Goal: Task Accomplishment & Management: Manage account settings

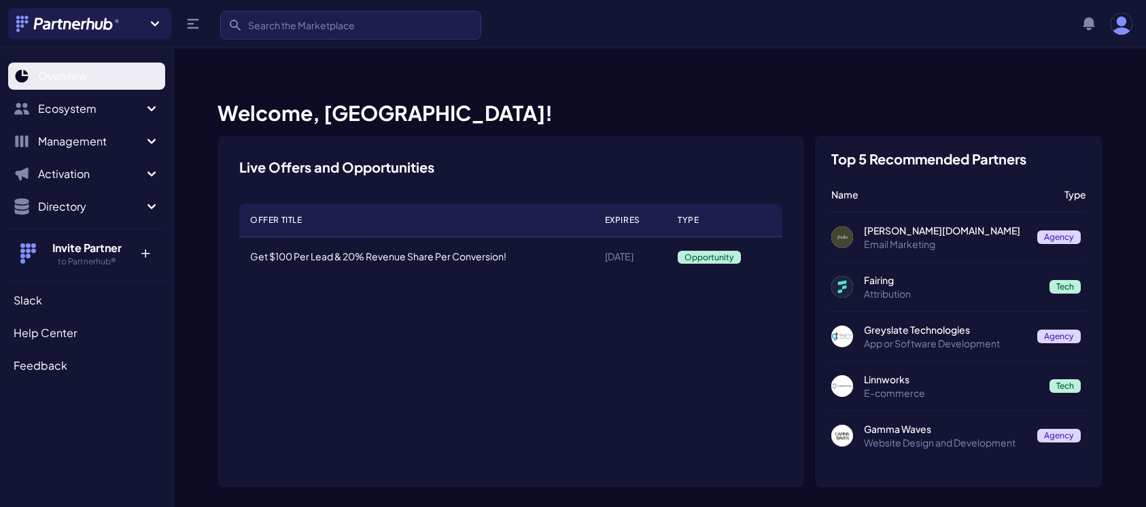
scroll to position [218, 0]
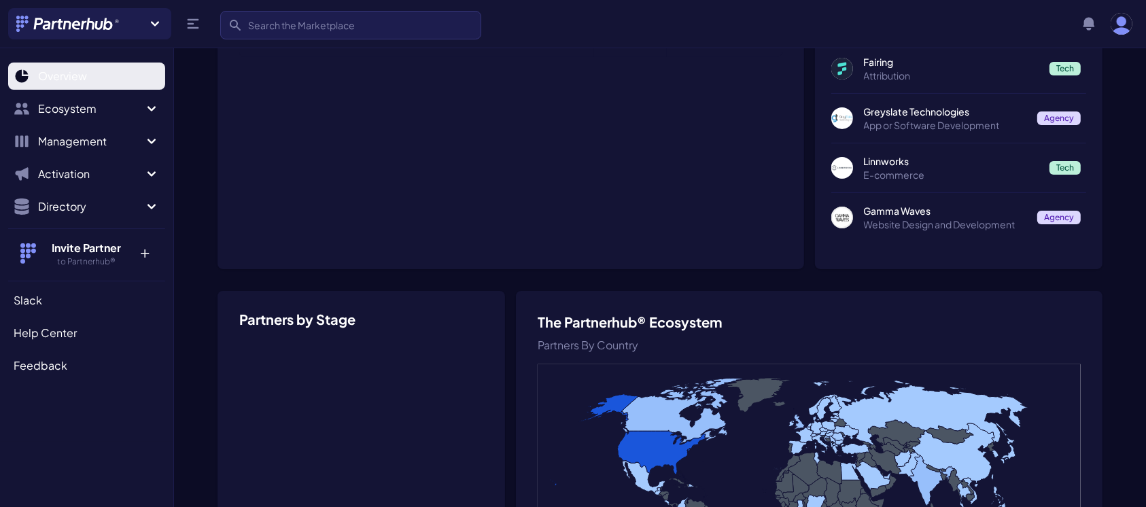
click at [70, 74] on span "Overview" at bounding box center [62, 76] width 49 height 16
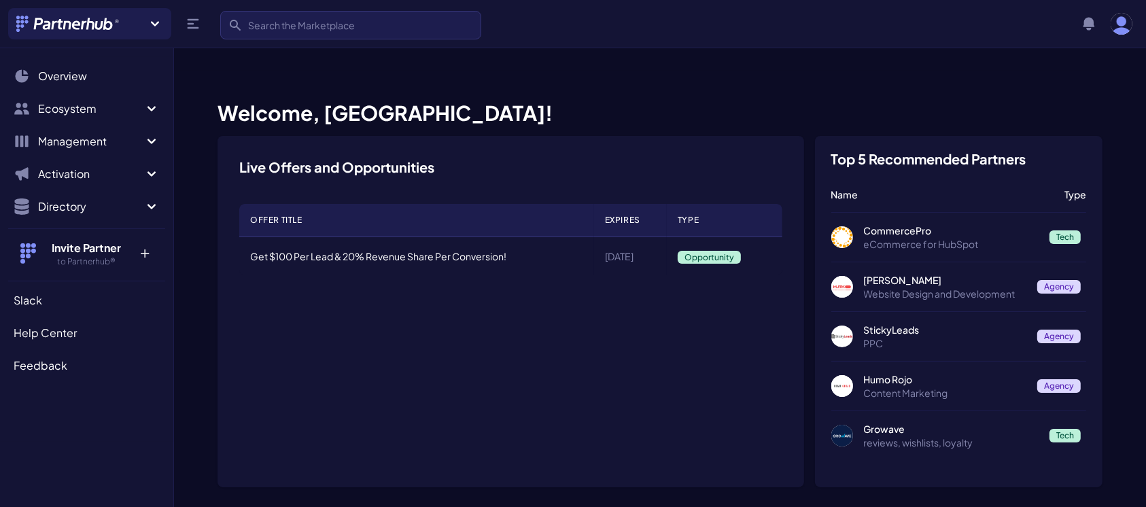
click at [70, 74] on span "Overview" at bounding box center [62, 76] width 49 height 16
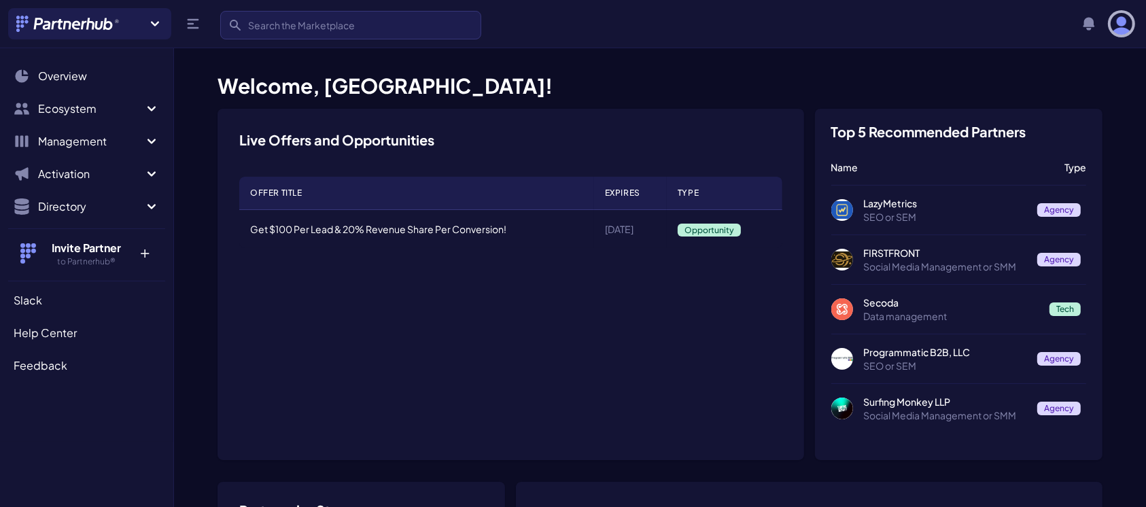
drag, startPoint x: 0, startPoint y: 0, endPoint x: 1123, endPoint y: 22, distance: 1123.2
click at [1123, 22] on img "button" at bounding box center [1122, 24] width 22 height 22
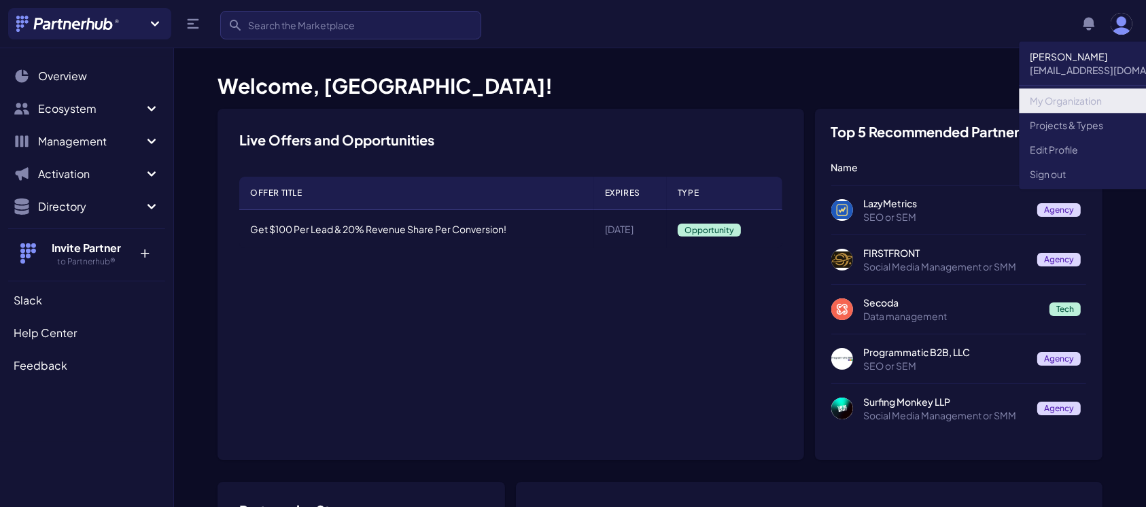
click at [1059, 99] on link "My Organization" at bounding box center [1112, 100] width 184 height 24
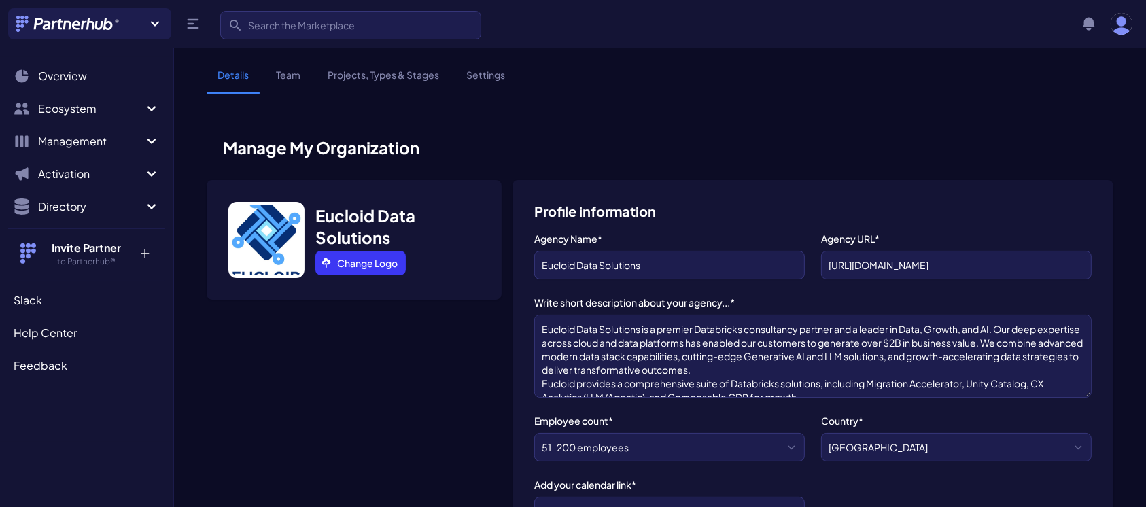
scroll to position [54, 0]
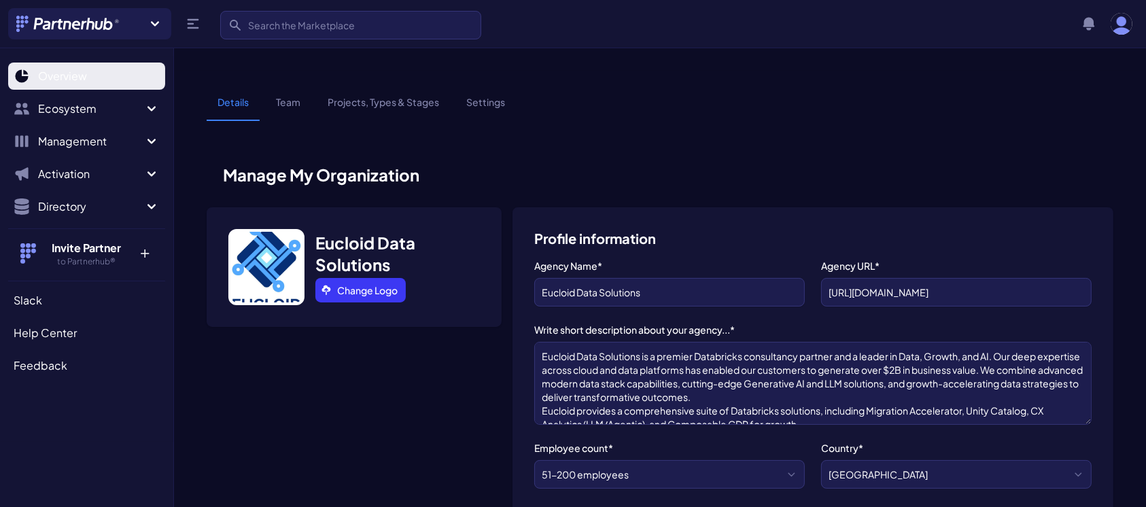
click at [62, 71] on span "Overview" at bounding box center [62, 76] width 49 height 16
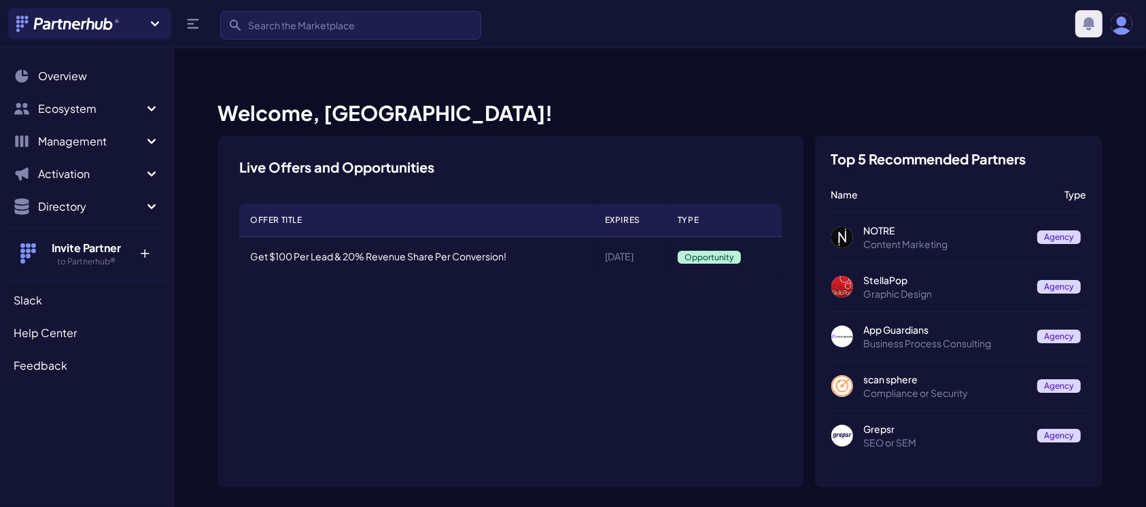
click at [1093, 22] on icon "button" at bounding box center [1090, 23] width 12 height 13
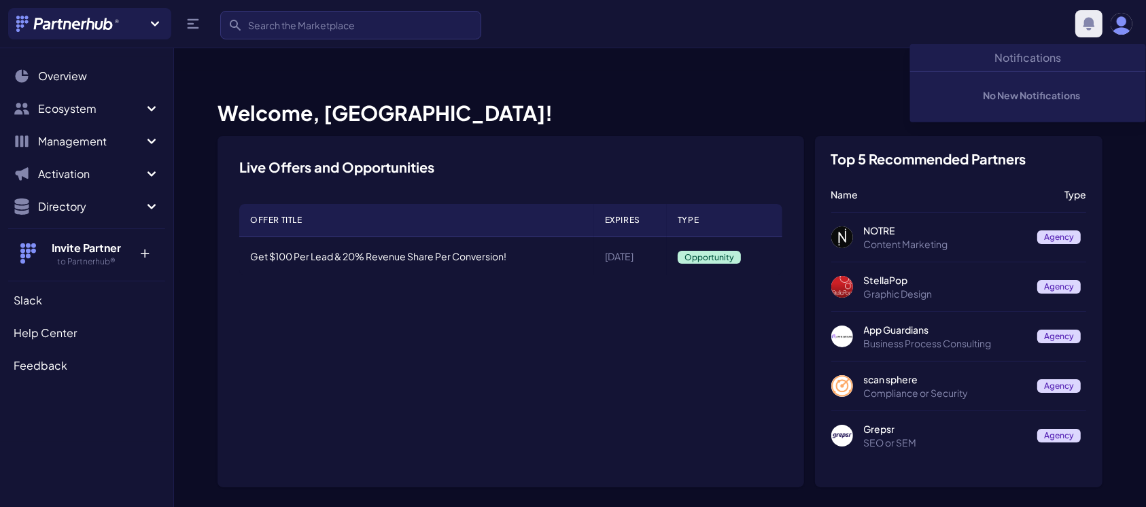
click at [1093, 22] on icon "button" at bounding box center [1090, 23] width 12 height 13
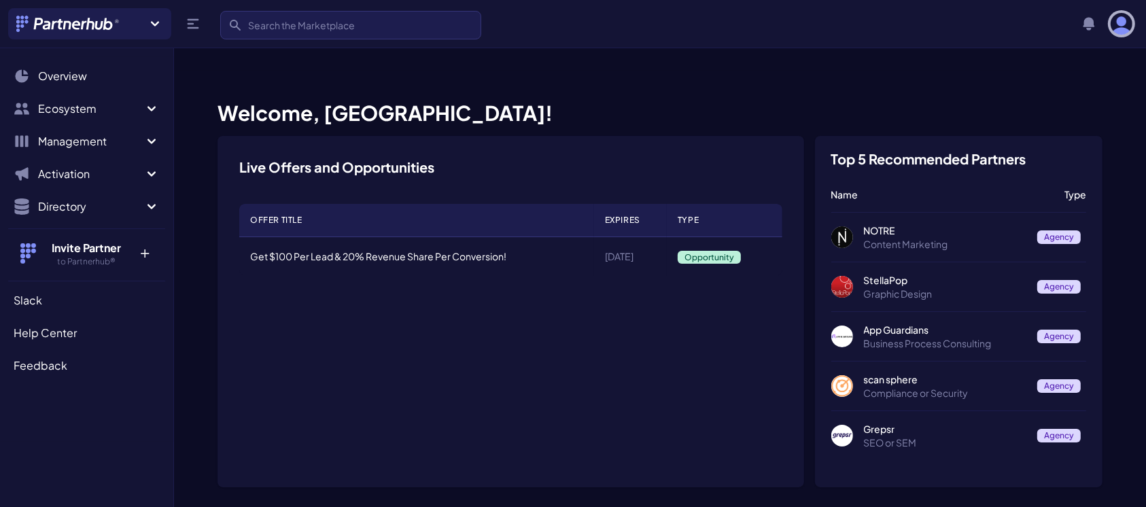
click at [1131, 24] on img "button" at bounding box center [1122, 24] width 22 height 22
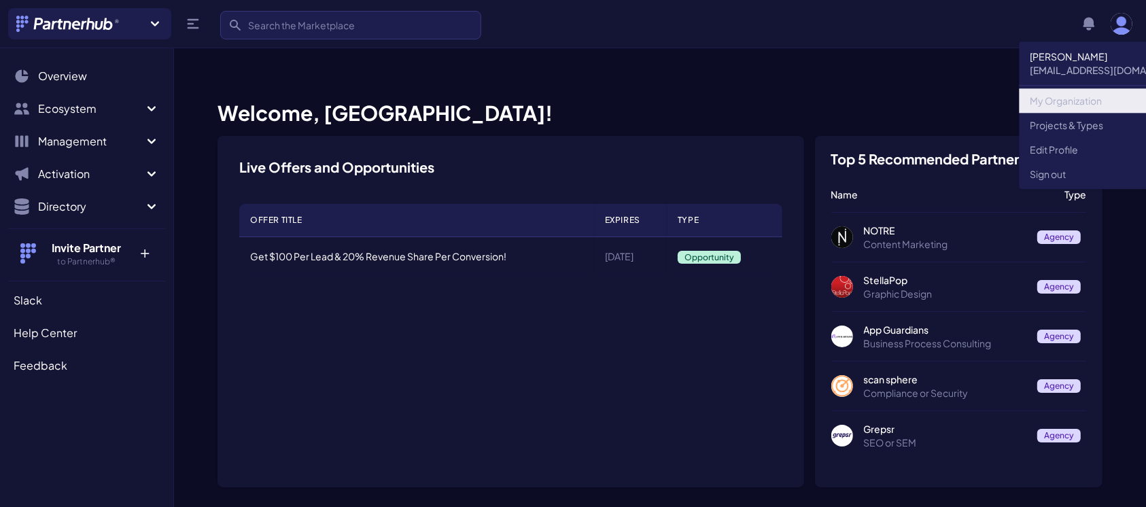
click at [1063, 95] on link "My Organization" at bounding box center [1112, 100] width 184 height 24
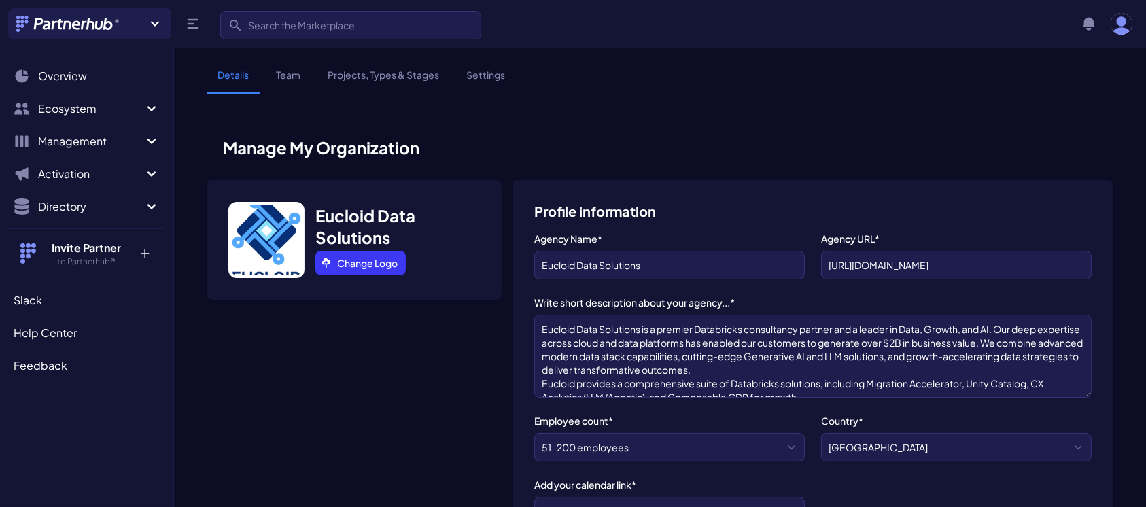
scroll to position [54, 0]
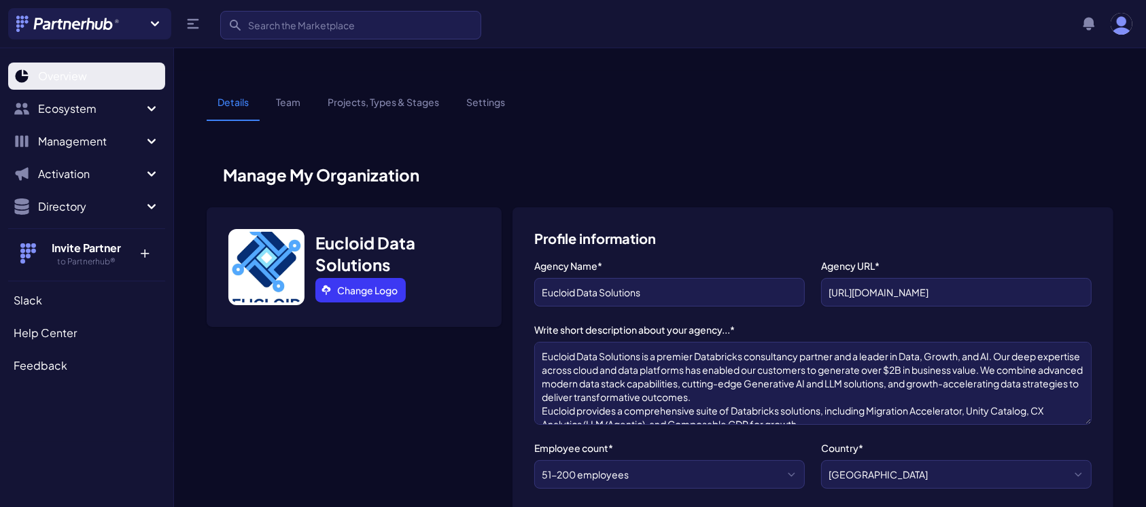
click at [50, 74] on span "Overview" at bounding box center [62, 76] width 49 height 16
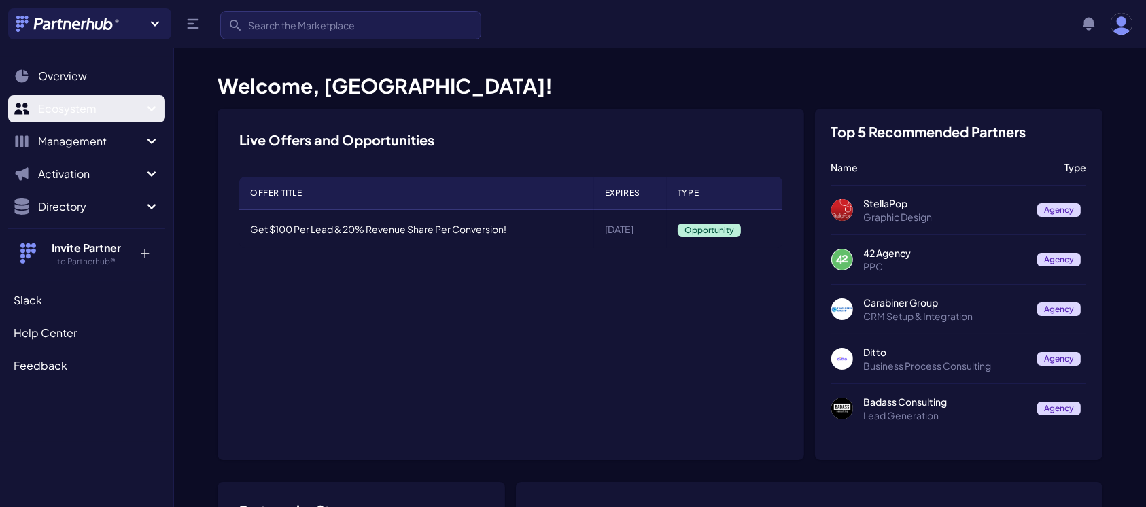
click at [155, 108] on icon "Sidebar" at bounding box center [151, 109] width 16 height 16
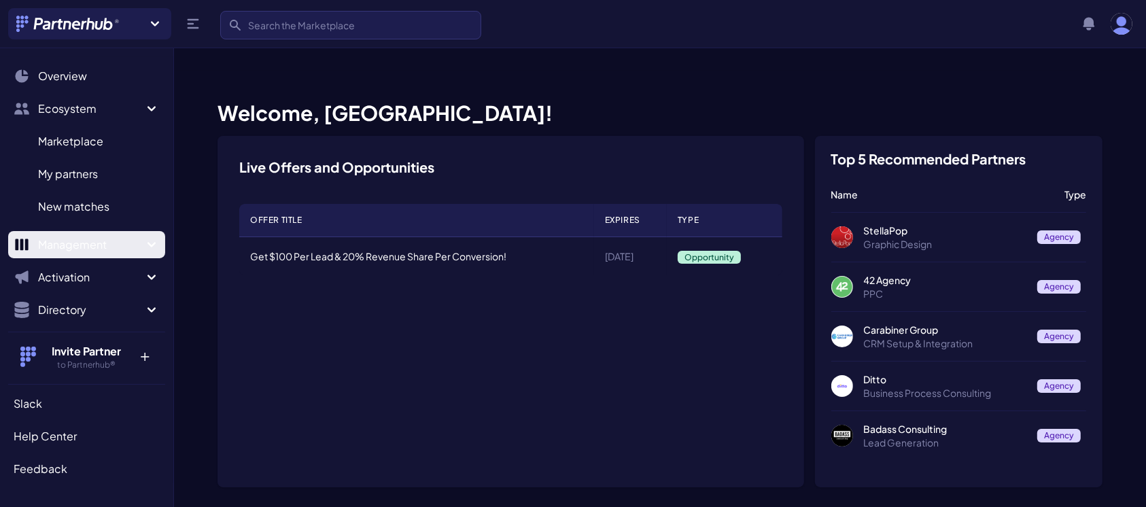
click at [145, 241] on icon "Sidebar" at bounding box center [151, 245] width 16 height 16
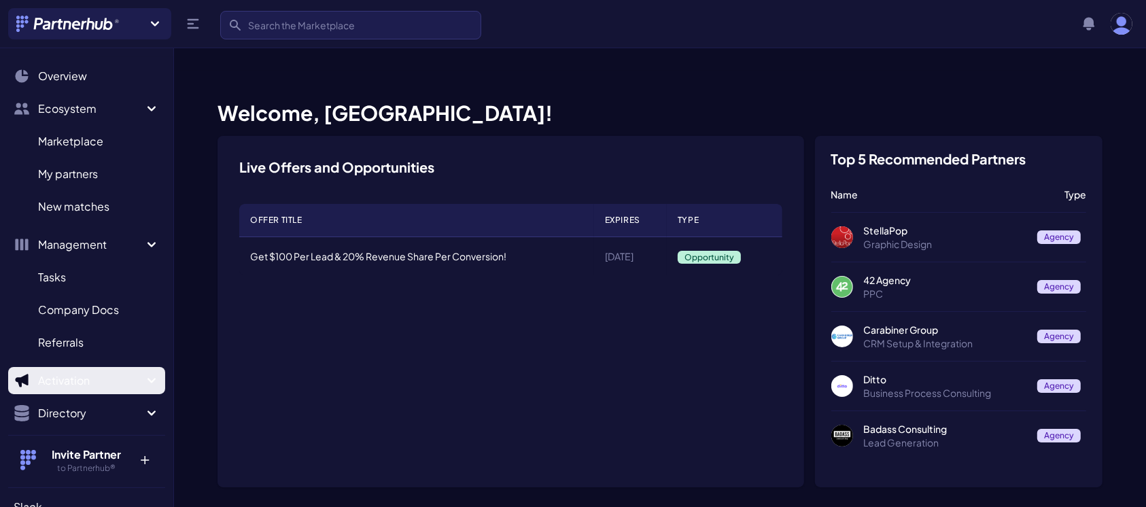
click at [148, 379] on icon "Sidebar" at bounding box center [152, 380] width 8 height 5
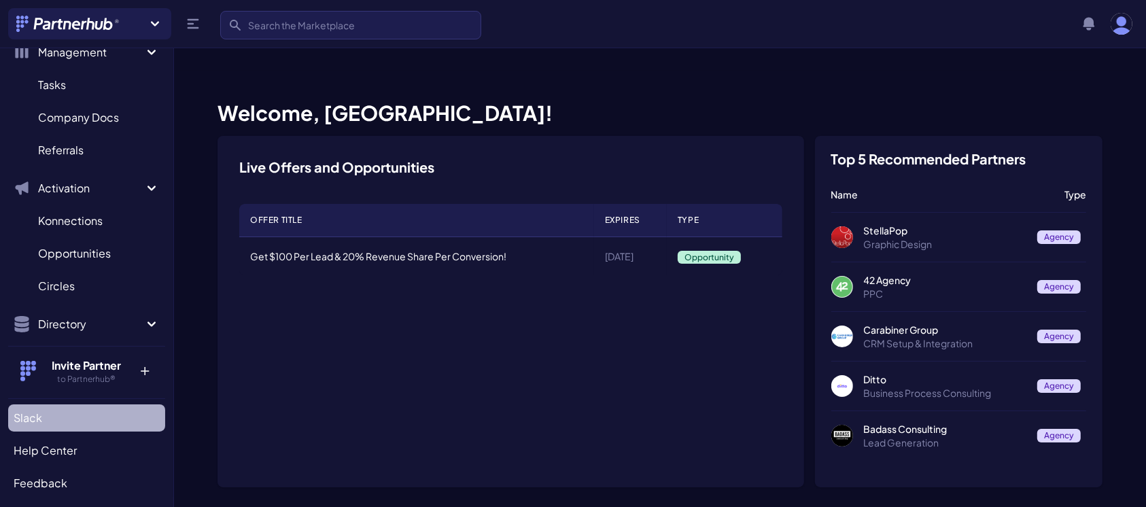
scroll to position [197, 0]
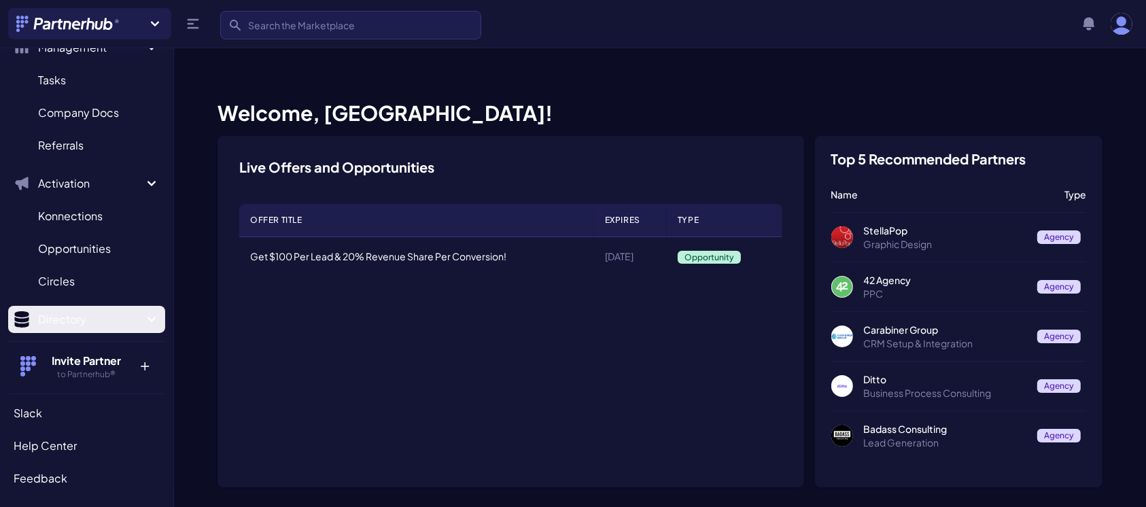
click at [143, 324] on icon "Sidebar" at bounding box center [151, 319] width 16 height 16
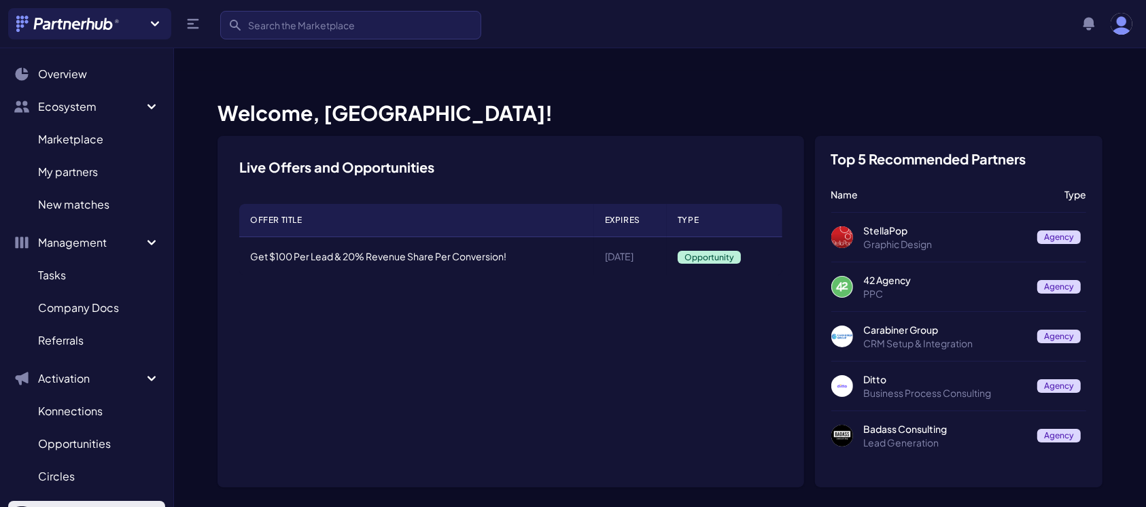
scroll to position [0, 0]
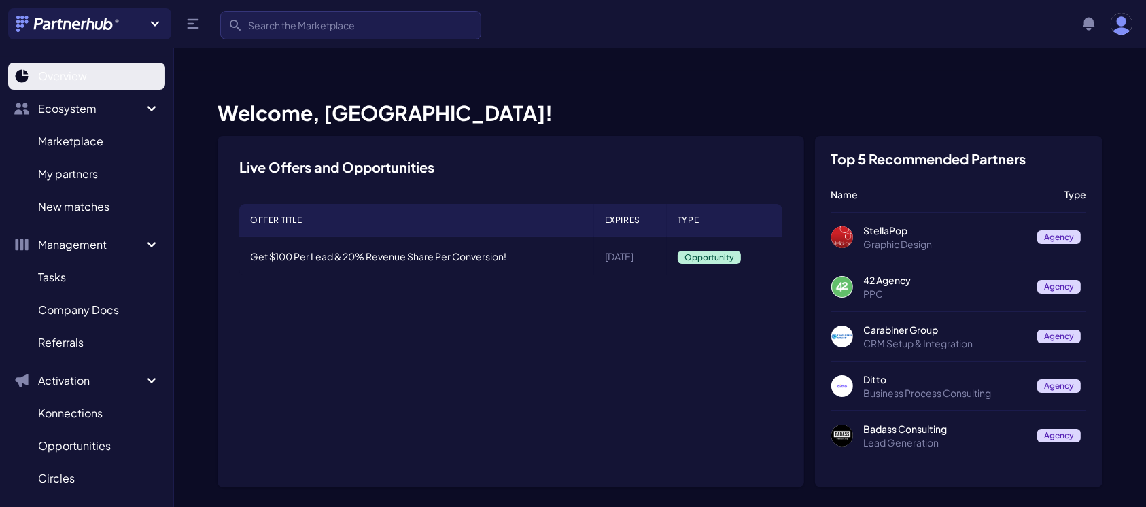
click at [80, 79] on span "Overview" at bounding box center [62, 76] width 49 height 16
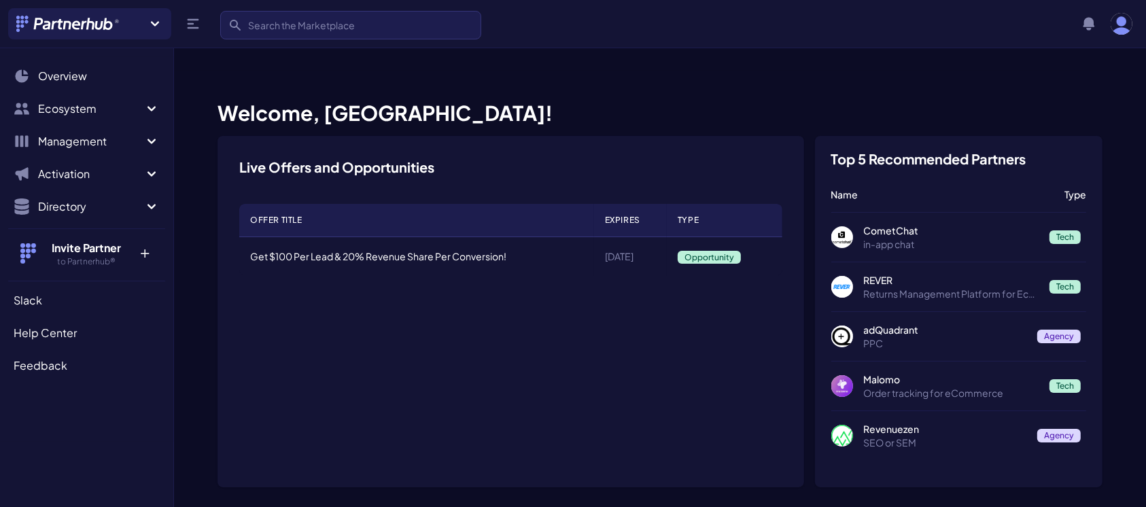
click at [154, 16] on icon at bounding box center [155, 24] width 16 height 16
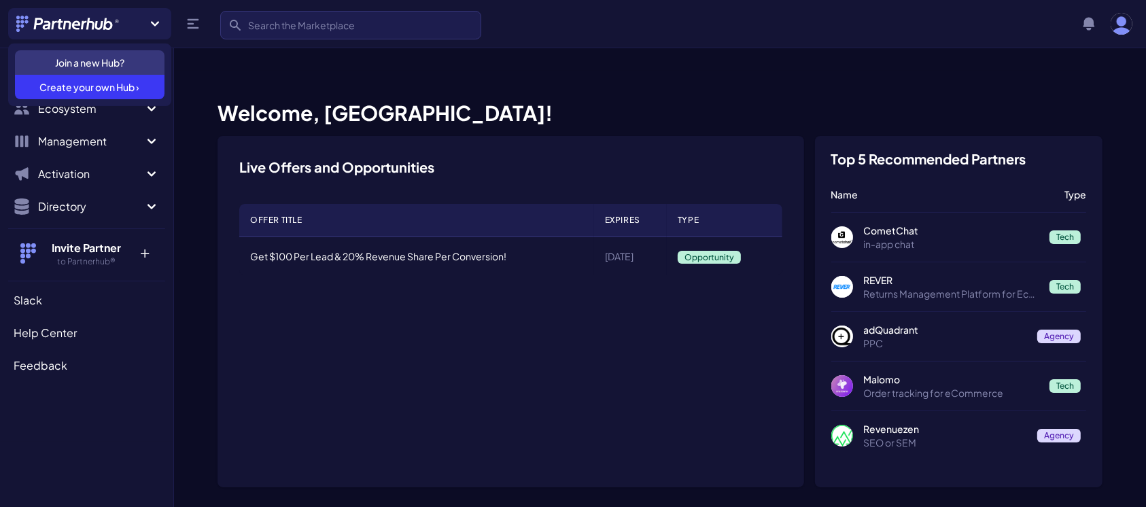
click at [158, 18] on icon at bounding box center [155, 24] width 16 height 16
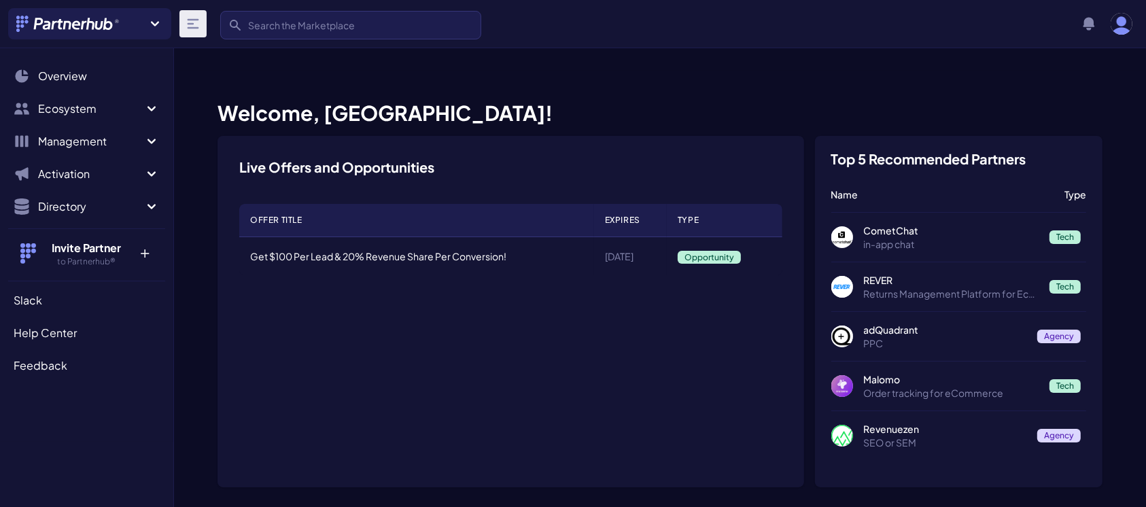
click at [186, 19] on icon at bounding box center [193, 24] width 16 height 16
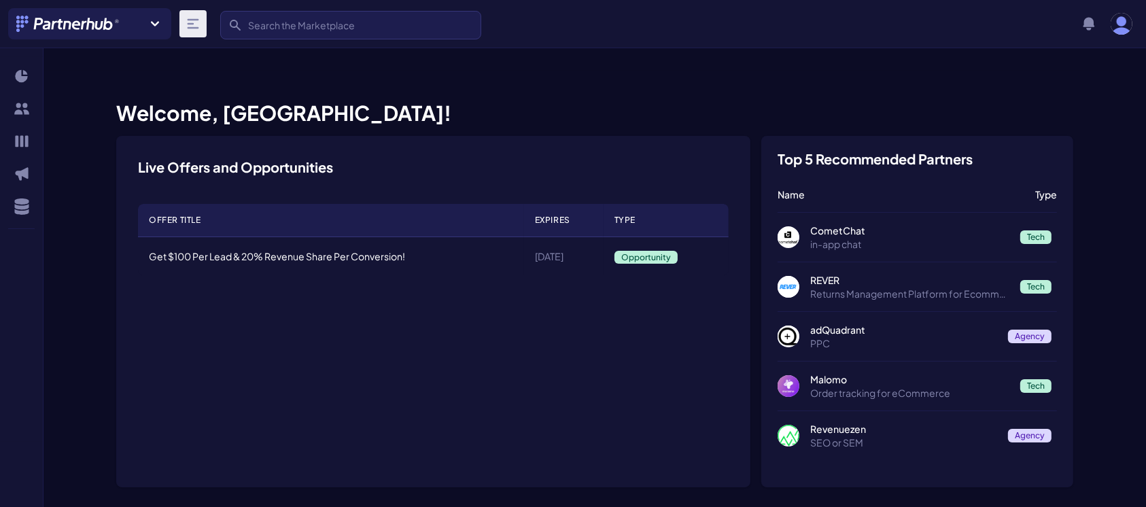
click at [186, 19] on icon at bounding box center [193, 24] width 16 height 16
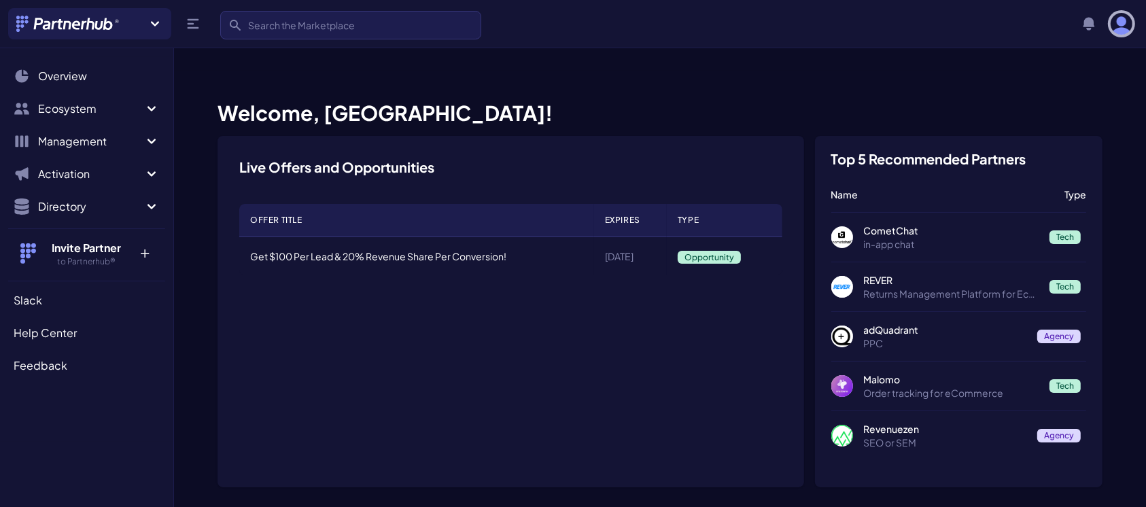
click at [1123, 16] on img "button" at bounding box center [1122, 24] width 22 height 22
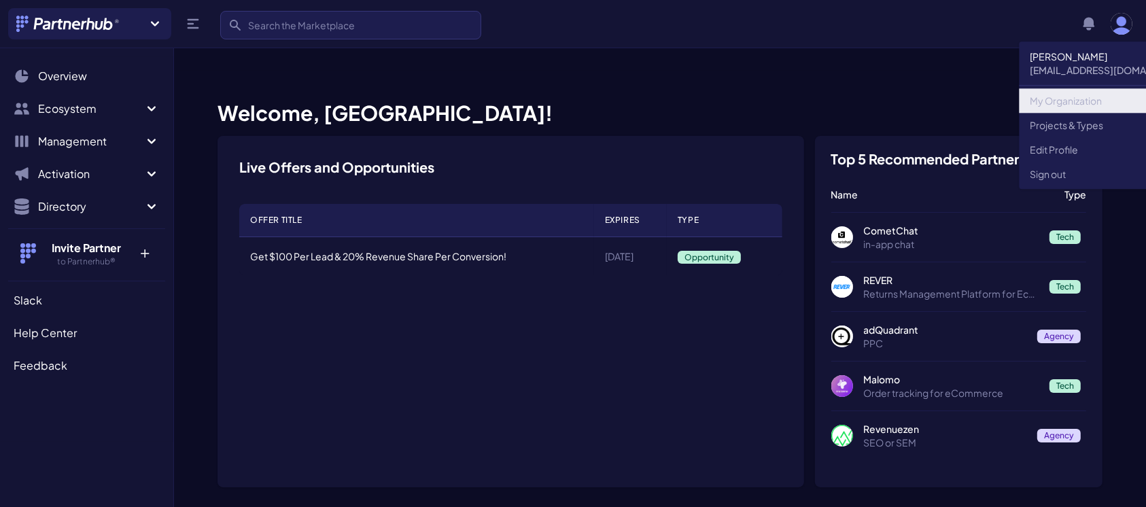
click at [1067, 99] on link "My Organization" at bounding box center [1112, 100] width 184 height 24
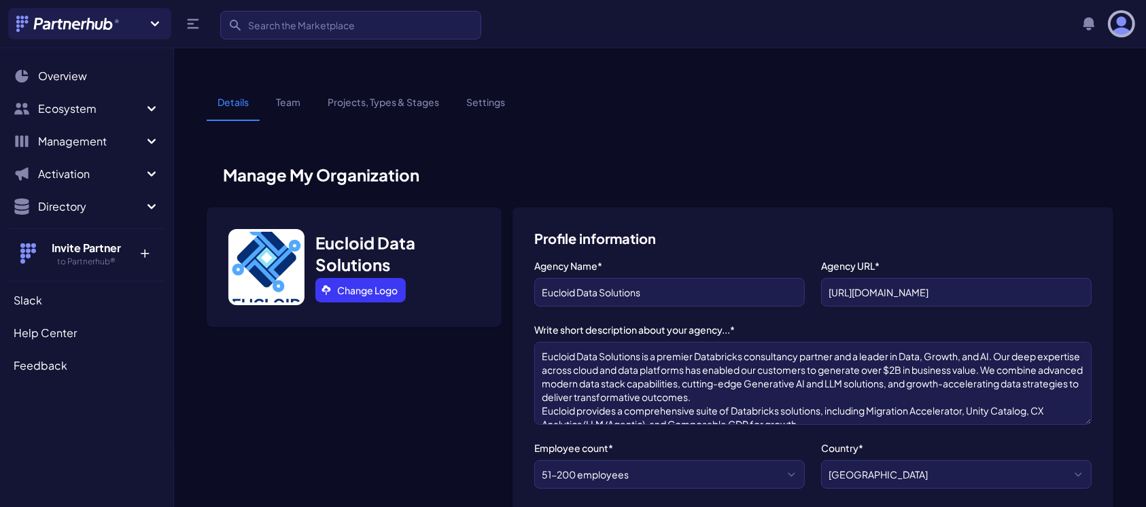
click at [1128, 24] on img "button" at bounding box center [1122, 24] width 22 height 22
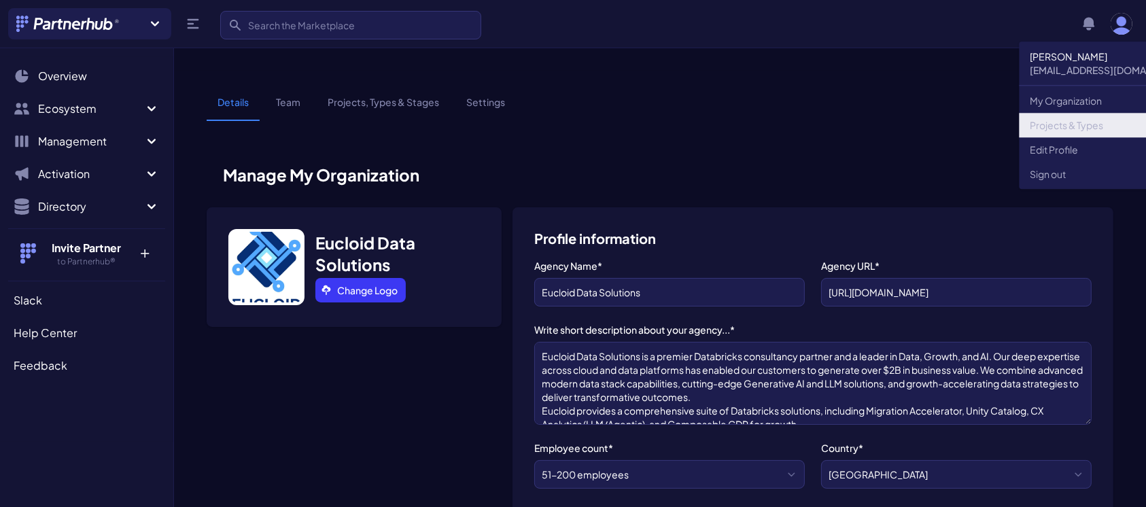
click at [1053, 128] on link "Projects & Types" at bounding box center [1112, 125] width 184 height 24
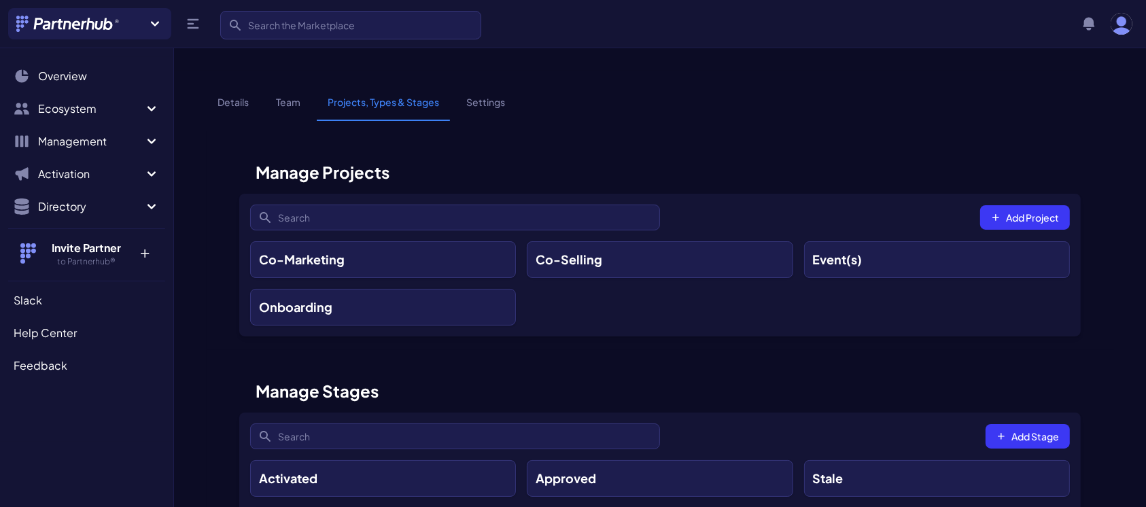
click at [229, 95] on link "Details" at bounding box center [233, 108] width 53 height 26
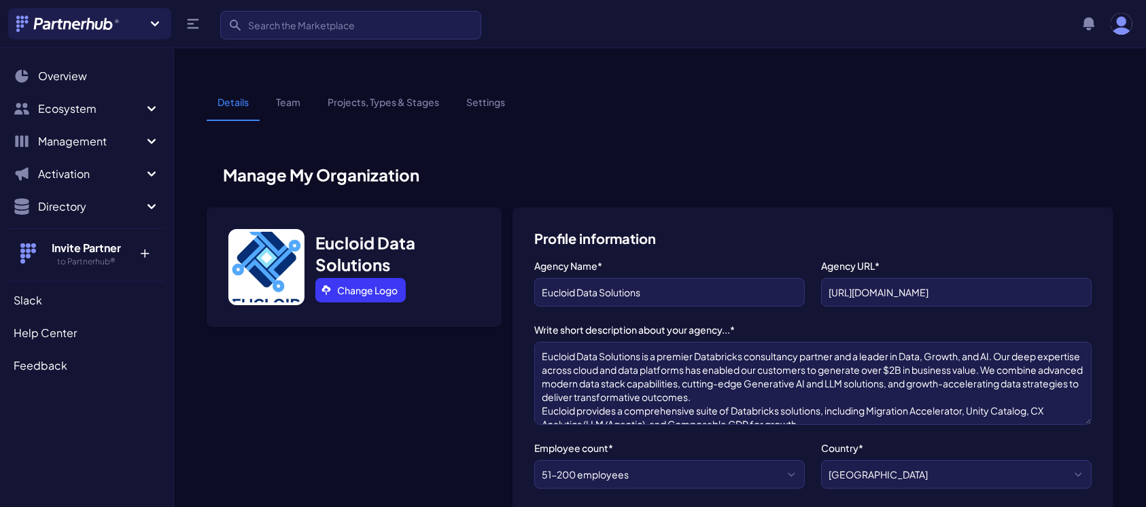
click at [290, 95] on link "Team" at bounding box center [288, 108] width 46 height 26
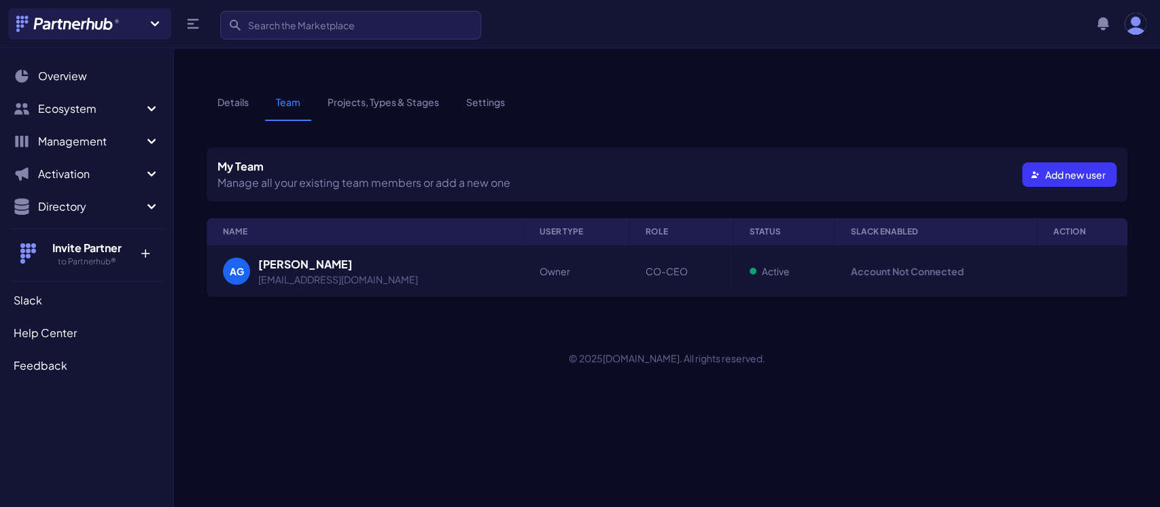
click at [968, 264] on div "Account Not Connected" at bounding box center [936, 271] width 170 height 14
click at [523, 245] on td "Owner" at bounding box center [576, 271] width 106 height 52
click at [356, 95] on link "Projects, Types & Stages" at bounding box center [383, 108] width 133 height 26
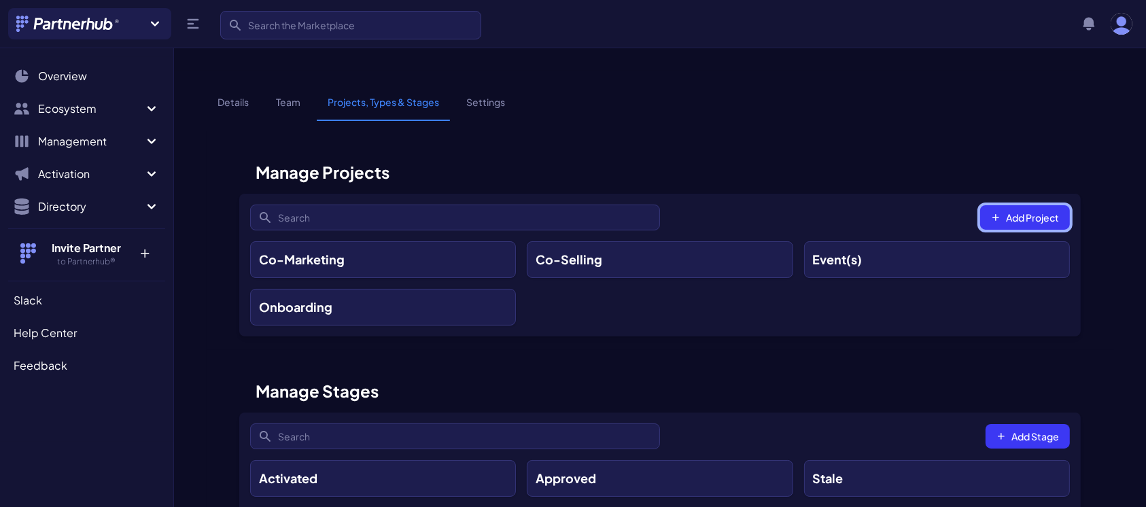
click at [1024, 205] on button "Add Project" at bounding box center [1025, 217] width 90 height 24
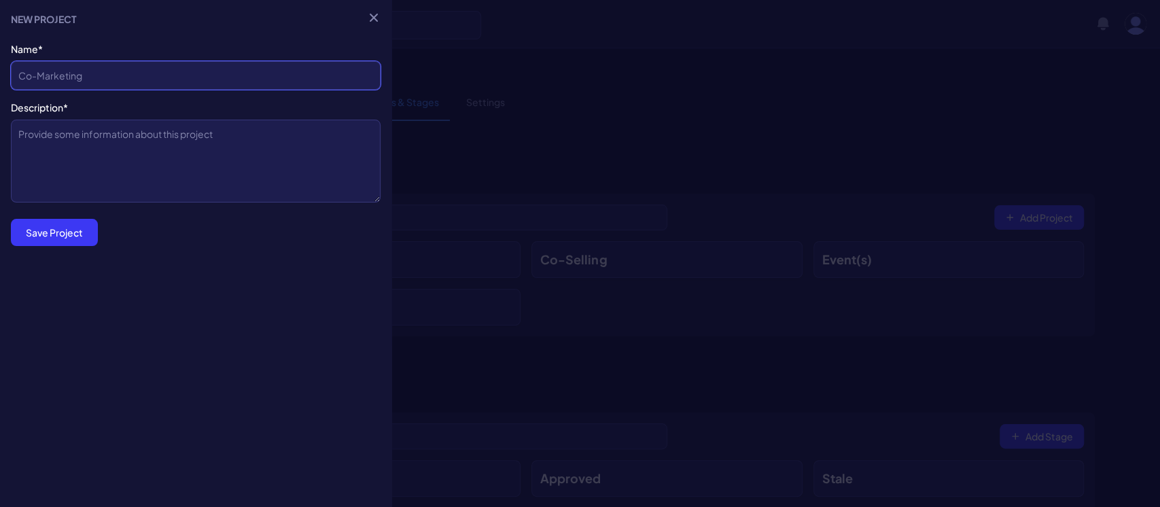
click at [56, 73] on input "Company Name*" at bounding box center [196, 75] width 370 height 29
click at [368, 16] on icon "button" at bounding box center [374, 18] width 14 height 14
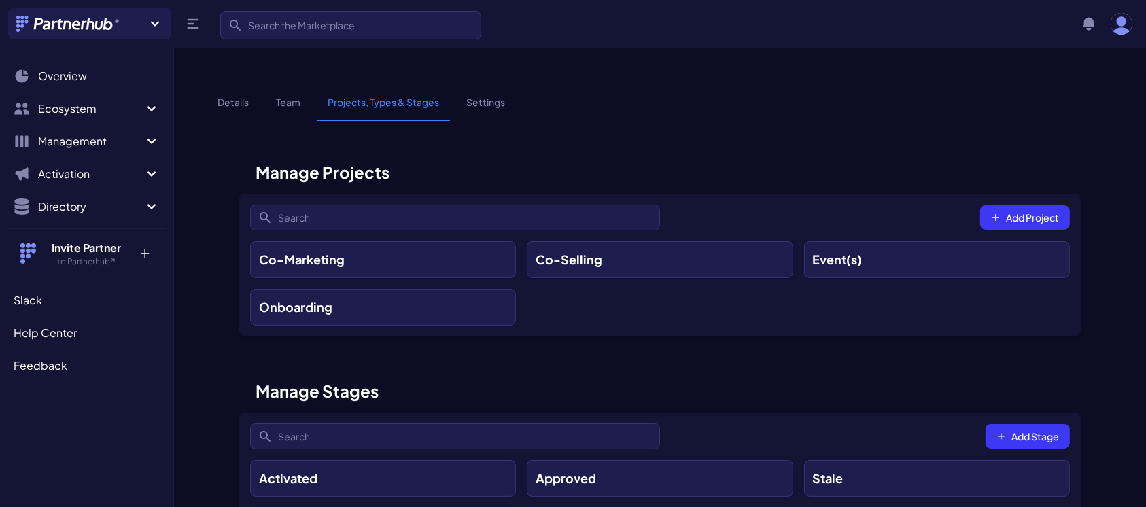
click at [549, 241] on link "Co-Selling" at bounding box center [660, 259] width 266 height 37
click at [460, 241] on link "Co-Marketing" at bounding box center [383, 259] width 266 height 37
click at [452, 289] on link "Onboarding" at bounding box center [383, 307] width 266 height 37
click at [924, 241] on link "Event(s)" at bounding box center [937, 259] width 266 height 37
click at [496, 205] on input "Search" at bounding box center [455, 218] width 410 height 26
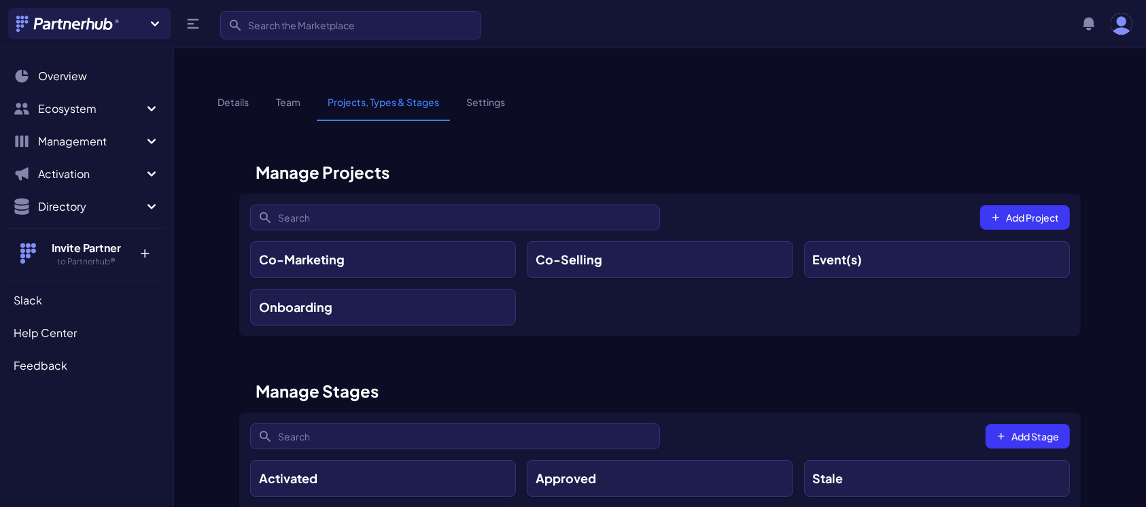
click at [511, 161] on h1 "Manage Projects" at bounding box center [660, 172] width 842 height 22
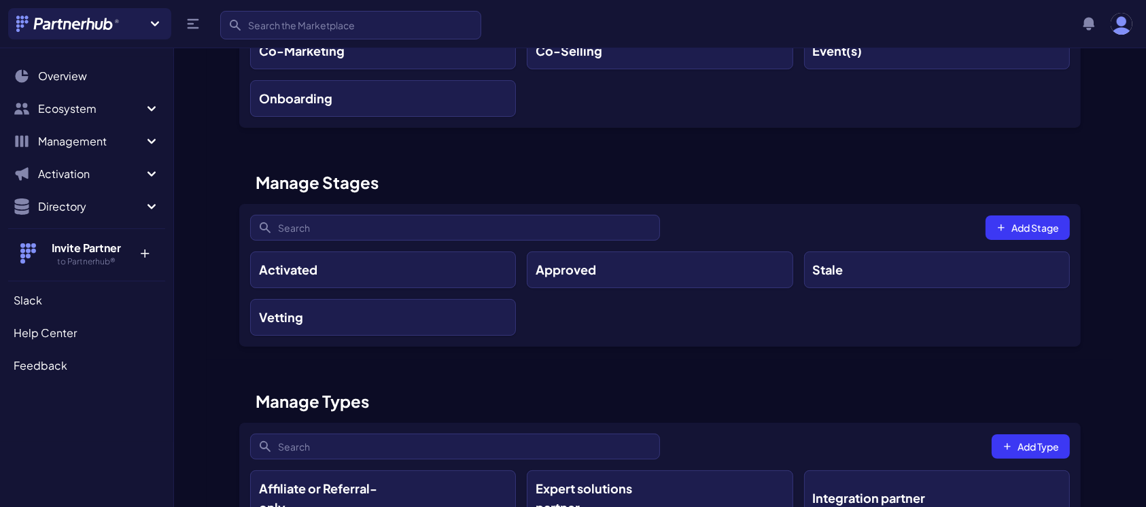
scroll to position [211, 0]
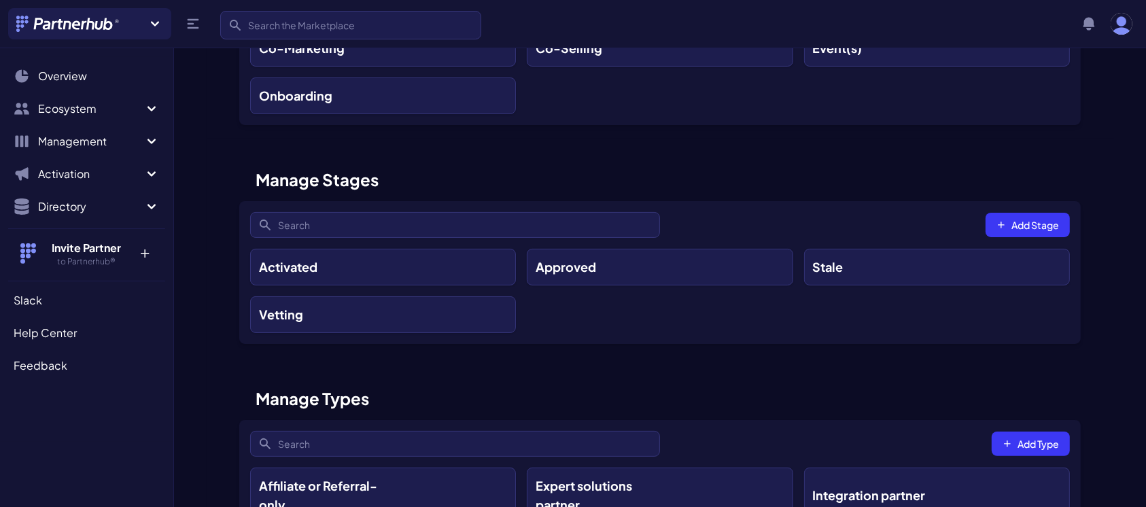
click at [587, 258] on h3 "Approved" at bounding box center [566, 267] width 61 height 19
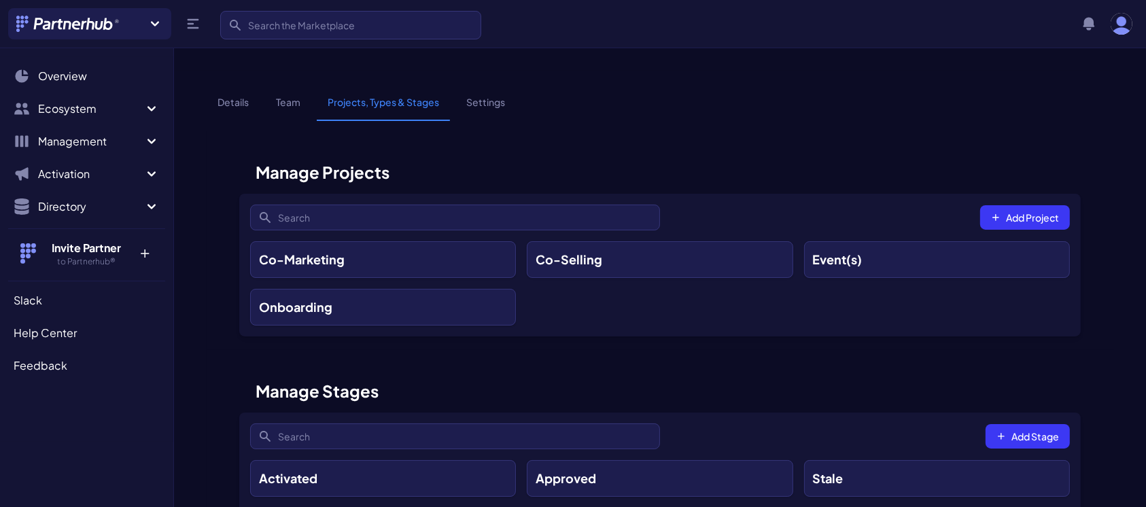
click at [882, 250] on div "Event(s)" at bounding box center [865, 259] width 105 height 19
click at [443, 241] on link "Co-Marketing" at bounding box center [383, 259] width 266 height 37
click at [377, 298] on div "Onboarding" at bounding box center [335, 307] width 152 height 19
click at [31, 333] on span "Help Center" at bounding box center [45, 333] width 63 height 16
click at [83, 77] on span "Overview" at bounding box center [62, 76] width 49 height 16
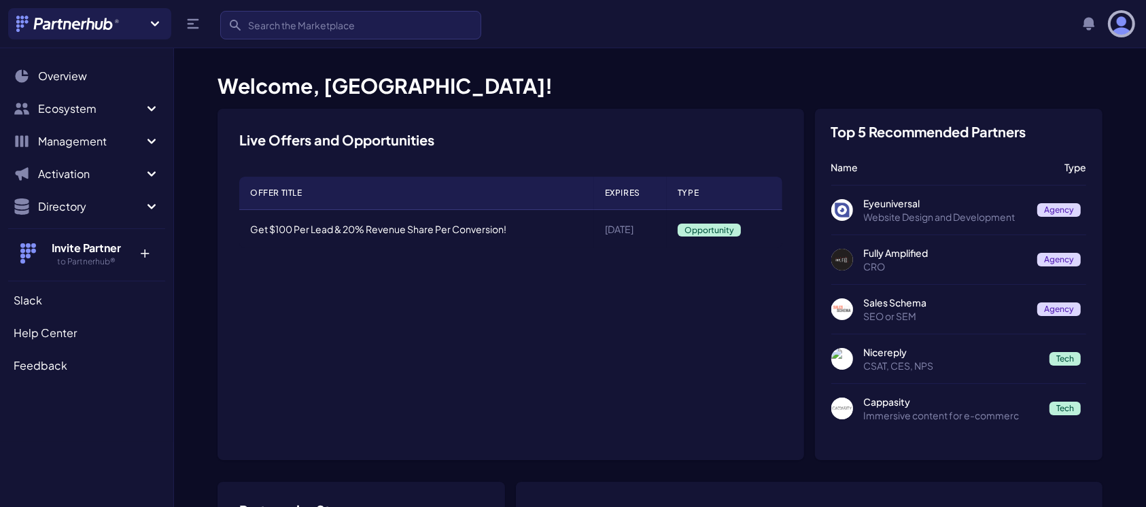
click at [1125, 22] on img "button" at bounding box center [1122, 24] width 22 height 22
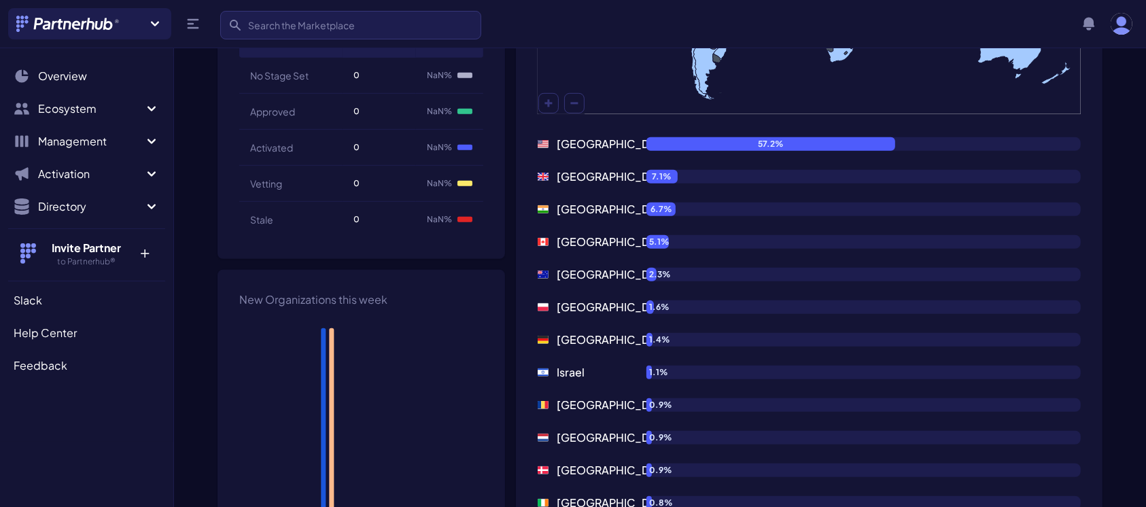
scroll to position [740, 0]
click at [50, 333] on span "Help Center" at bounding box center [45, 333] width 63 height 16
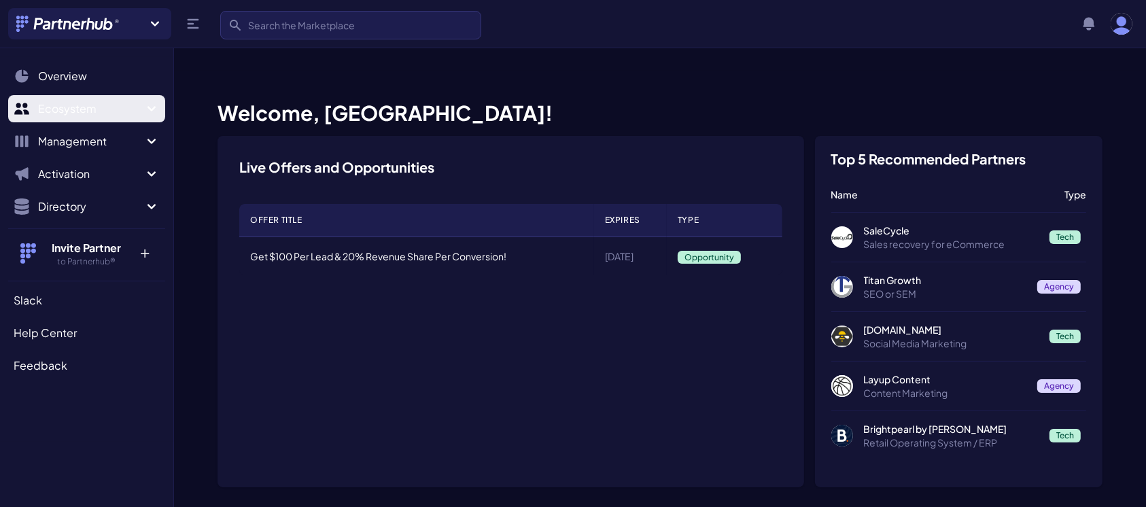
click at [154, 114] on icon "Sidebar" at bounding box center [151, 109] width 16 height 16
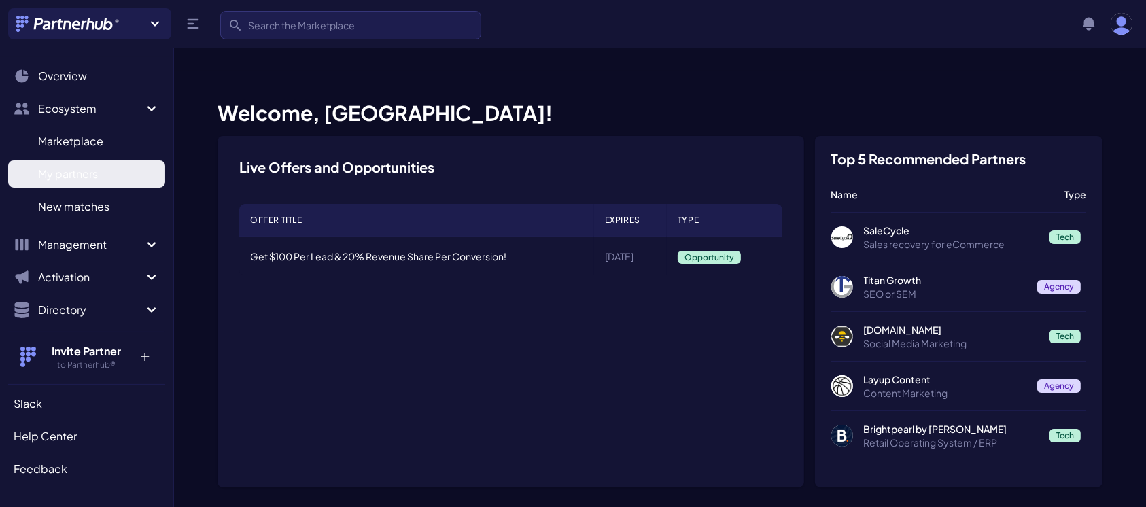
click at [100, 174] on link "My partners M" at bounding box center [86, 173] width 157 height 27
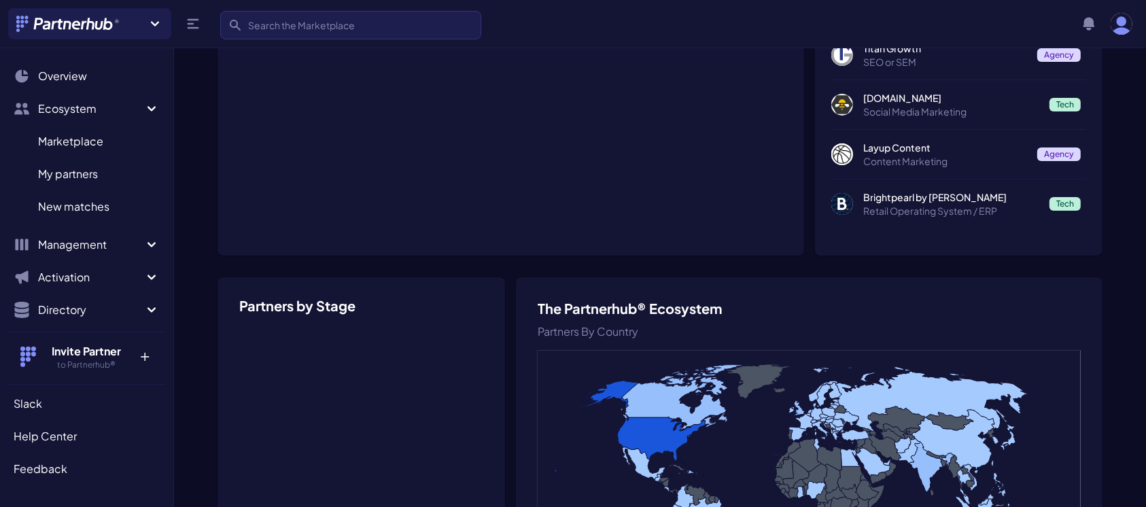
scroll to position [271, 0]
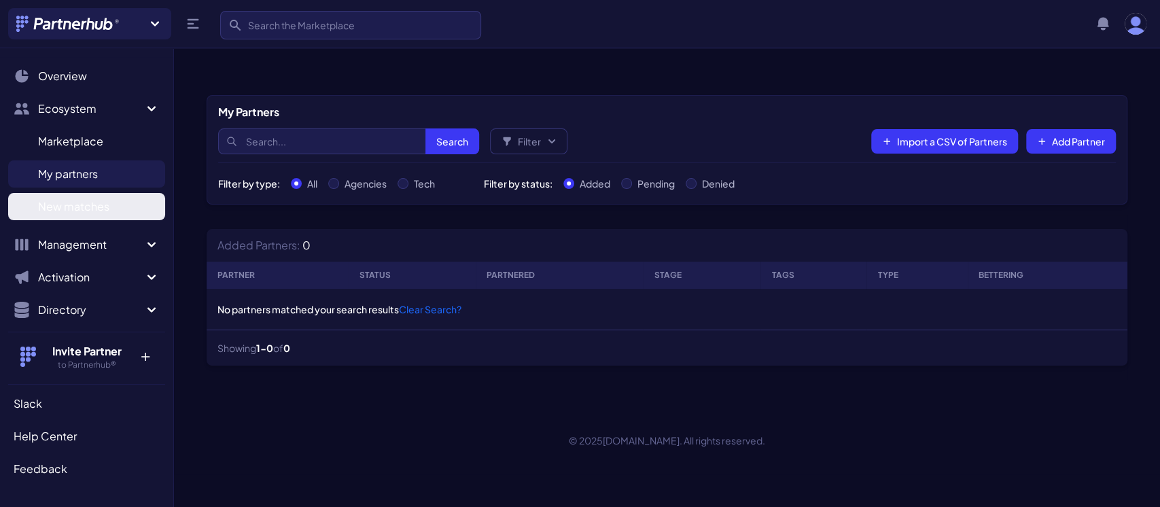
click at [60, 203] on span "New matches" at bounding box center [73, 207] width 71 height 16
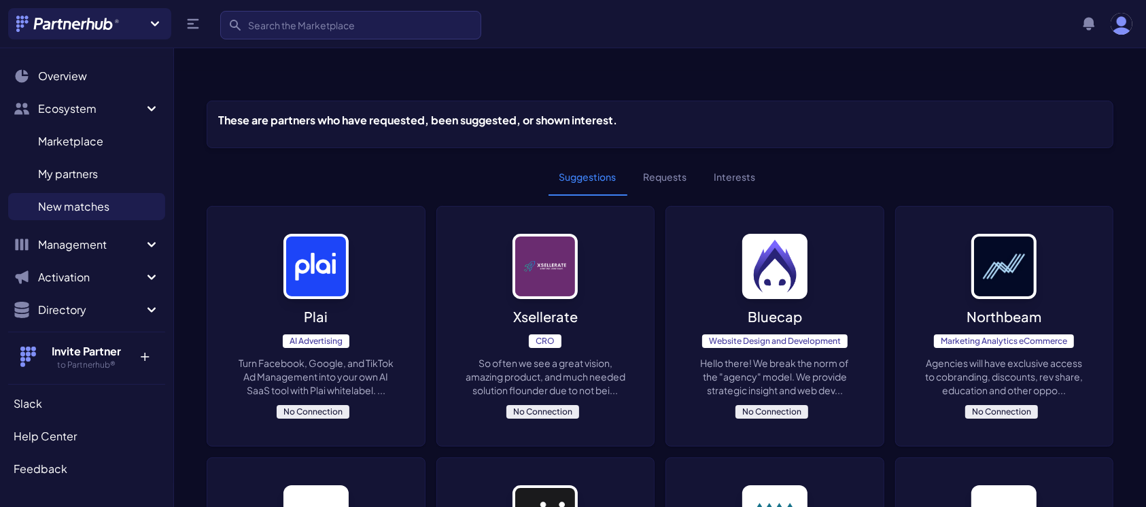
click at [670, 159] on button "Requests" at bounding box center [665, 177] width 65 height 37
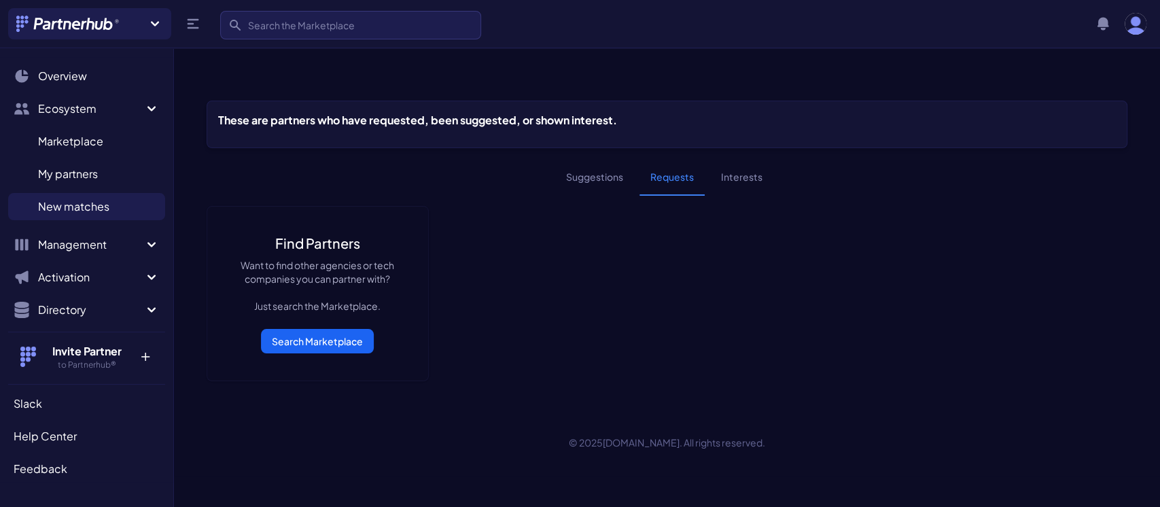
click at [749, 159] on button "Interests" at bounding box center [741, 177] width 63 height 37
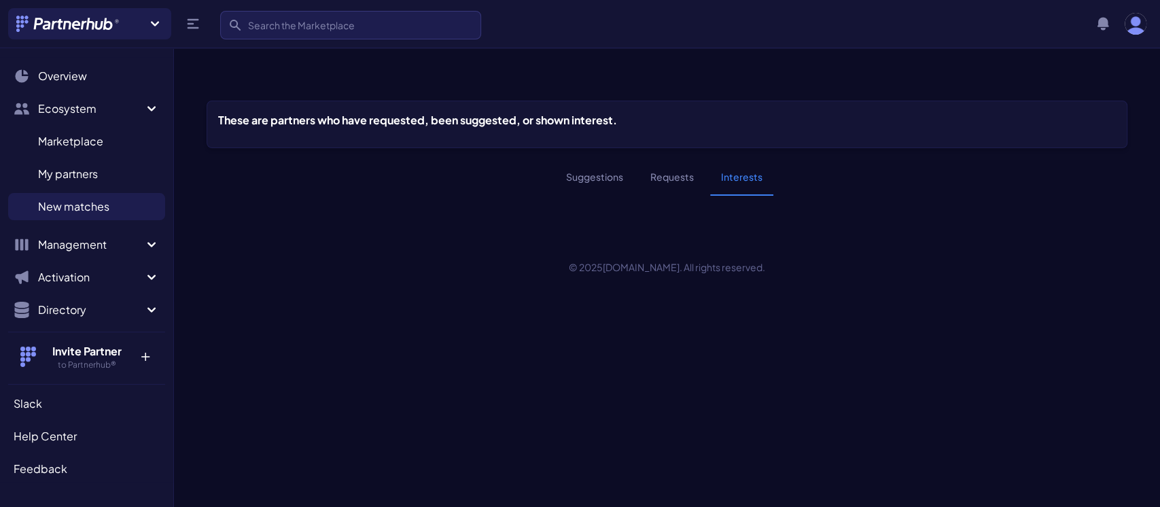
click at [604, 159] on button "Suggestions" at bounding box center [594, 177] width 79 height 37
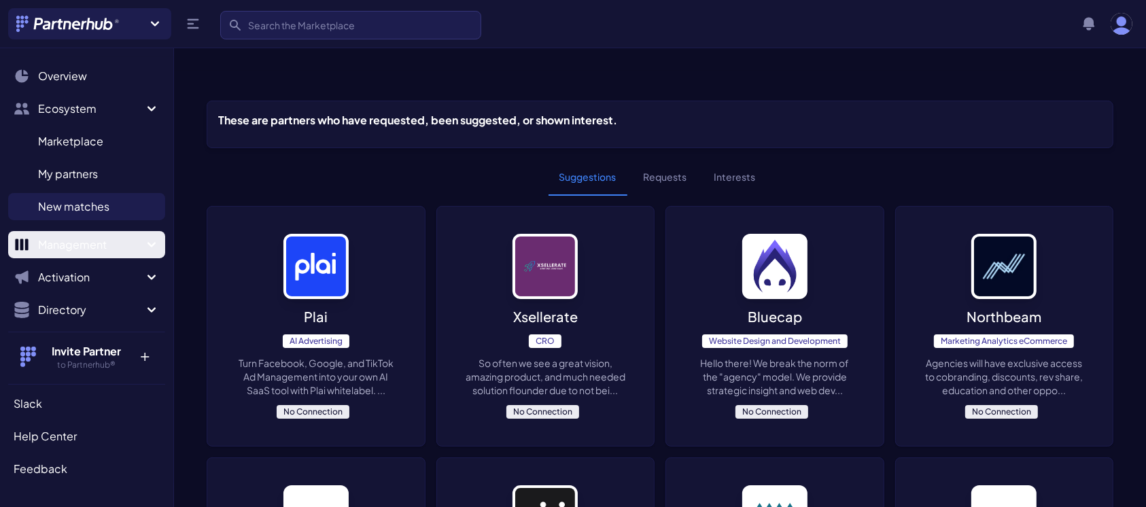
click at [60, 248] on span "Management" at bounding box center [90, 245] width 105 height 16
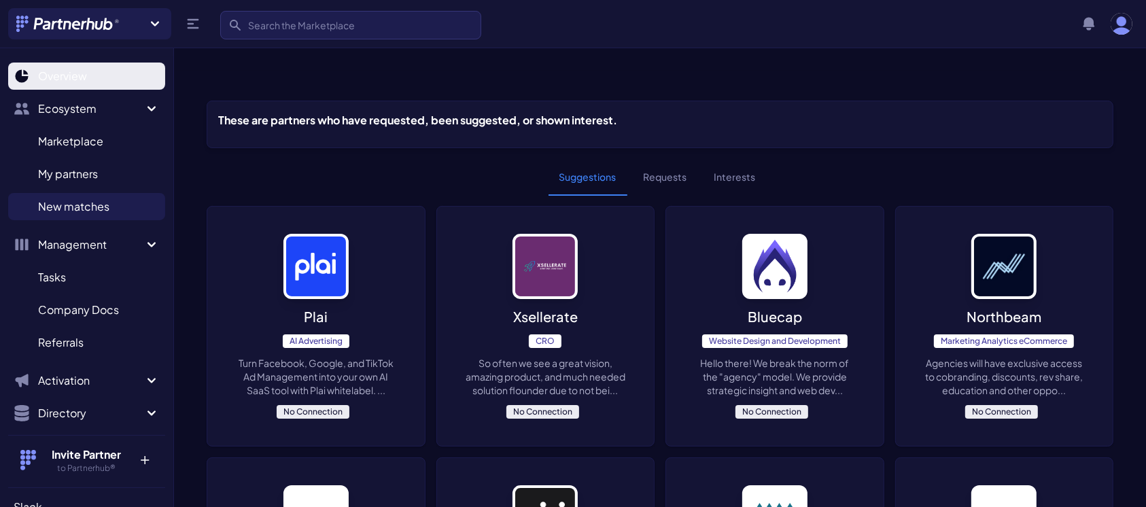
click at [61, 84] on link "Overview" at bounding box center [86, 76] width 157 height 27
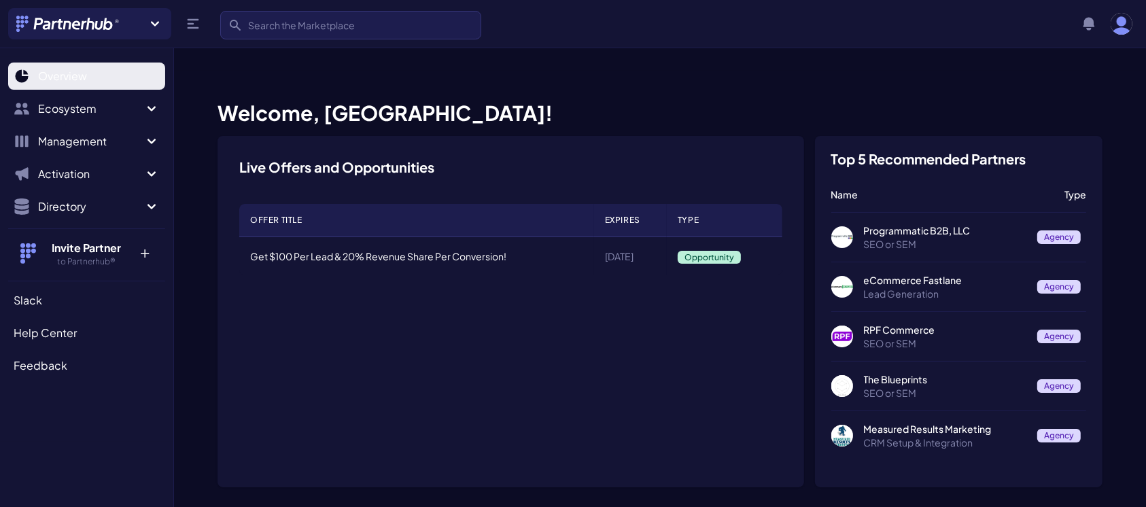
click at [65, 78] on span "Overview" at bounding box center [62, 76] width 49 height 16
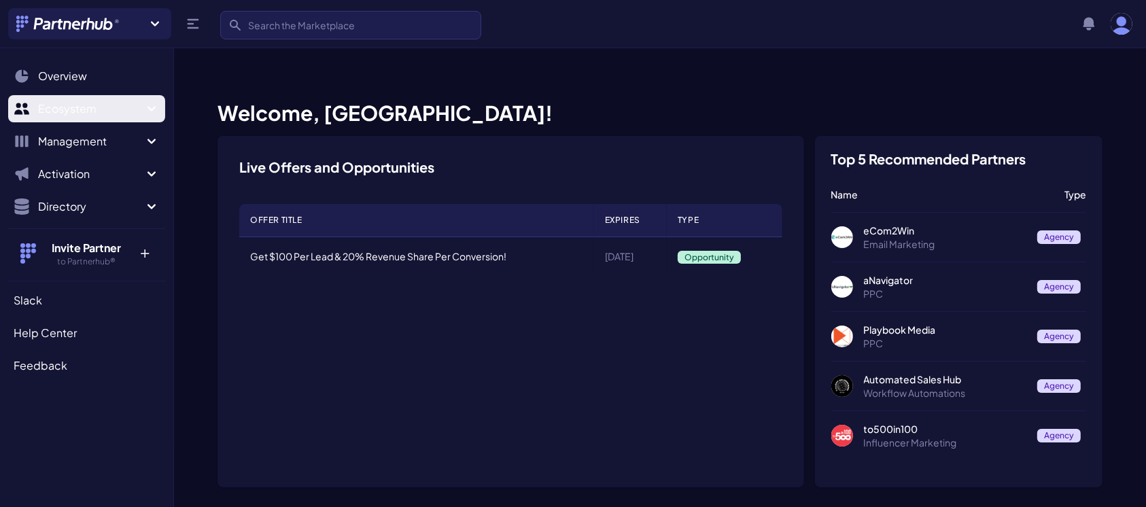
click at [148, 111] on icon "Sidebar" at bounding box center [151, 109] width 16 height 16
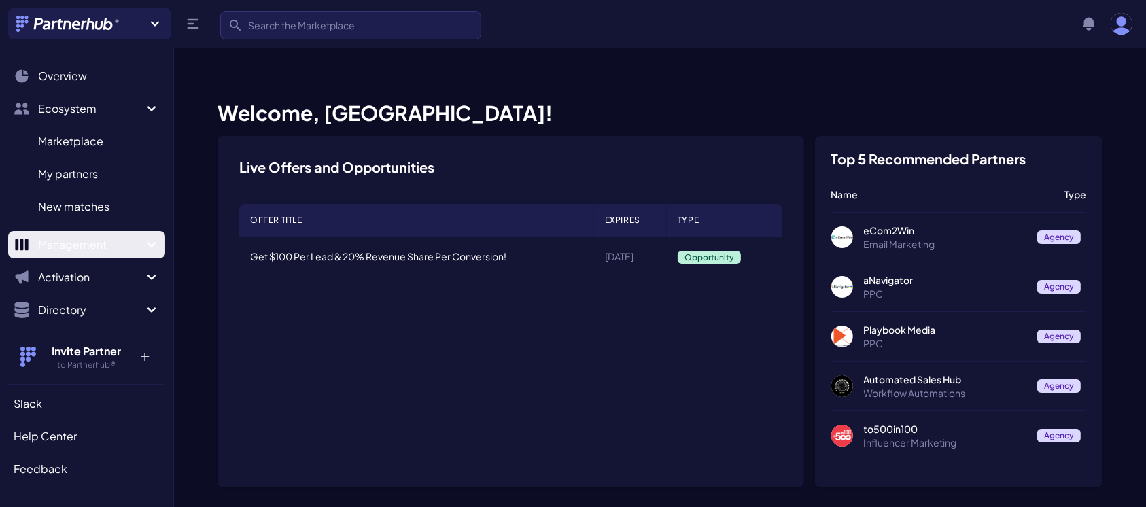
click at [145, 243] on icon "Sidebar" at bounding box center [151, 245] width 16 height 16
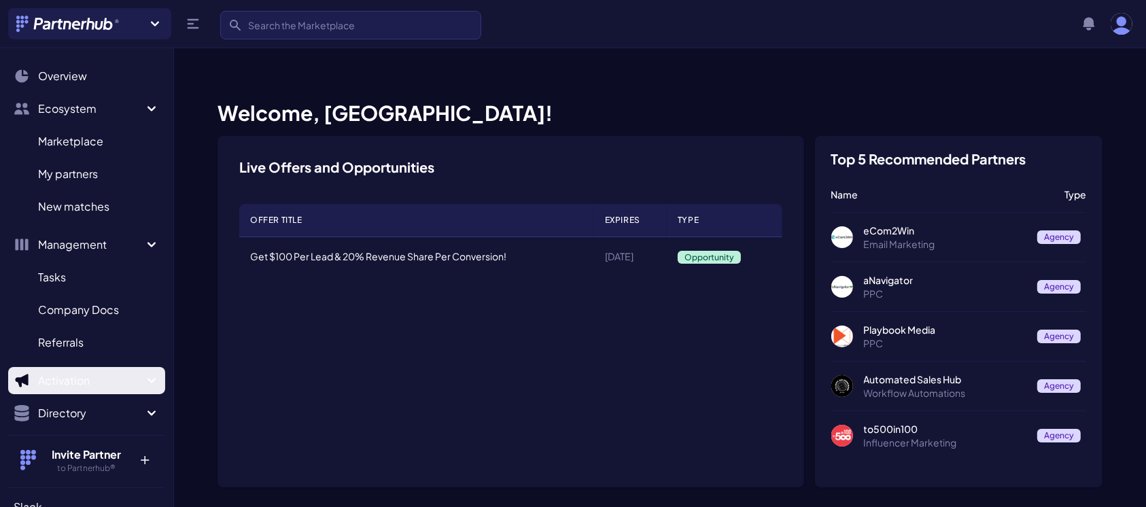
click at [143, 383] on icon "Sidebar" at bounding box center [151, 381] width 16 height 16
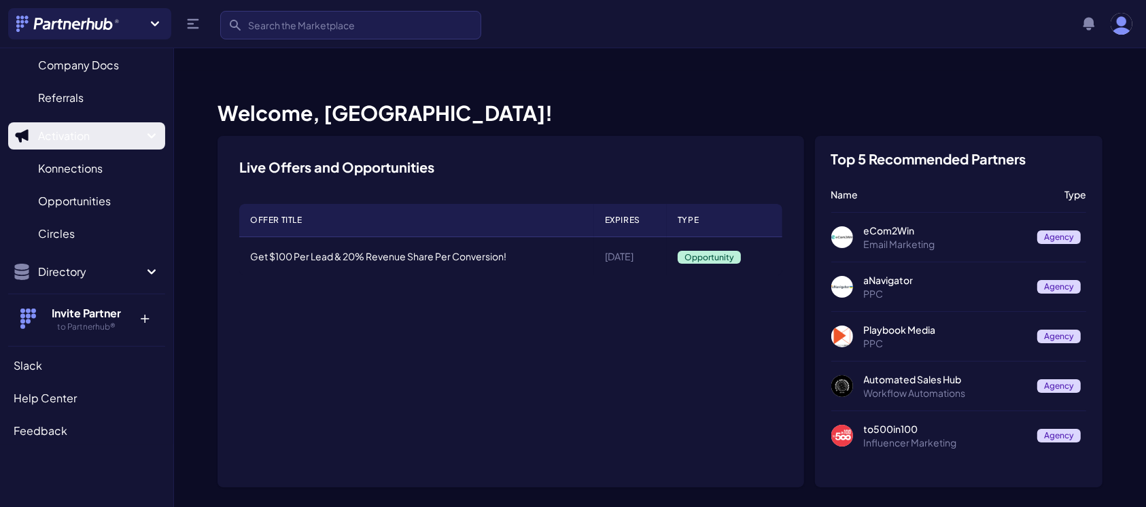
scroll to position [247, 0]
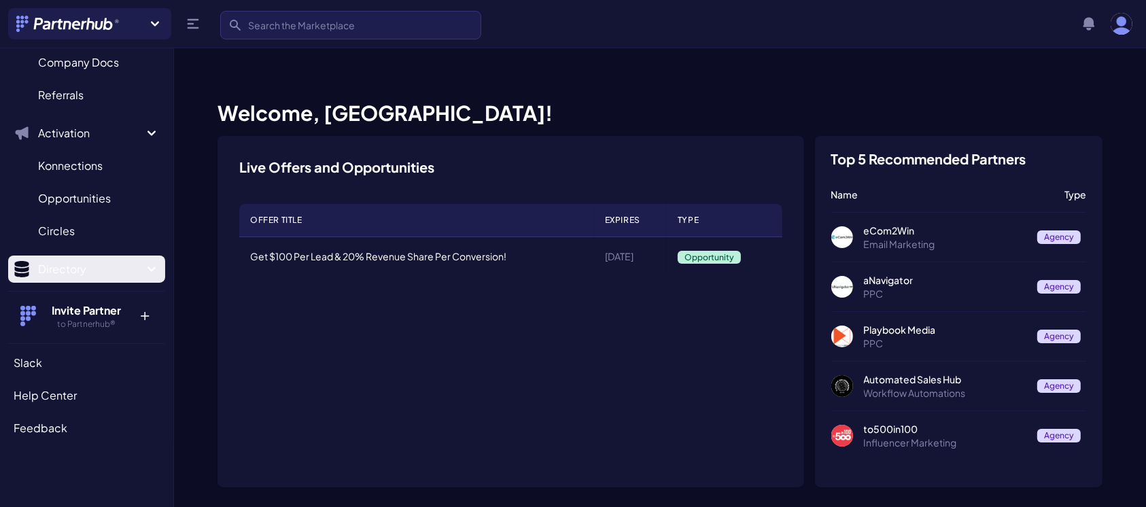
click at [148, 269] on icon "Sidebar" at bounding box center [152, 268] width 8 height 5
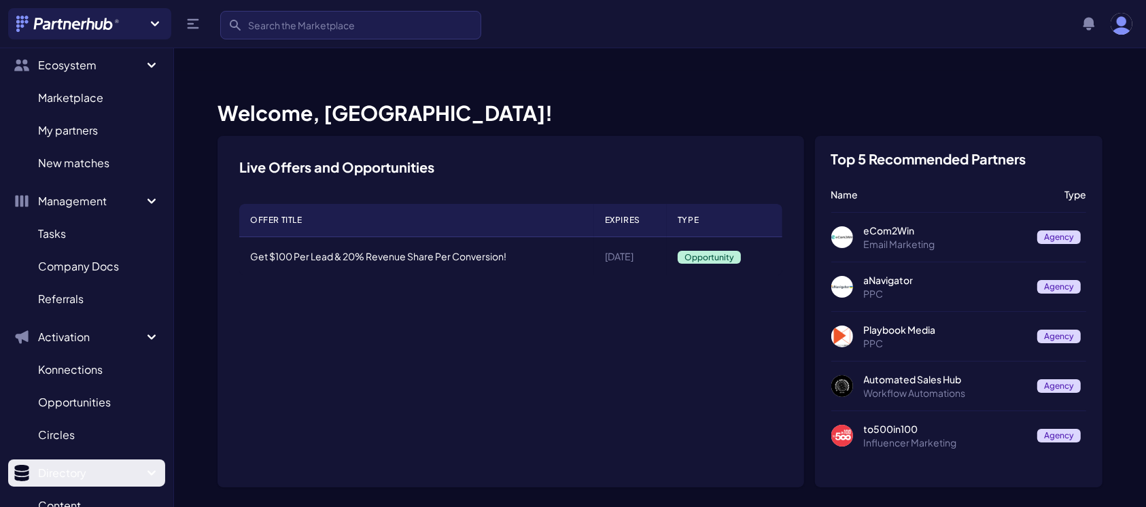
scroll to position [0, 0]
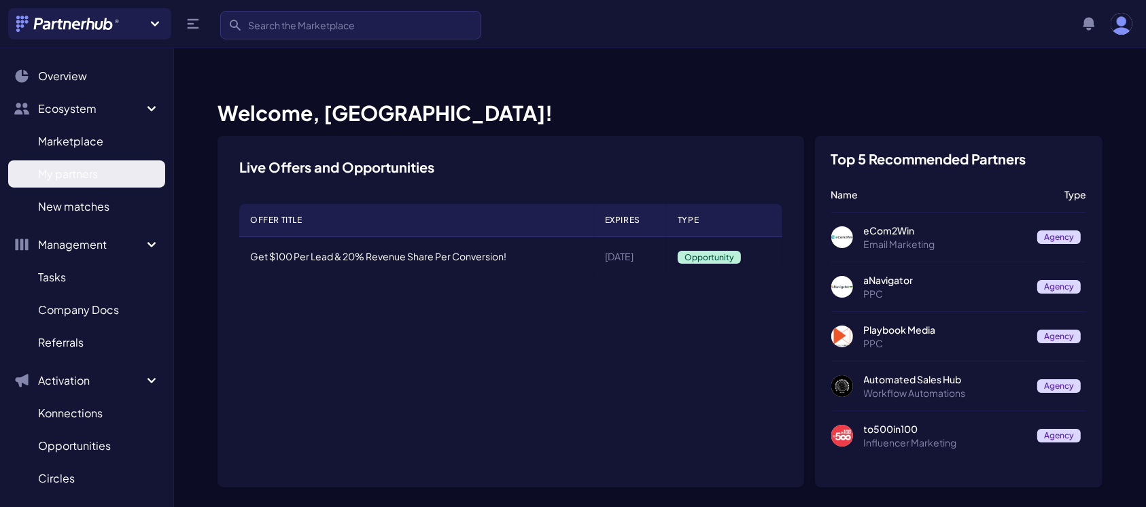
click at [86, 182] on span "My partners" at bounding box center [68, 174] width 60 height 16
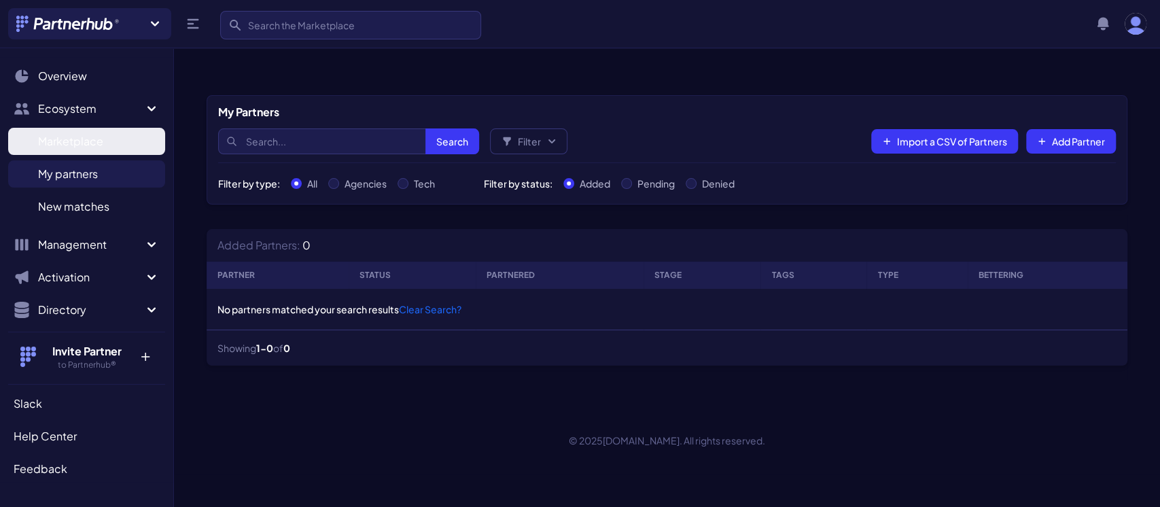
click at [75, 142] on span "Marketplace" at bounding box center [70, 141] width 65 height 16
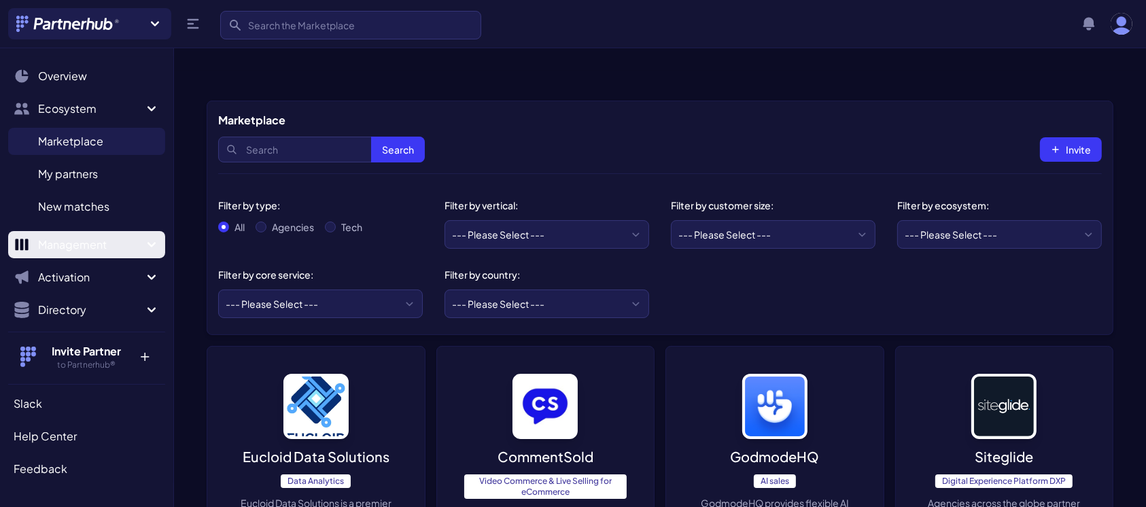
click at [60, 237] on span "Management" at bounding box center [90, 245] width 105 height 16
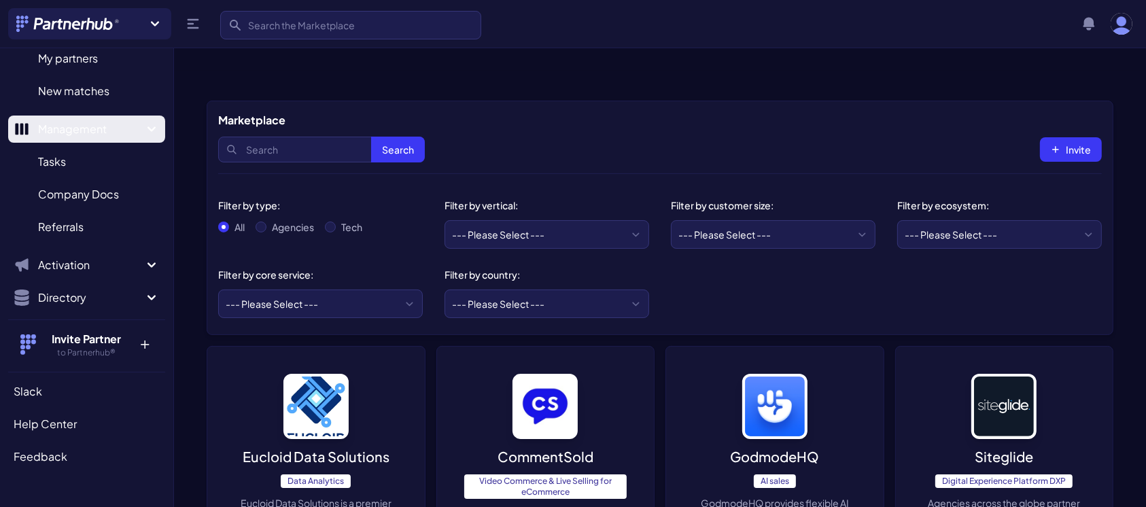
scroll to position [120, 0]
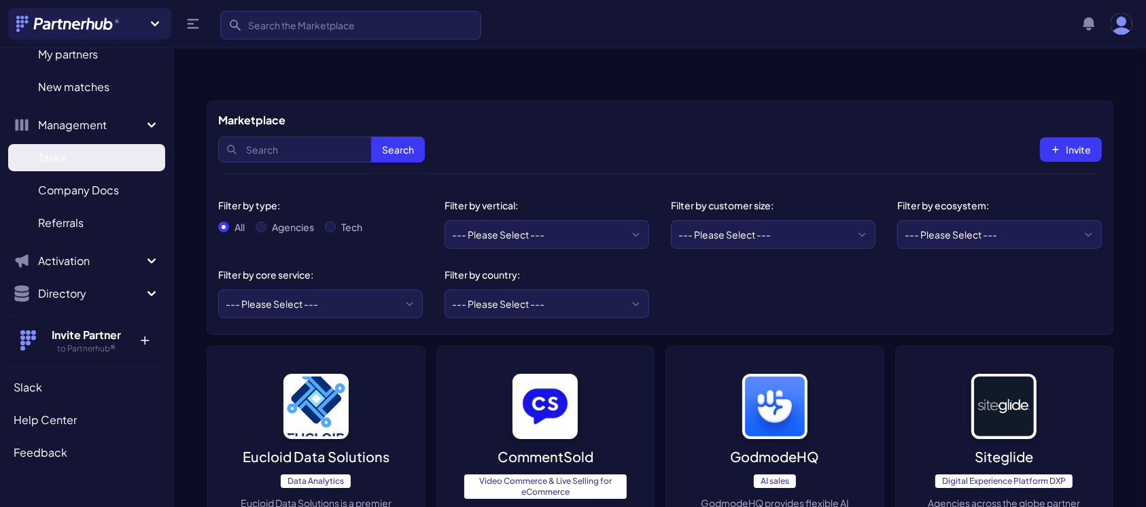
click at [58, 158] on span "Tasks" at bounding box center [52, 158] width 28 height 16
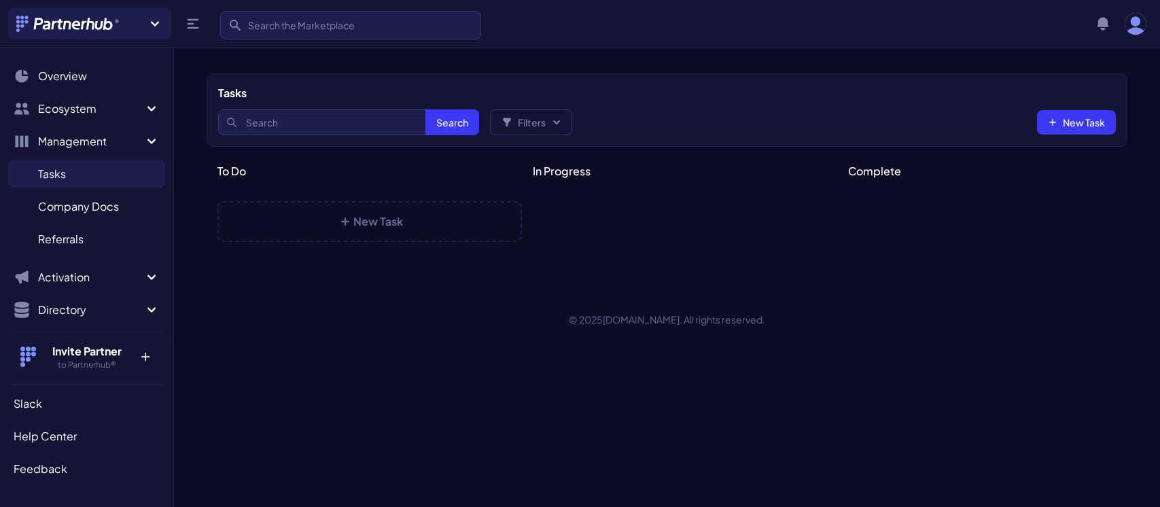
select select
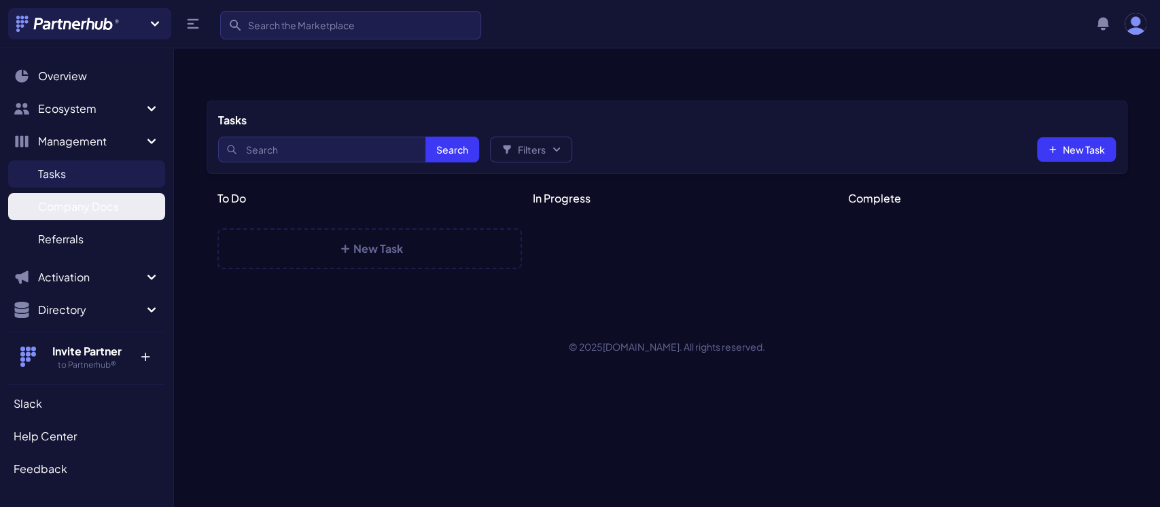
click at [65, 205] on span "Company Docs" at bounding box center [78, 207] width 81 height 16
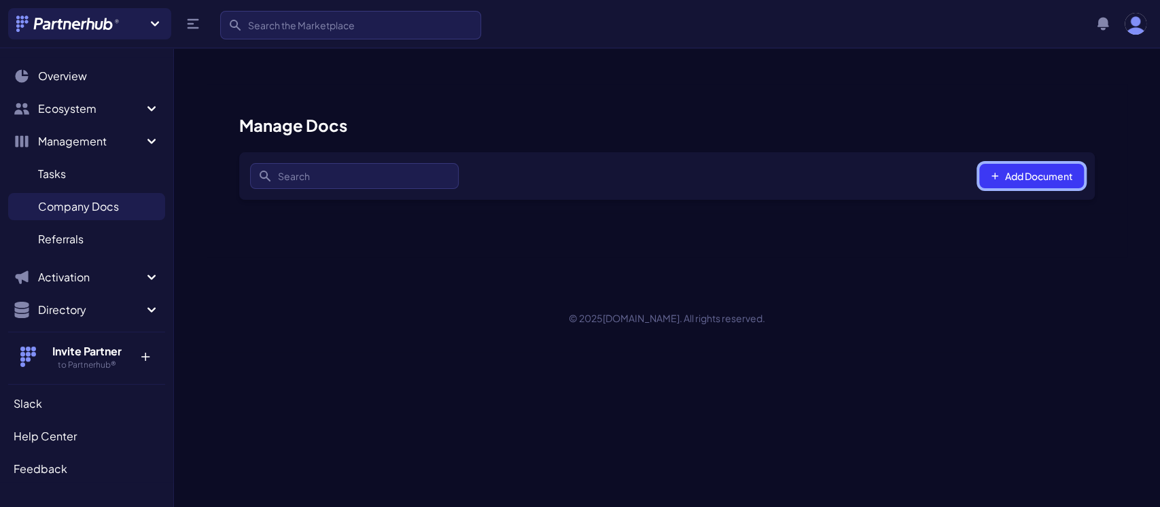
click at [1011, 164] on button "Add Document" at bounding box center [1032, 176] width 105 height 24
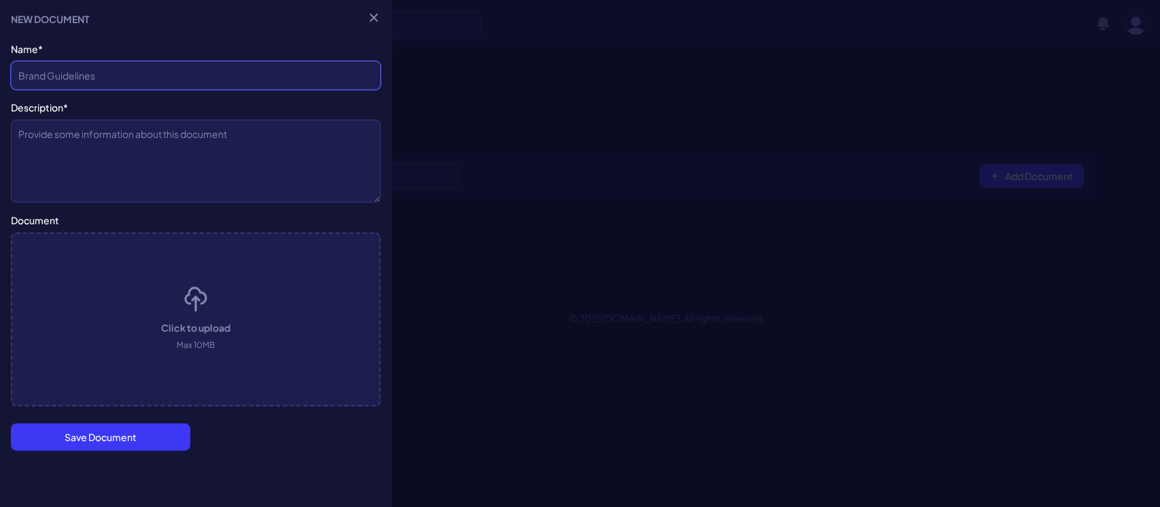
click at [124, 85] on input "Company Name*" at bounding box center [196, 75] width 370 height 29
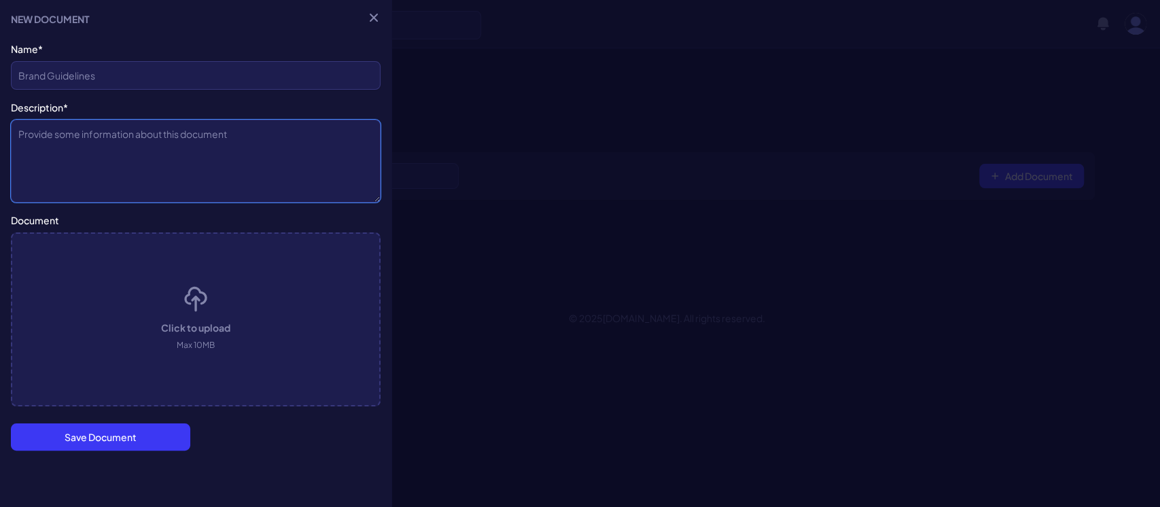
click at [111, 158] on textarea "Description*" at bounding box center [196, 161] width 370 height 83
click at [375, 8] on button "Close menu" at bounding box center [374, 18] width 22 height 22
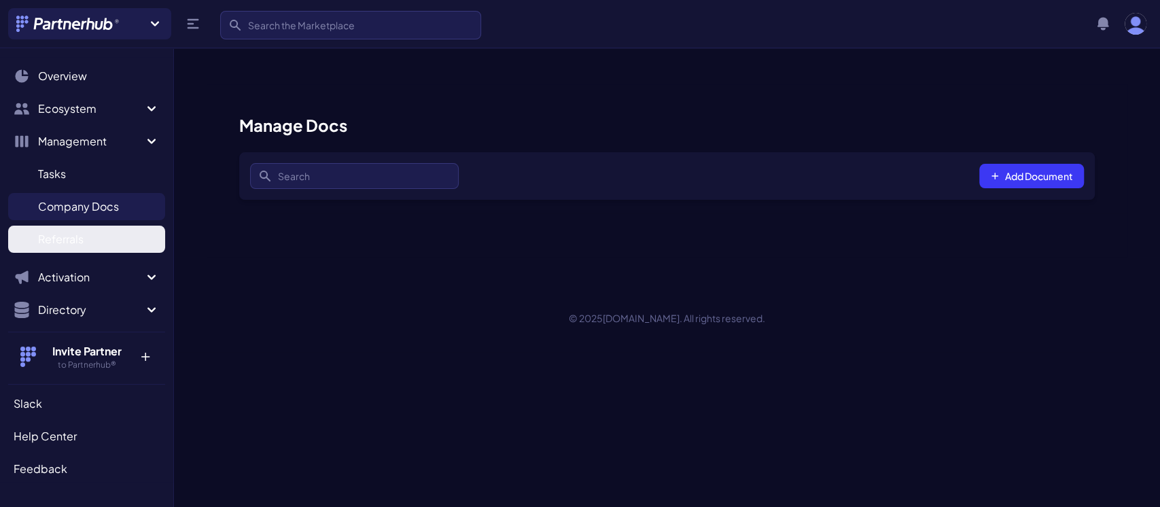
click at [67, 239] on span "Referrals" at bounding box center [61, 239] width 46 height 16
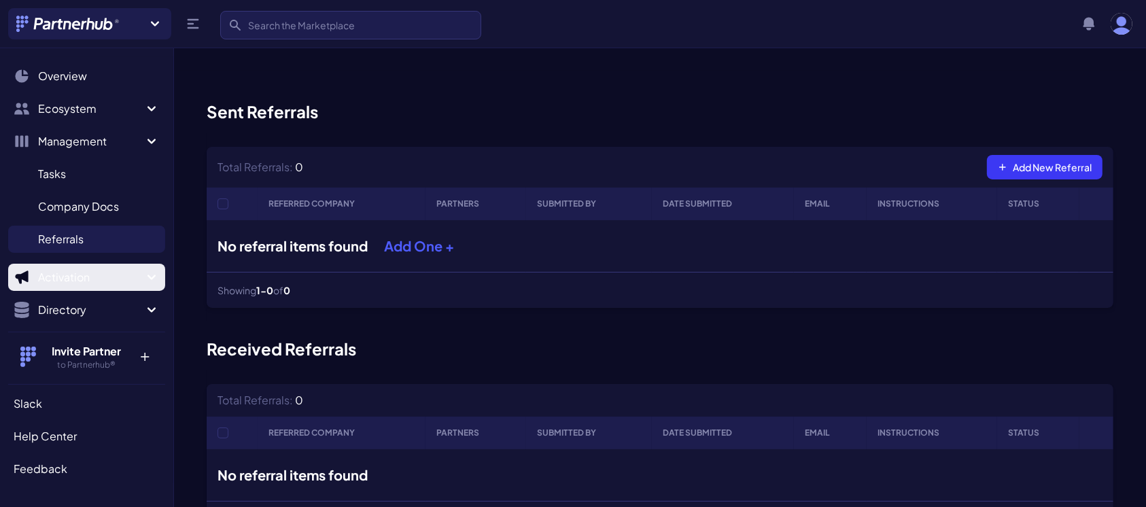
click at [120, 284] on span "Activation" at bounding box center [90, 277] width 105 height 16
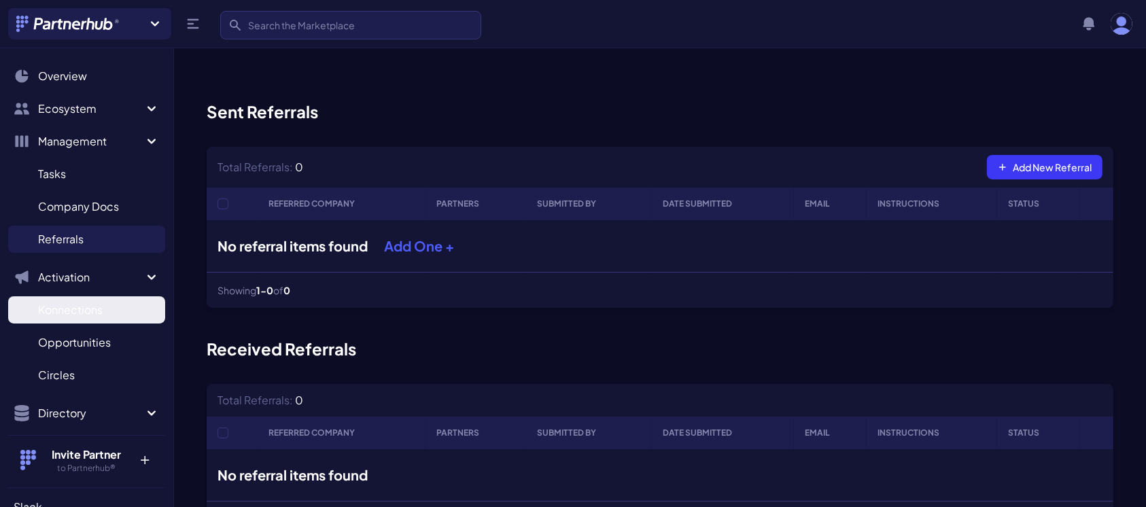
click at [65, 307] on span "Konnections" at bounding box center [70, 310] width 65 height 16
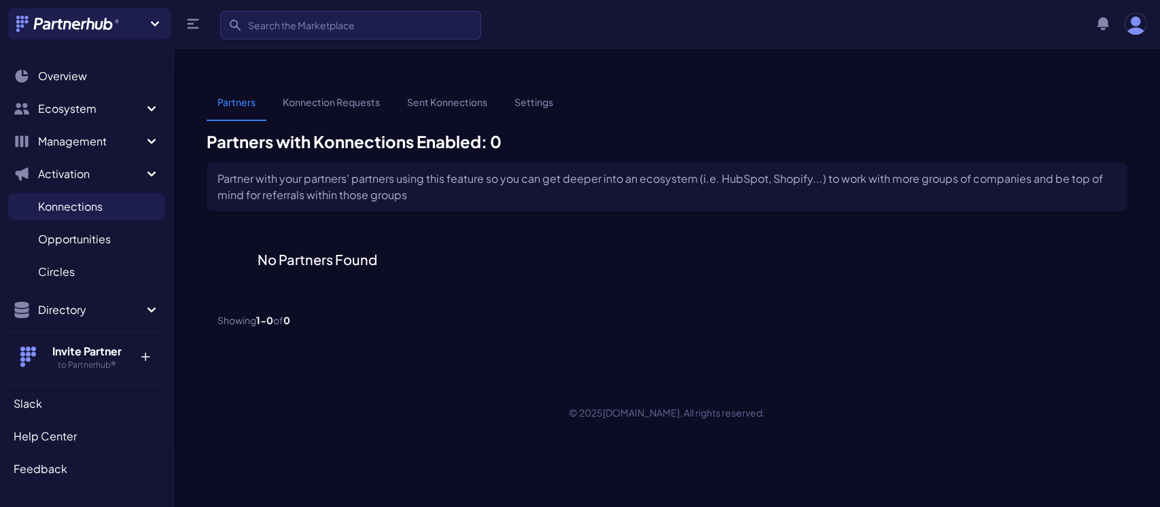
click at [343, 95] on link "Konnection Requests" at bounding box center [331, 108] width 119 height 26
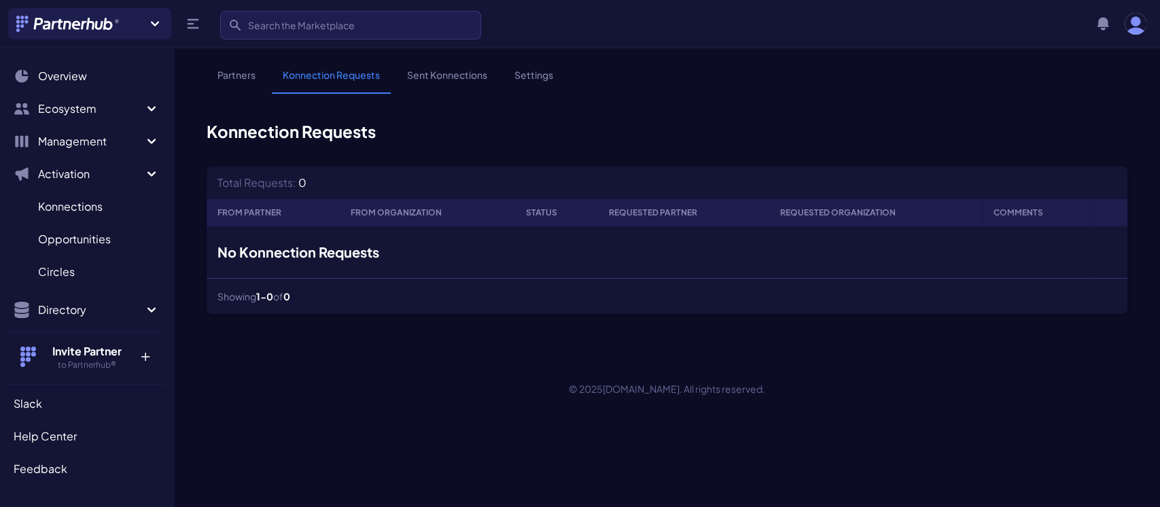
click at [460, 77] on link "Sent Konnections" at bounding box center [447, 81] width 102 height 26
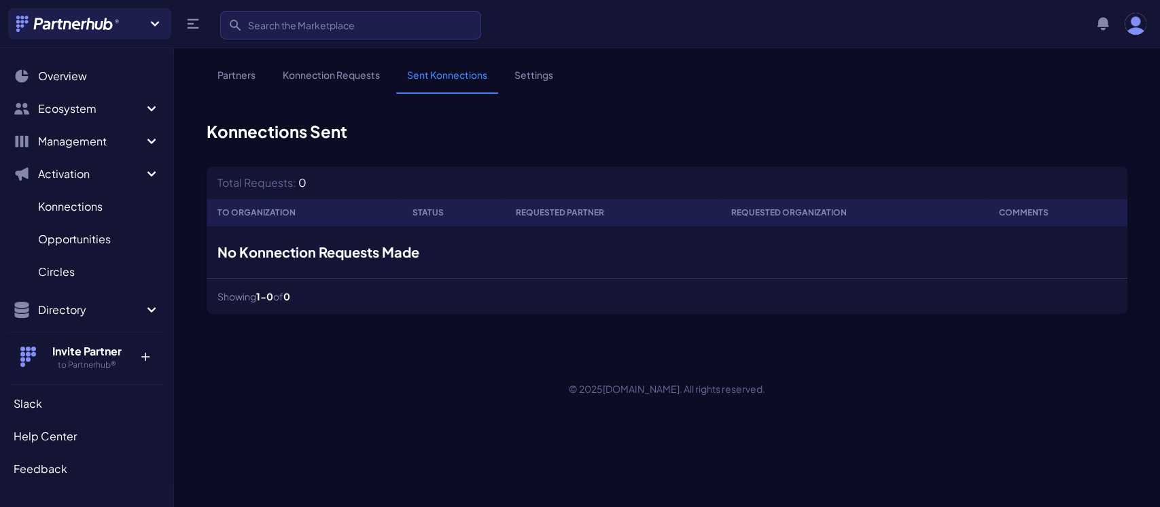
click at [531, 76] on link "Settings" at bounding box center [534, 81] width 61 height 26
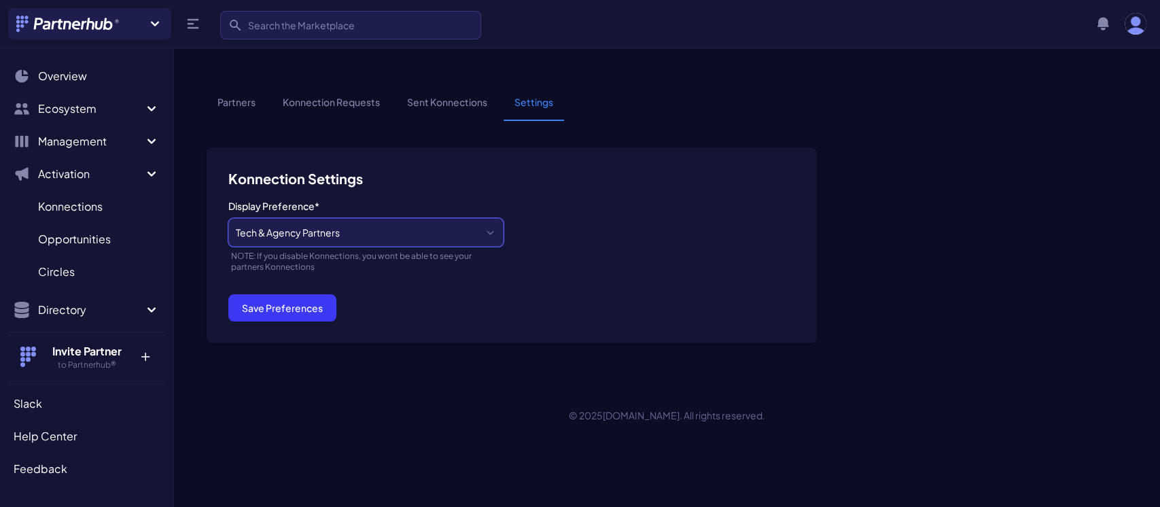
click at [479, 218] on select "Tech & Agency Partners Tech Partners Only Agency Partners Only Disabled" at bounding box center [365, 232] width 275 height 29
click at [500, 218] on select "Tech & Agency Partners Tech Partners Only Agency Partners Only Disabled" at bounding box center [365, 232] width 275 height 29
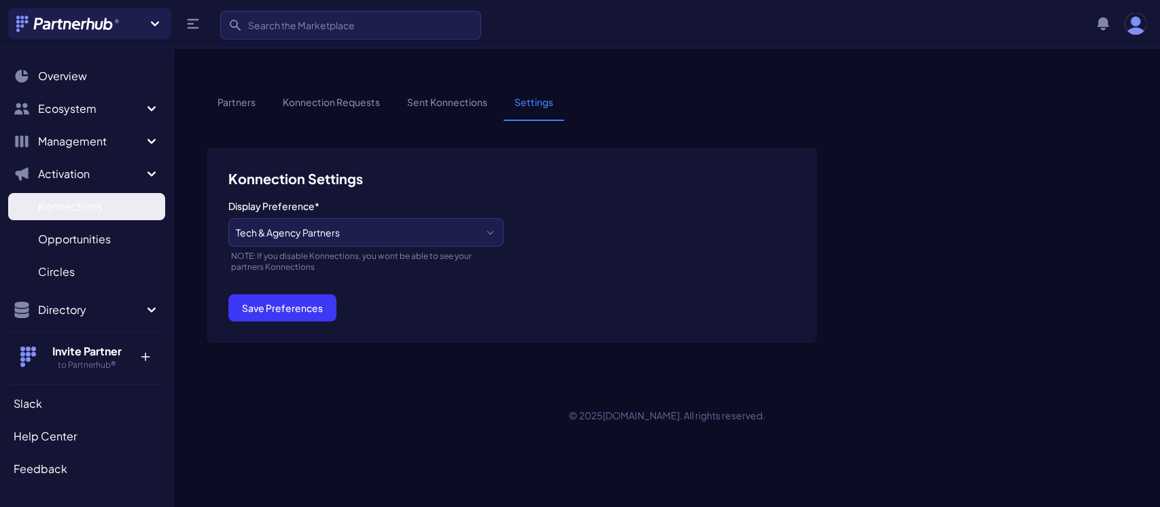
click at [84, 213] on span "Konnections" at bounding box center [70, 207] width 65 height 16
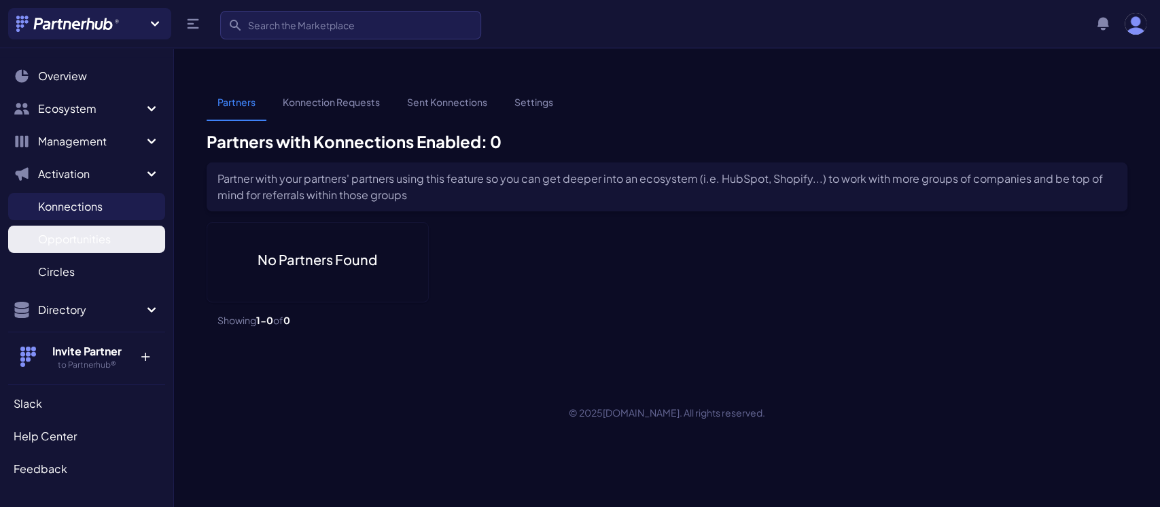
click at [76, 240] on span "Opportunities" at bounding box center [74, 239] width 73 height 16
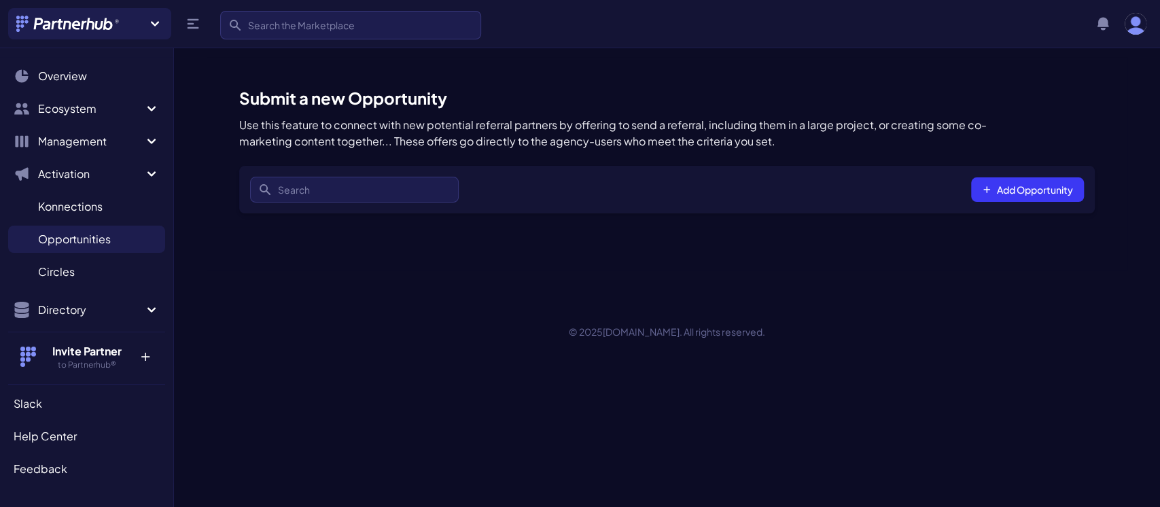
click at [67, 273] on span "Circles" at bounding box center [56, 272] width 37 height 16
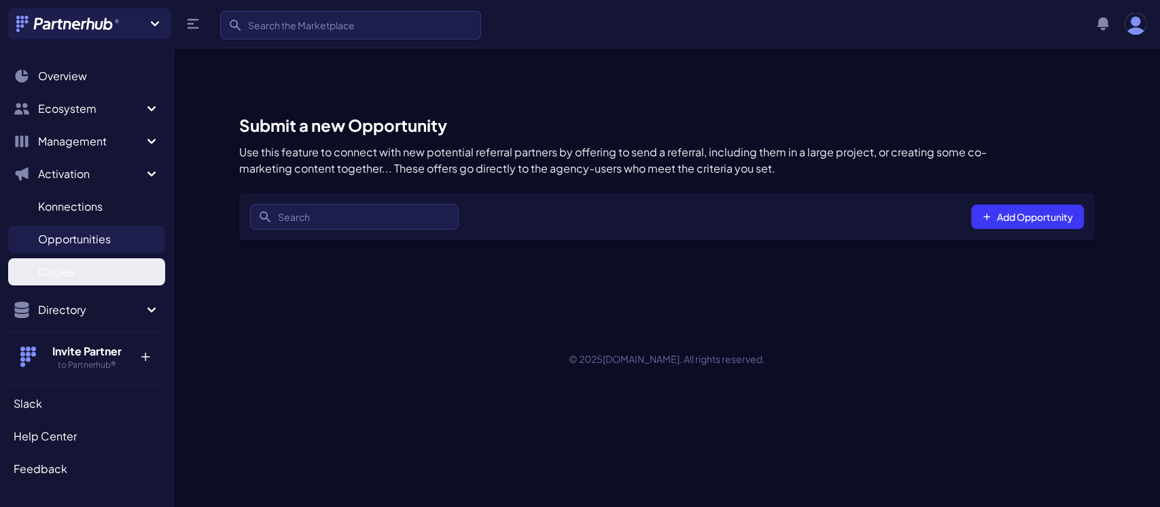
click at [77, 275] on link "Circles C" at bounding box center [86, 271] width 157 height 27
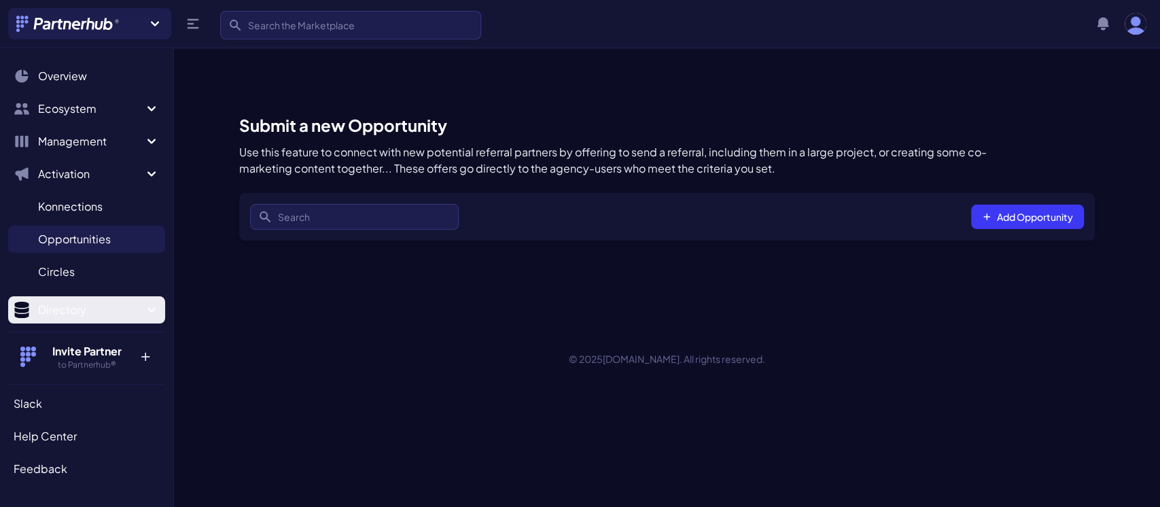
click at [143, 309] on icon "Sidebar" at bounding box center [151, 310] width 16 height 16
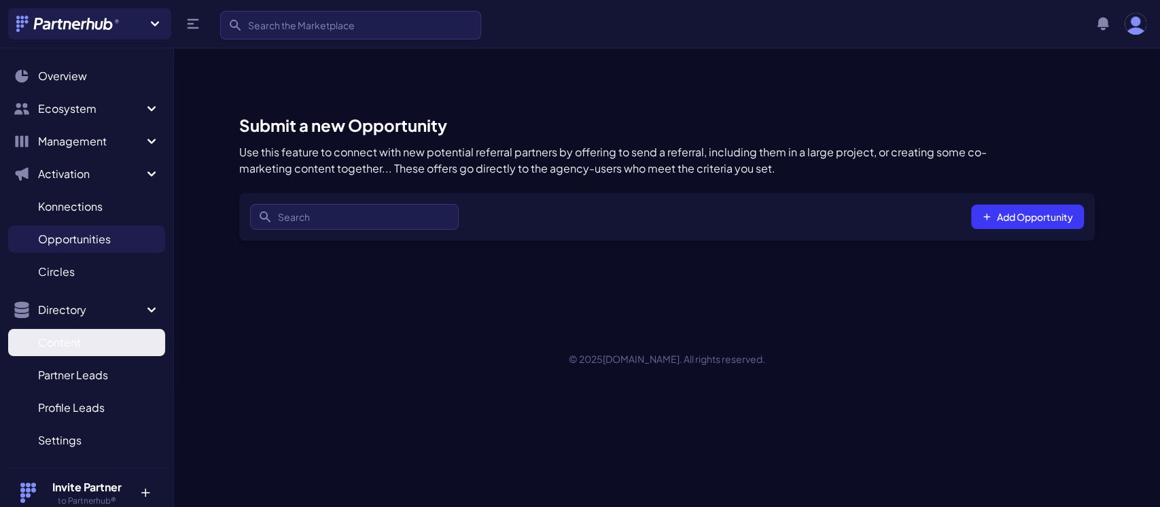
click at [75, 351] on link "Content C" at bounding box center [86, 342] width 157 height 27
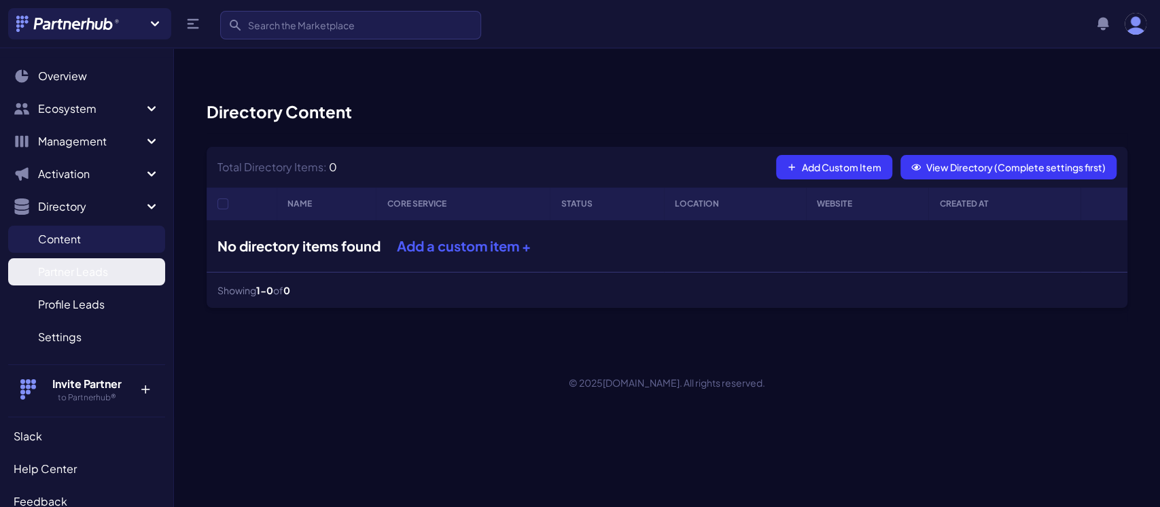
click at [66, 268] on span "Partner Leads" at bounding box center [73, 272] width 70 height 16
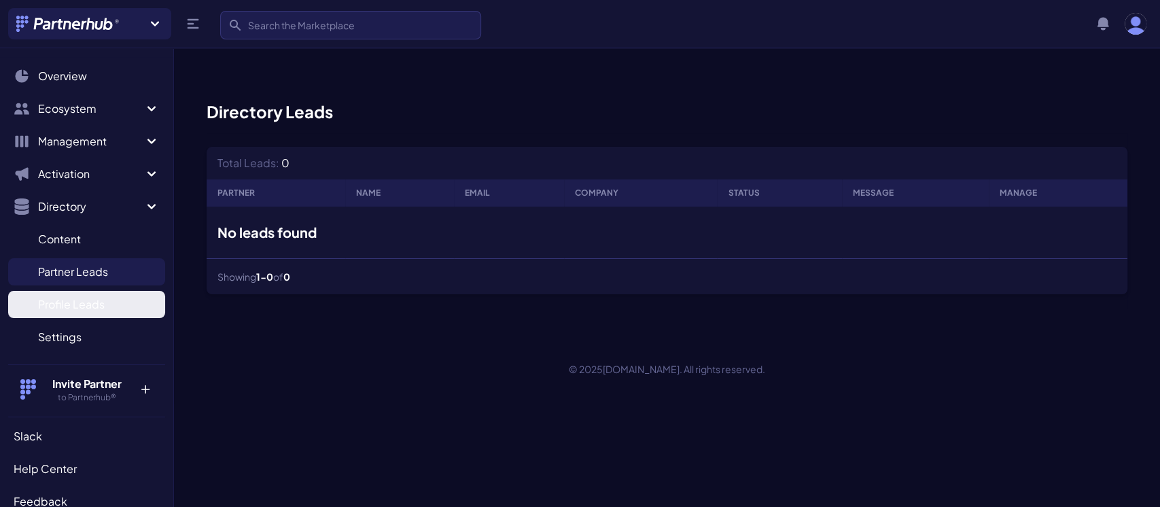
click at [59, 305] on span "Profile Leads" at bounding box center [71, 304] width 67 height 16
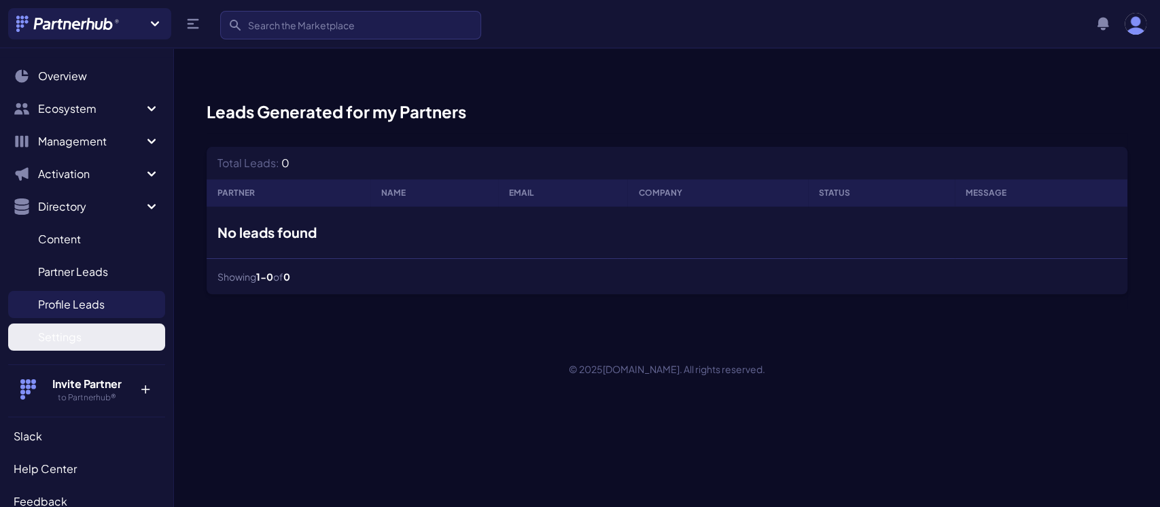
click at [52, 333] on span "Settings" at bounding box center [60, 337] width 44 height 16
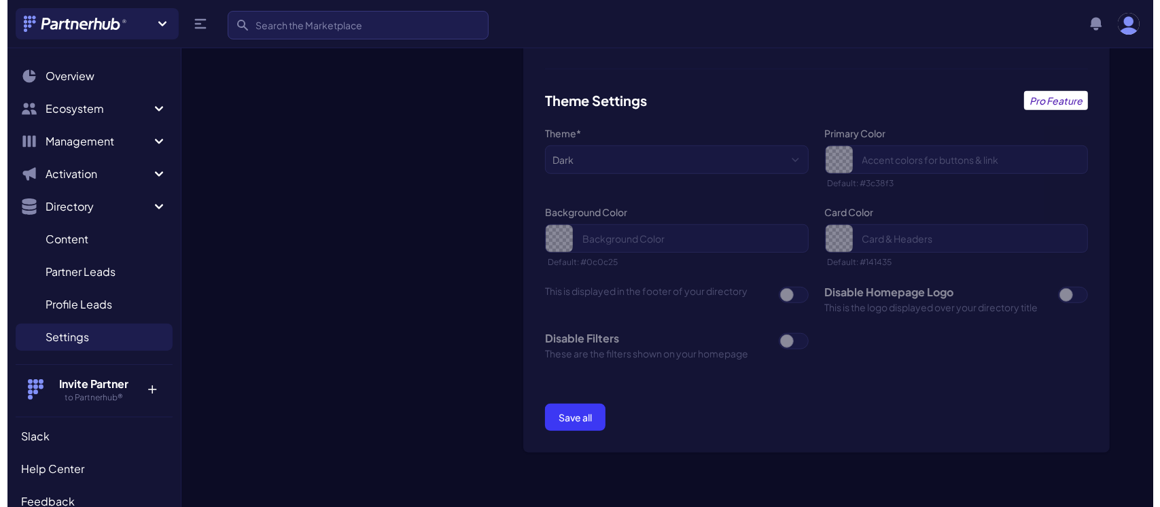
scroll to position [974, 0]
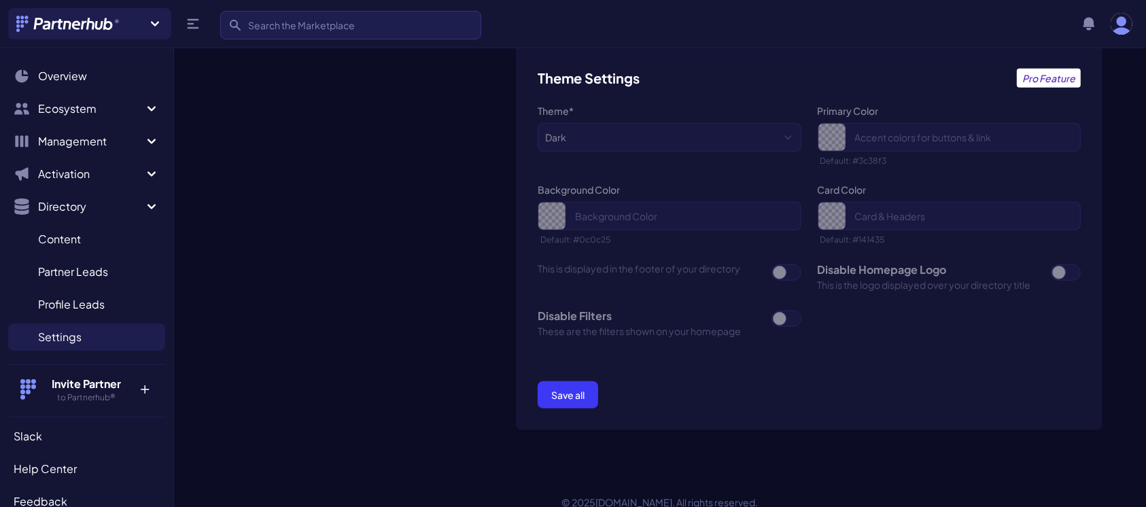
click at [87, 387] on h4 "Invite Partner" at bounding box center [87, 384] width 88 height 16
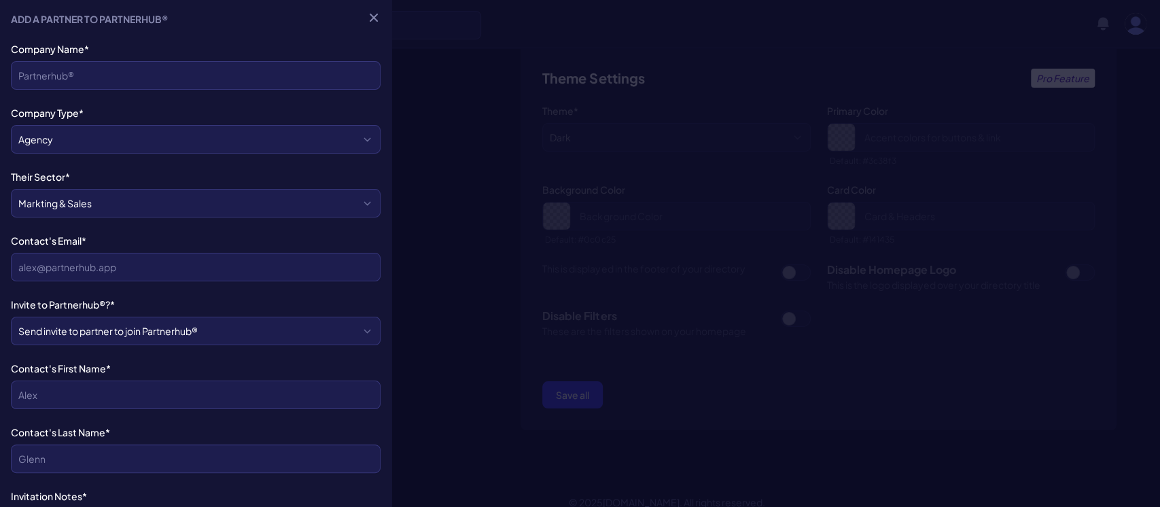
scroll to position [0, 0]
click at [110, 137] on select "Agency Tech" at bounding box center [196, 139] width 370 height 29
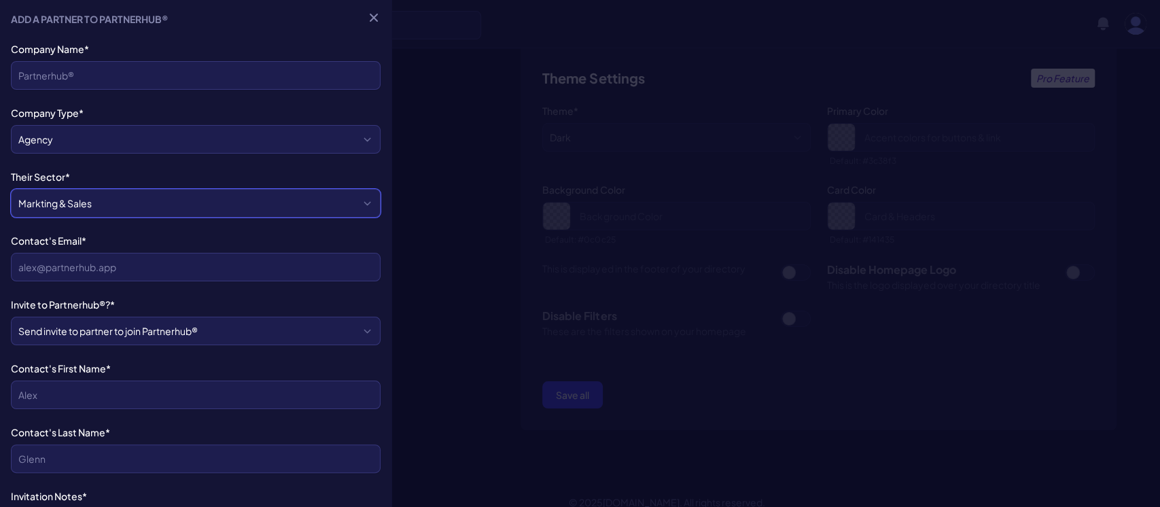
click at [145, 204] on select "Markting & Sales HR Finance Health Non-Profit Government Real Estate Blockchain…" at bounding box center [196, 203] width 370 height 29
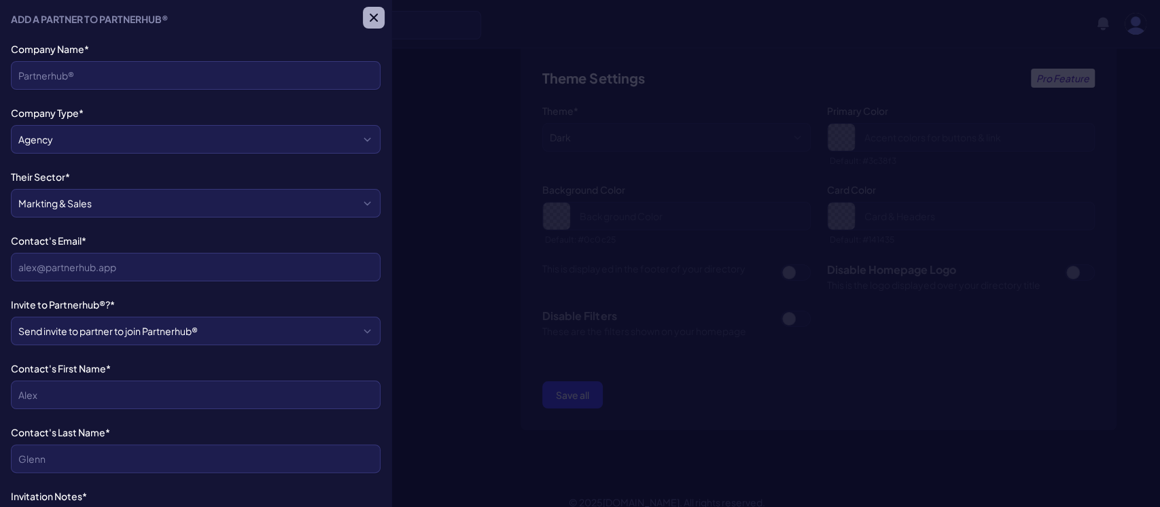
click at [367, 17] on icon "button" at bounding box center [374, 18] width 14 height 14
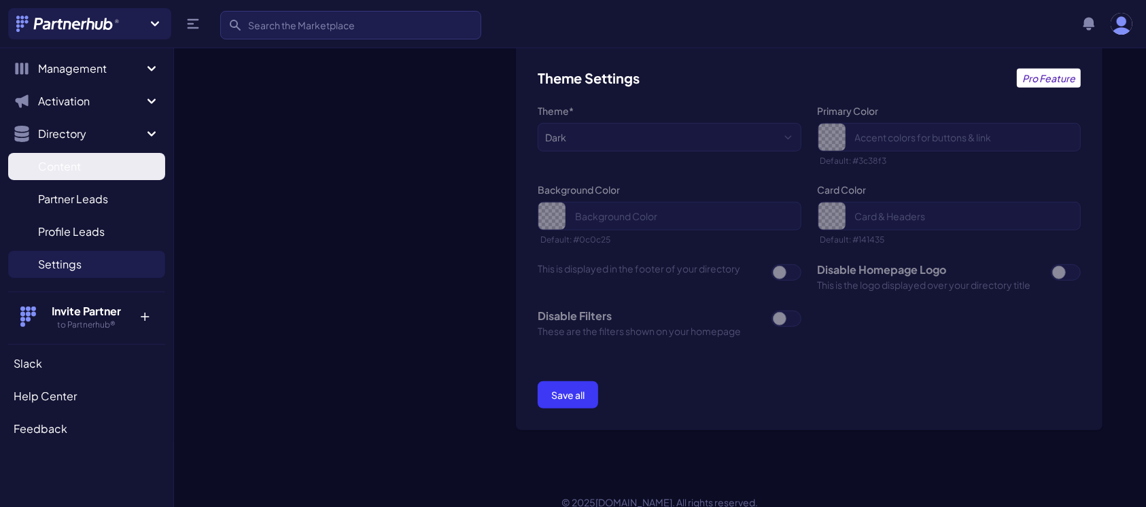
scroll to position [73, 0]
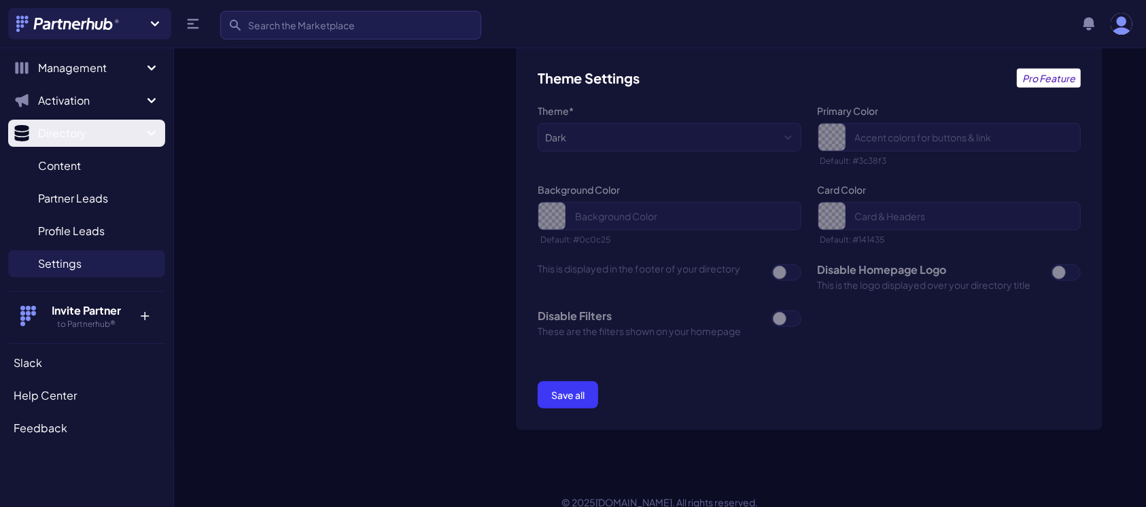
click at [148, 133] on icon "Sidebar" at bounding box center [152, 133] width 8 height 5
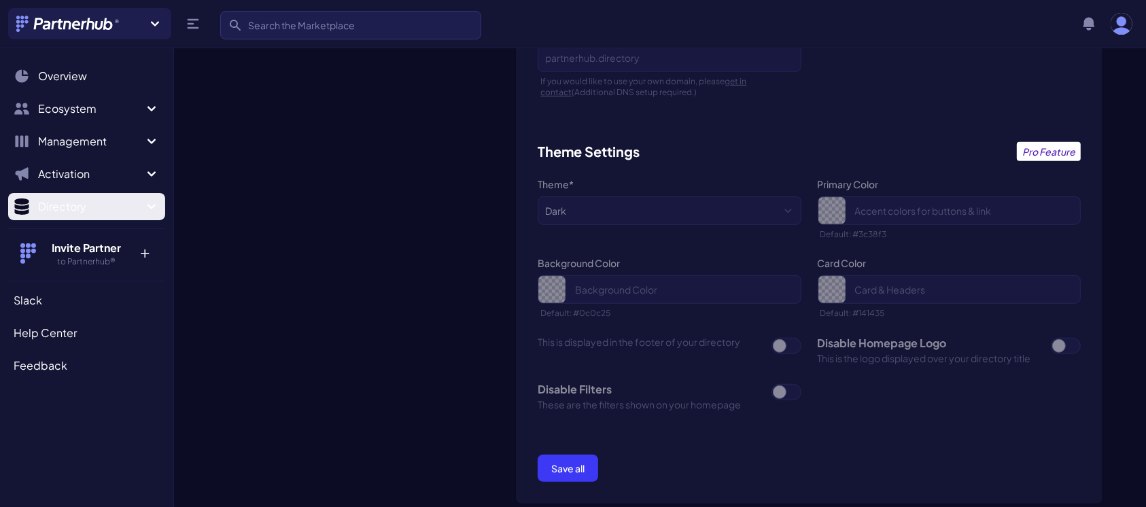
scroll to position [974, 0]
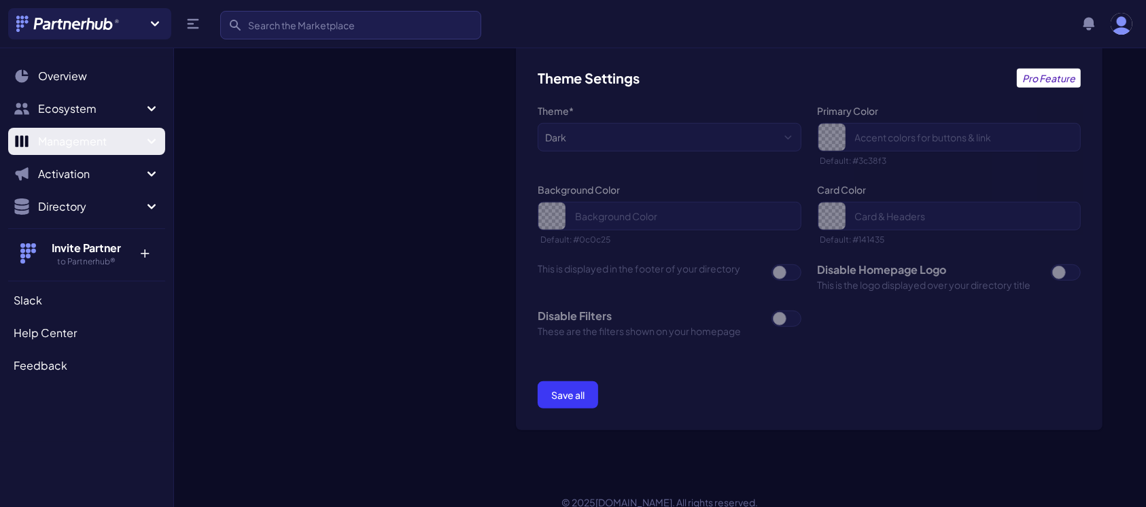
click at [152, 135] on icon "Sidebar" at bounding box center [151, 141] width 16 height 16
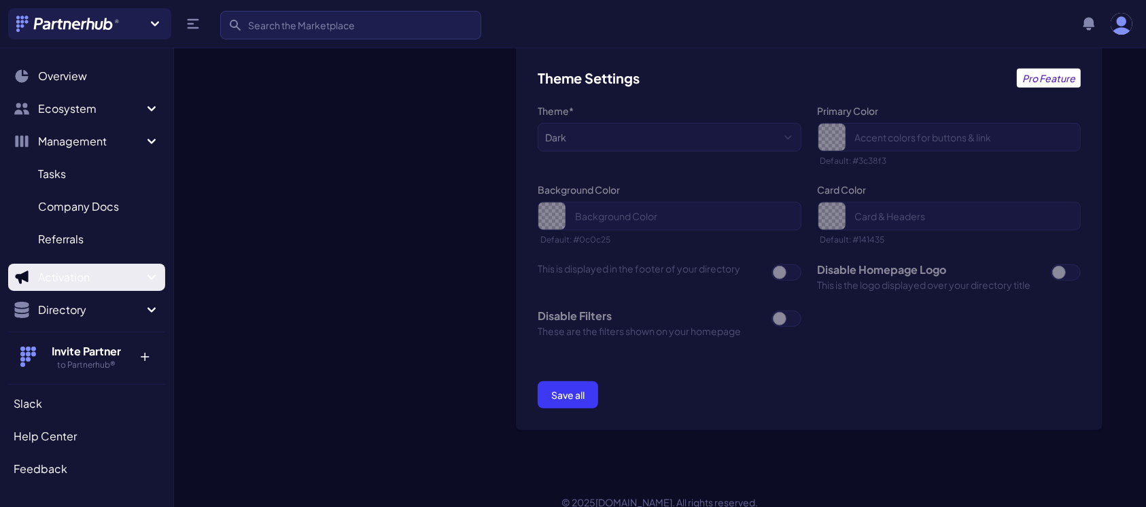
click at [143, 281] on icon "Sidebar" at bounding box center [151, 277] width 16 height 16
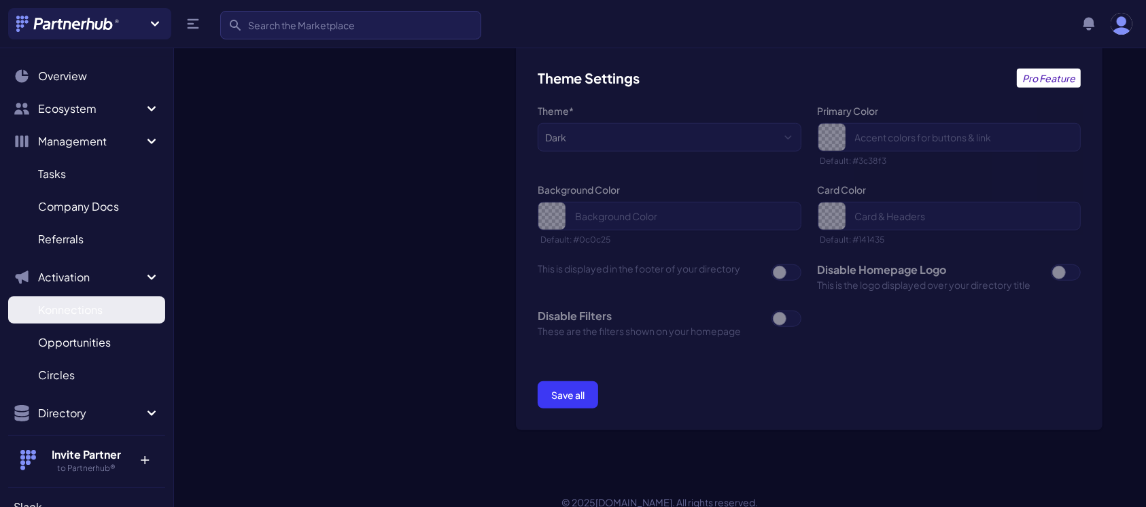
click at [79, 307] on span "Konnections" at bounding box center [70, 310] width 65 height 16
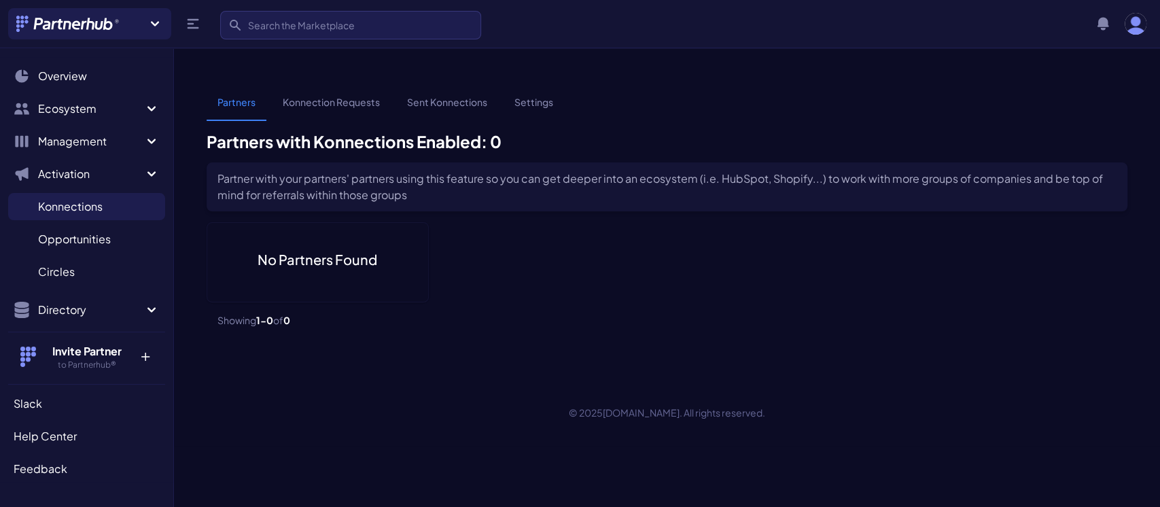
click at [349, 95] on link "Konnection Requests" at bounding box center [331, 108] width 119 height 26
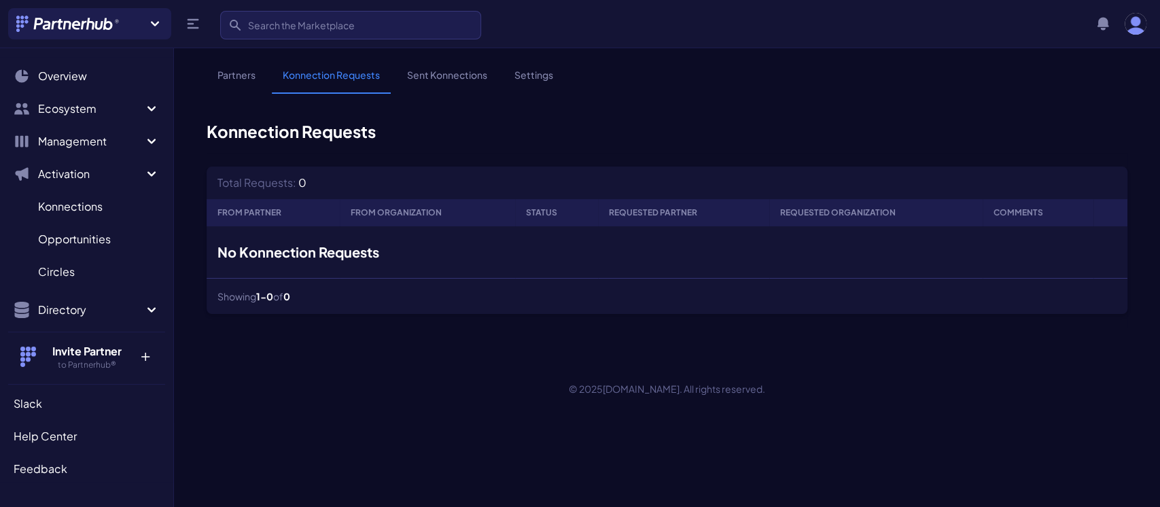
click at [445, 79] on link "Sent Konnections" at bounding box center [447, 81] width 102 height 26
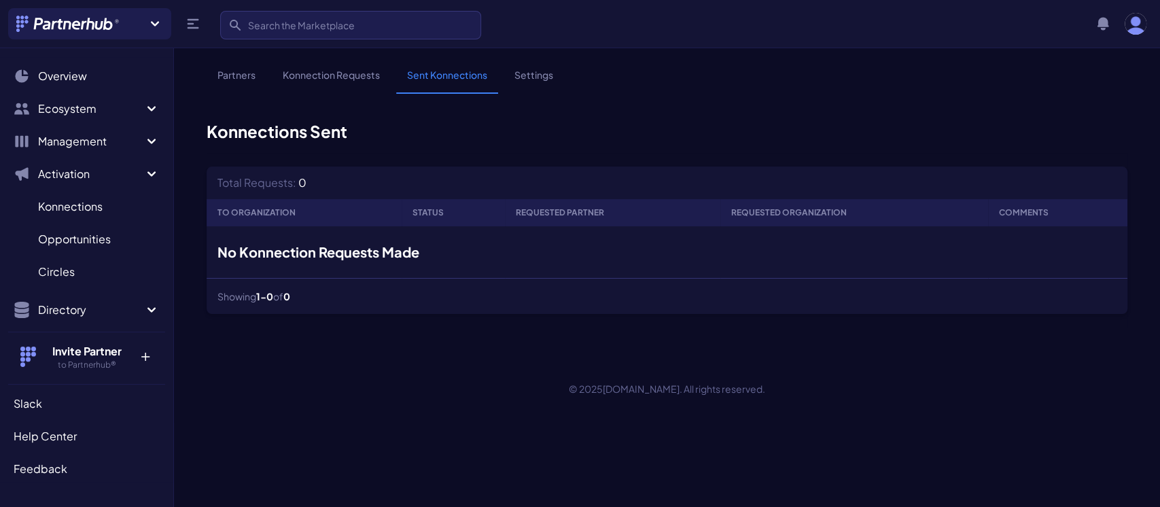
click at [538, 72] on link "Settings" at bounding box center [534, 81] width 61 height 26
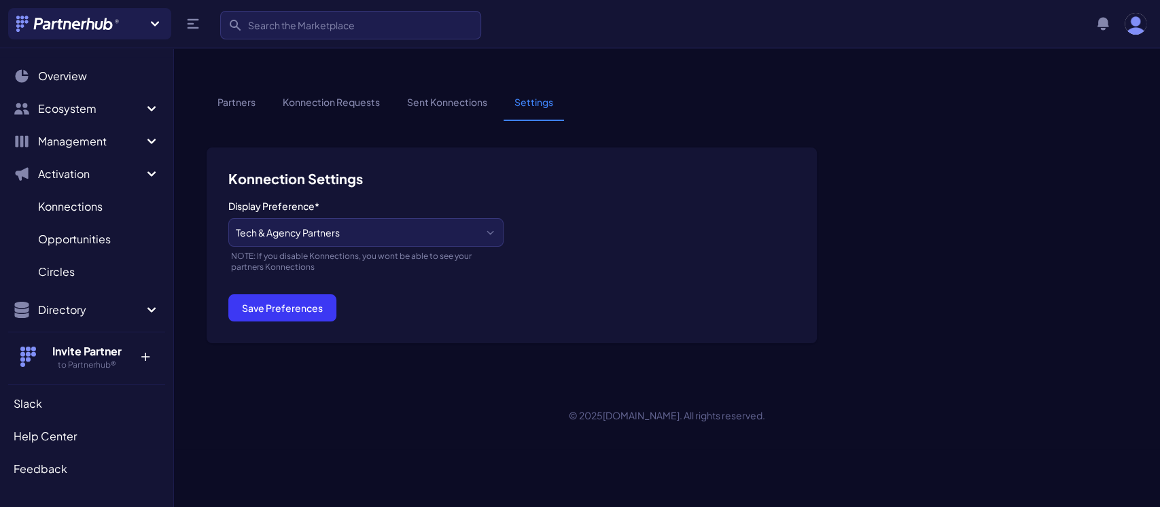
click at [238, 95] on link "Partners" at bounding box center [237, 108] width 60 height 26
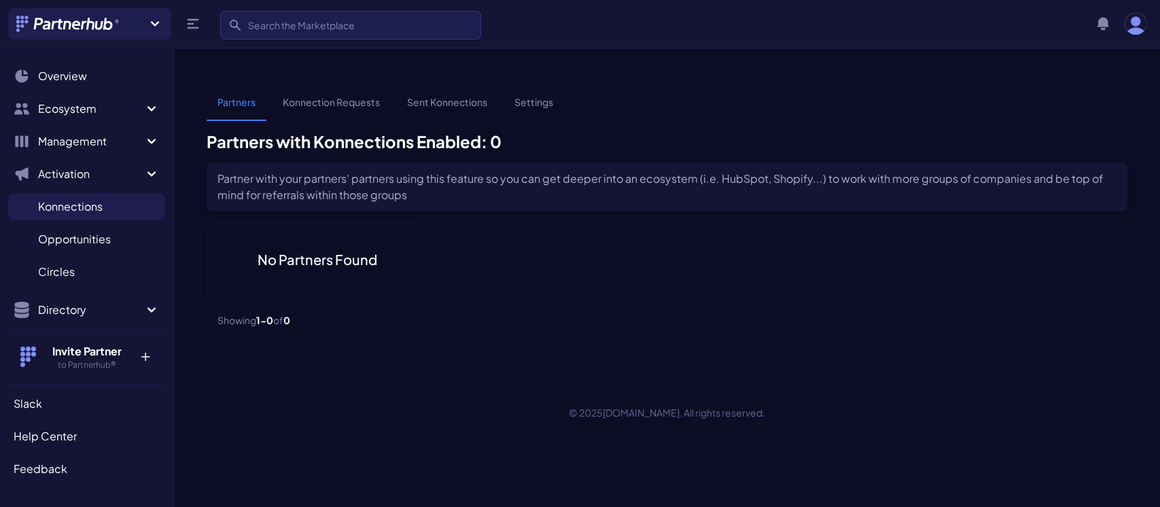
click at [300, 95] on link "Konnection Requests" at bounding box center [331, 108] width 119 height 26
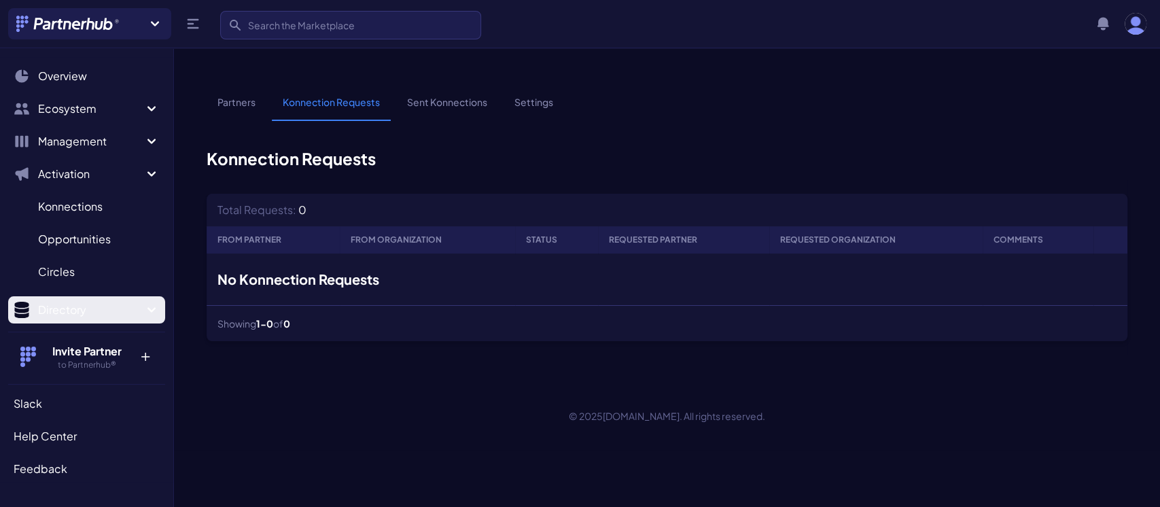
click at [61, 315] on span "Directory" at bounding box center [90, 310] width 105 height 16
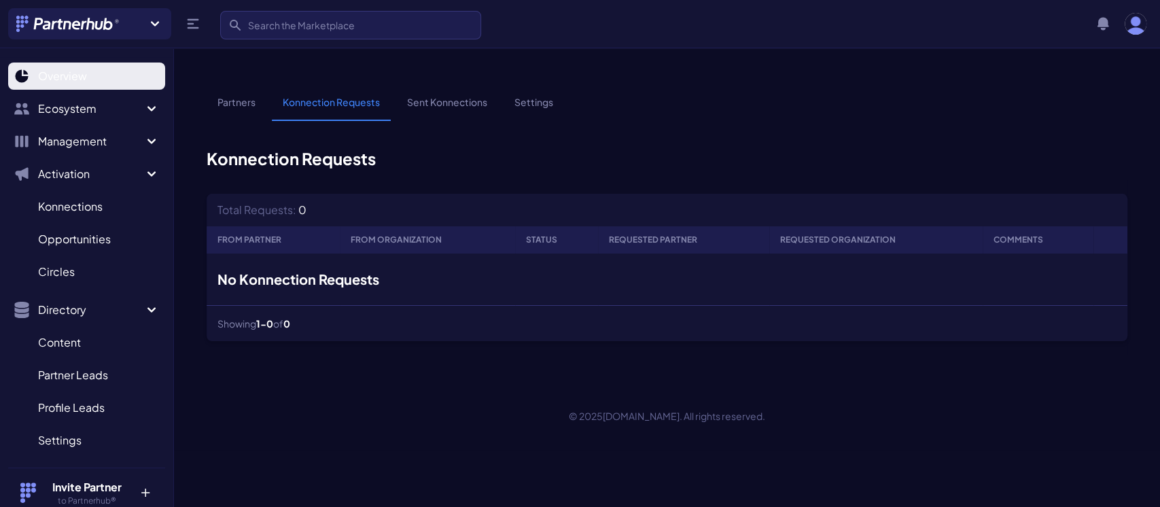
click at [72, 79] on span "Overview" at bounding box center [62, 76] width 49 height 16
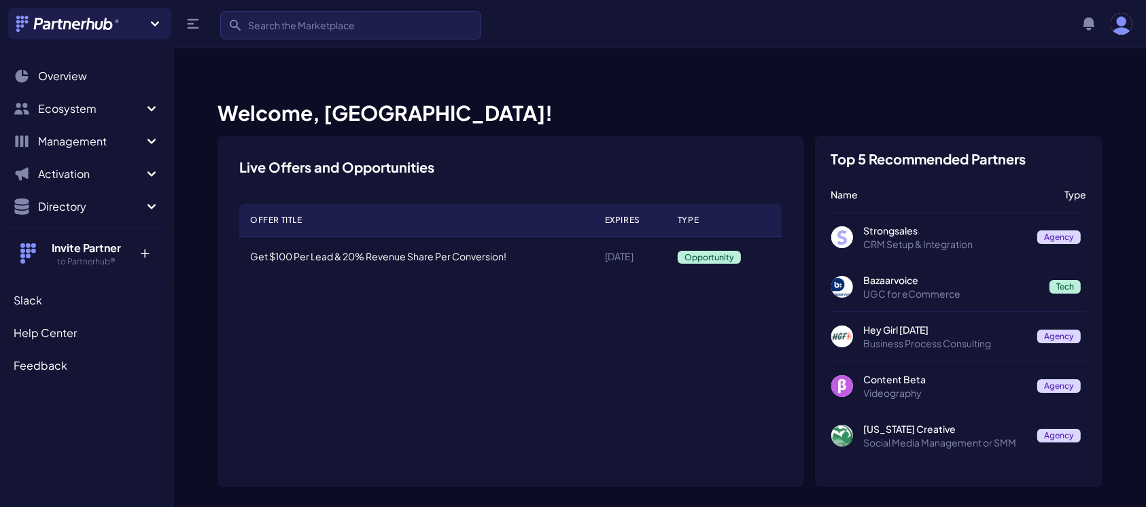
click at [1129, 32] on div "Open user menu" at bounding box center [1122, 24] width 22 height 22
click at [1116, 20] on img "button" at bounding box center [1122, 24] width 22 height 22
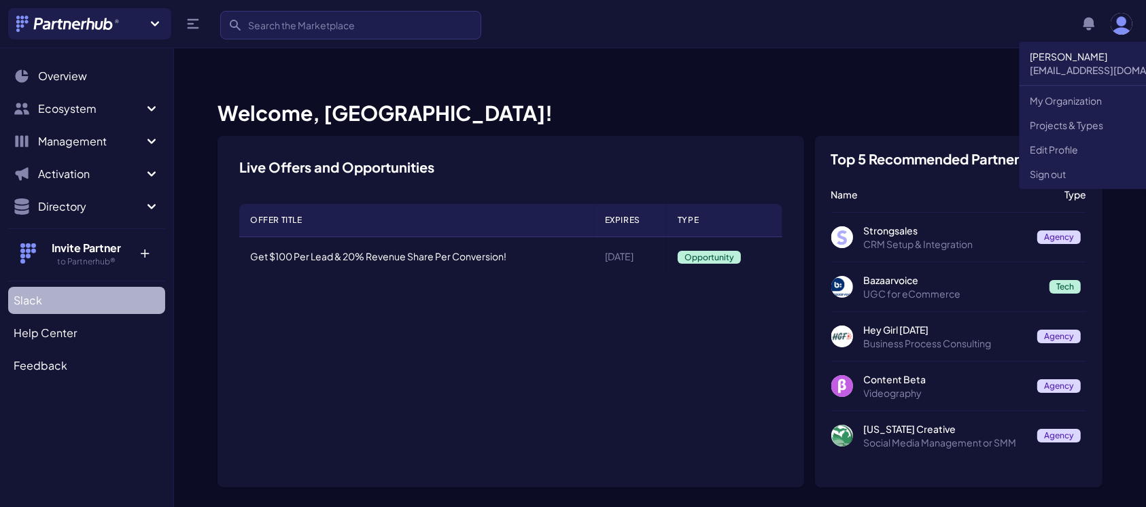
click at [46, 294] on link "Slack" at bounding box center [86, 300] width 157 height 27
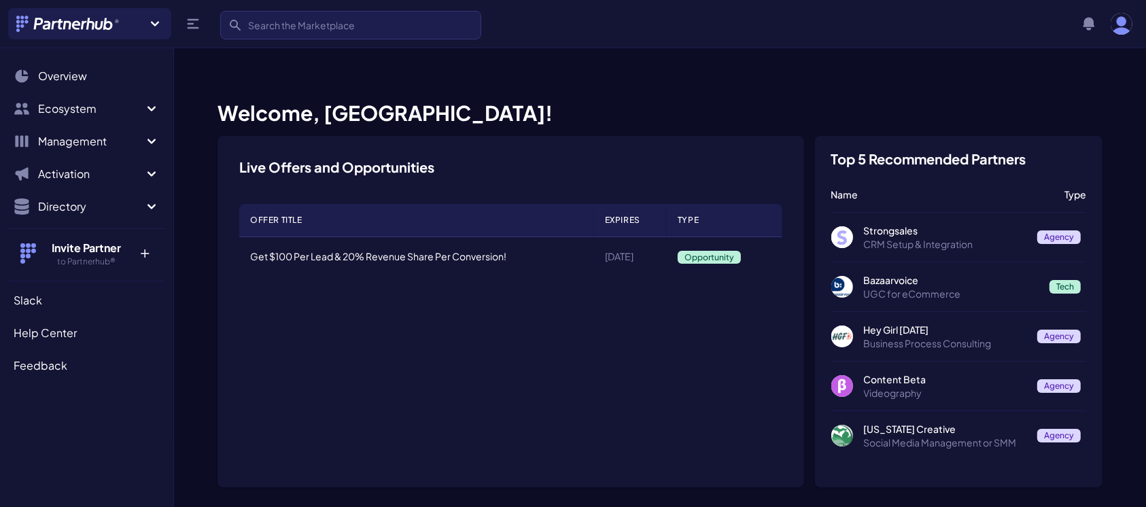
click at [1120, 35] on div "Search View notifications Notifications No New Notifications Open user menu [PE…" at bounding box center [1103, 23] width 57 height 27
click at [1120, 21] on img "button" at bounding box center [1122, 24] width 22 height 22
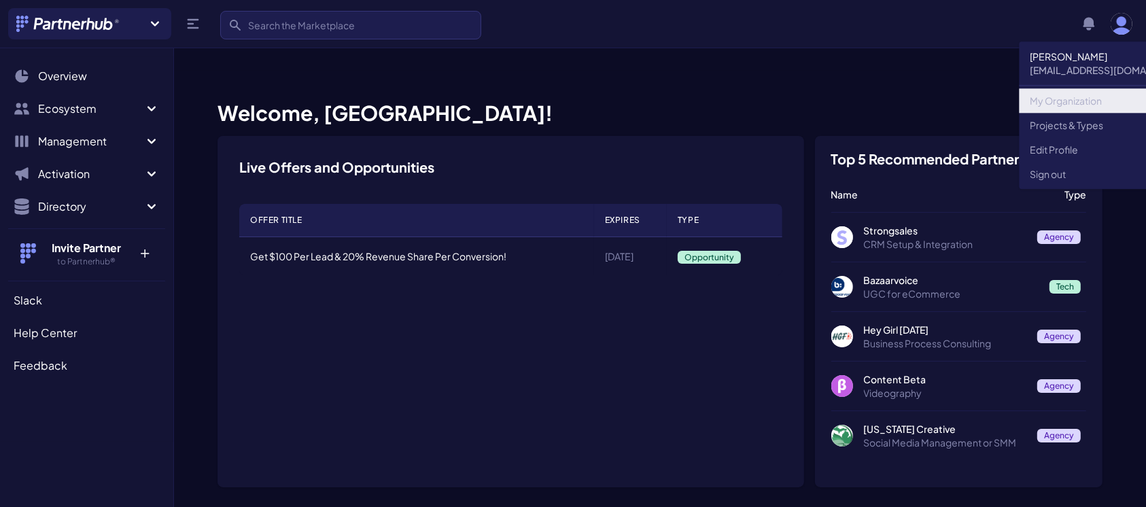
click at [1053, 107] on link "My Organization" at bounding box center [1112, 100] width 184 height 24
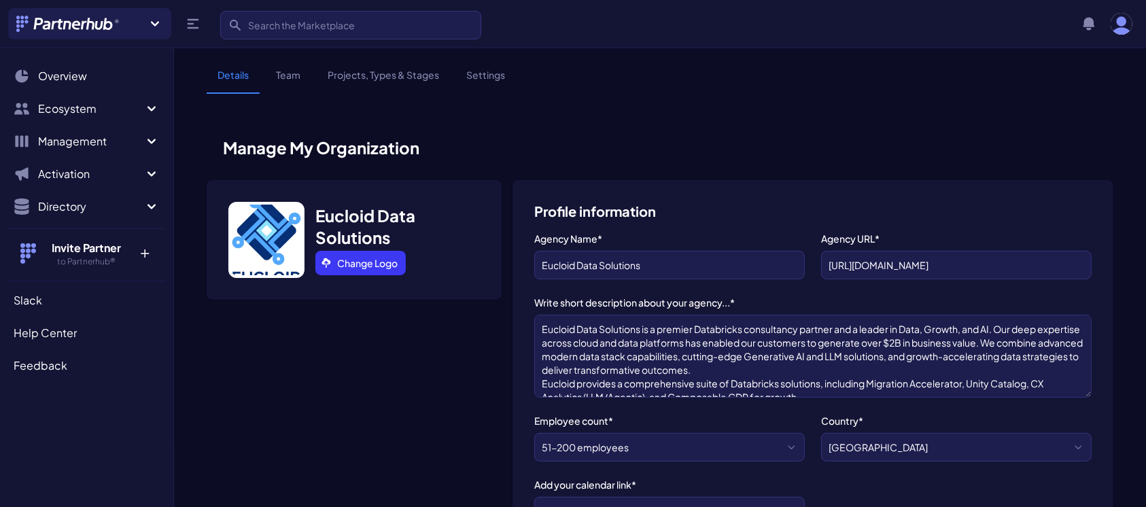
scroll to position [54, 0]
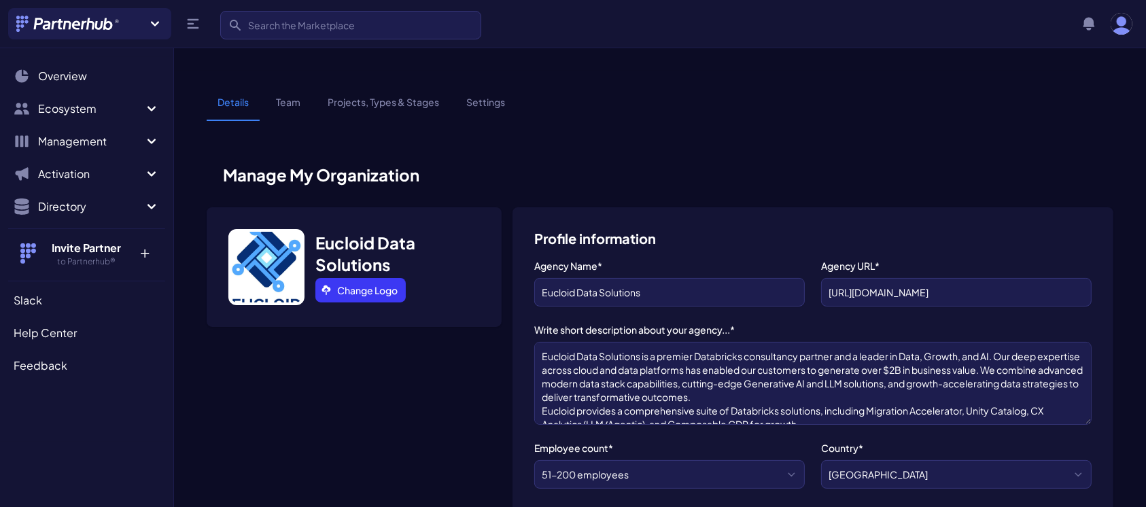
click at [284, 95] on link "Team" at bounding box center [288, 108] width 46 height 26
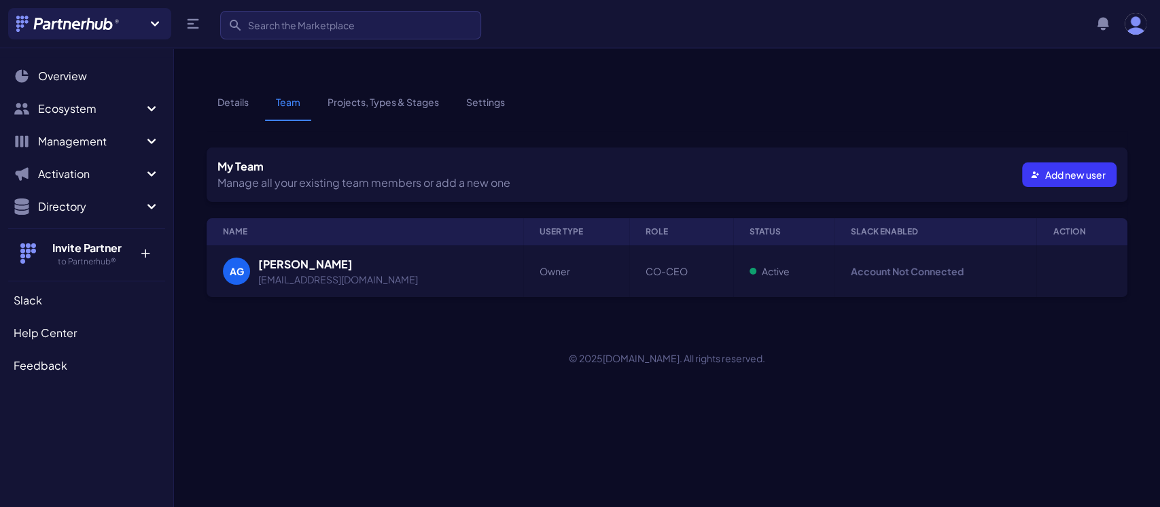
click at [392, 95] on link "Projects, Types & Stages" at bounding box center [383, 108] width 133 height 26
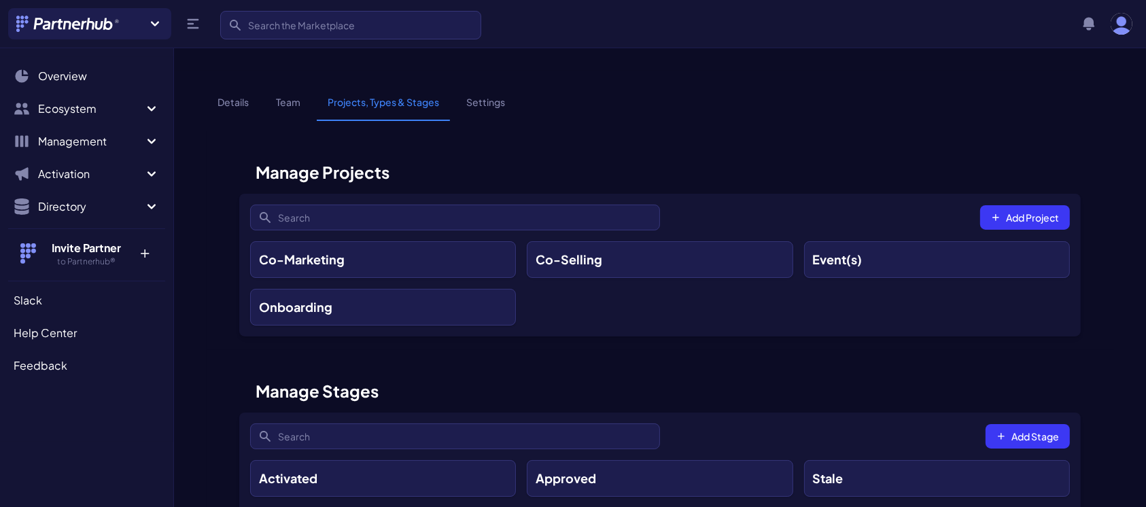
click at [474, 95] on link "Settings" at bounding box center [485, 108] width 61 height 26
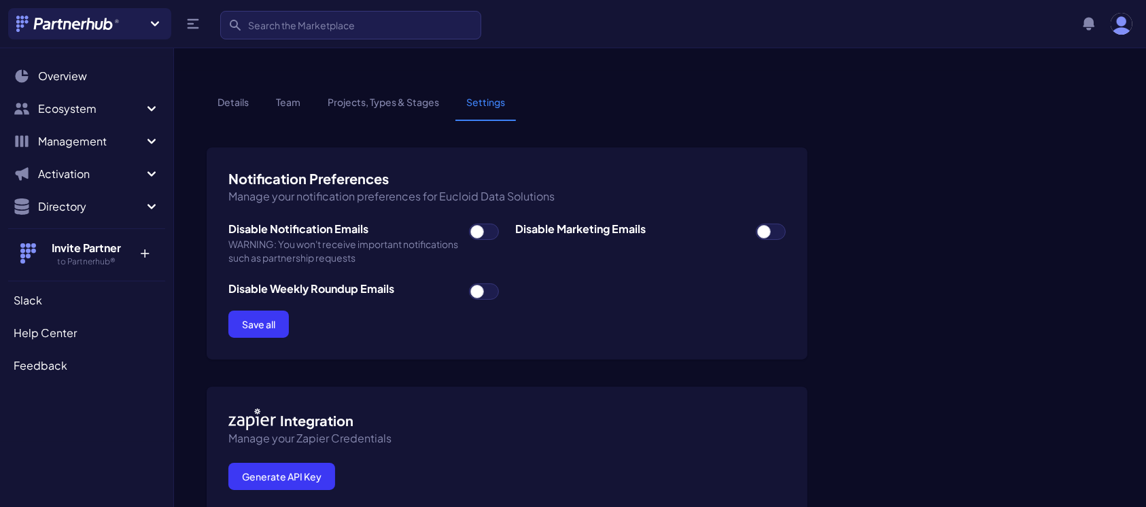
click at [223, 95] on link "Details" at bounding box center [233, 108] width 53 height 26
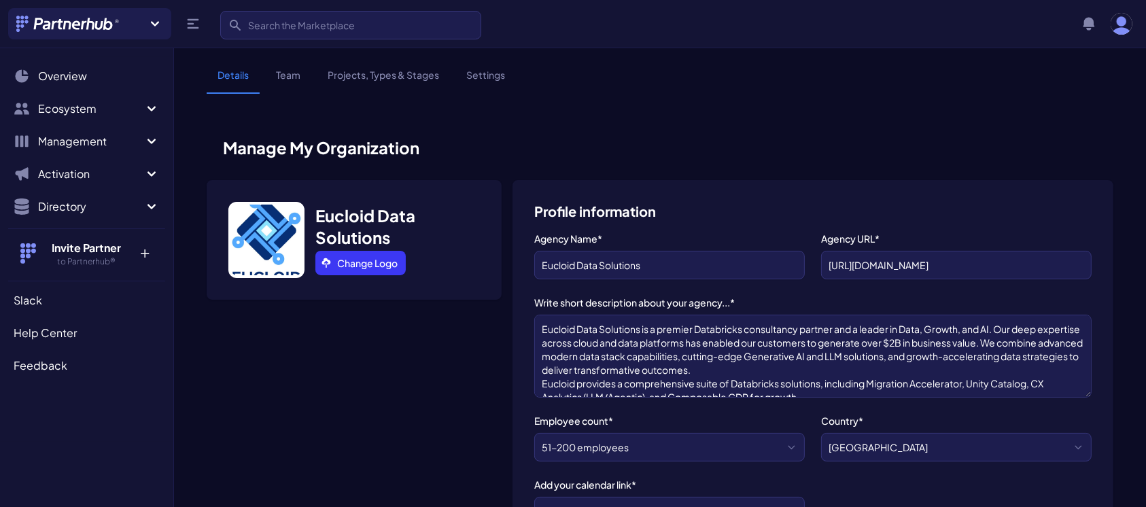
scroll to position [54, 0]
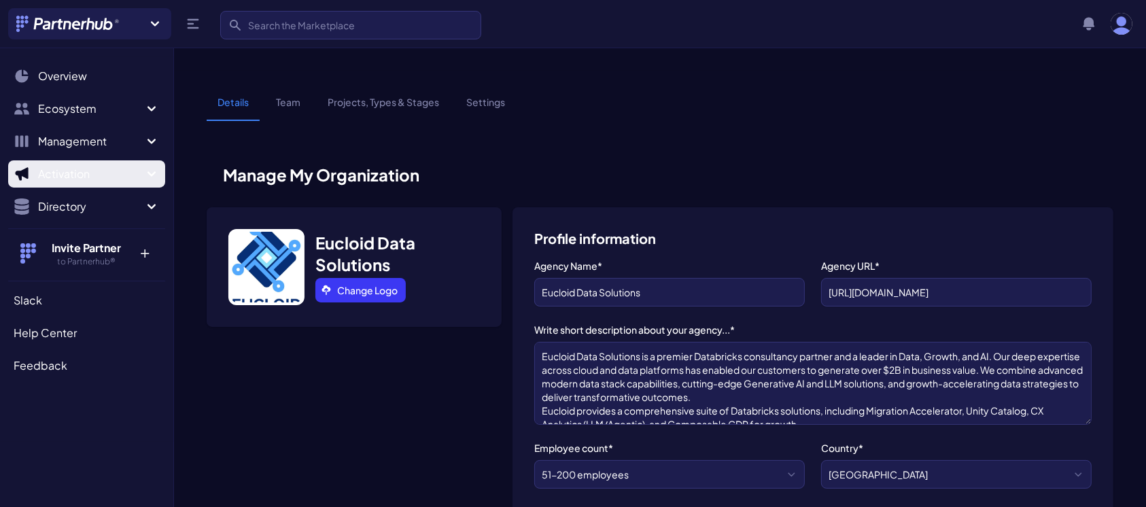
click at [154, 170] on icon "Sidebar" at bounding box center [151, 174] width 16 height 16
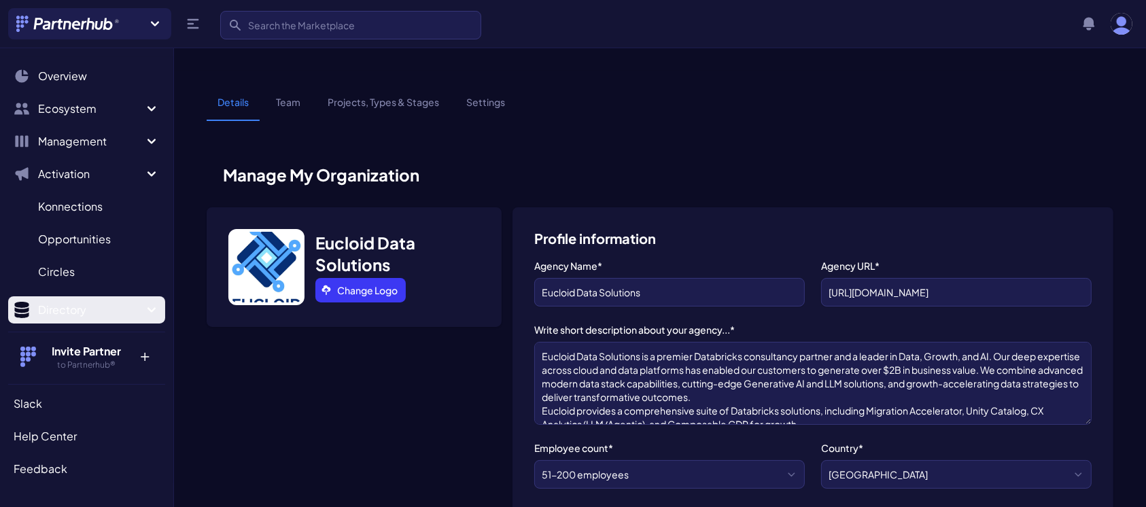
click at [148, 311] on icon "Sidebar" at bounding box center [152, 309] width 8 height 5
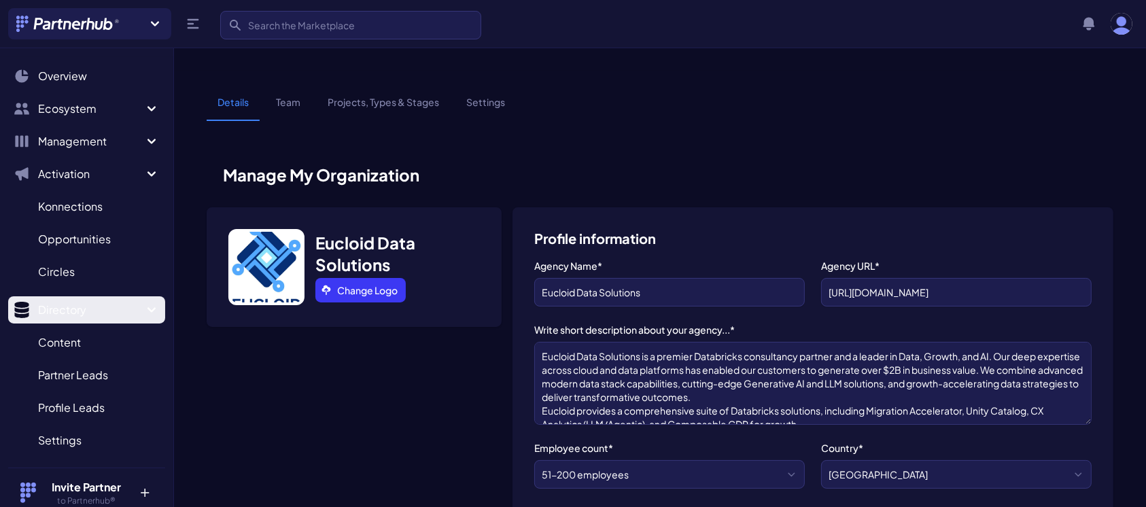
click at [143, 304] on icon "Sidebar" at bounding box center [151, 310] width 16 height 16
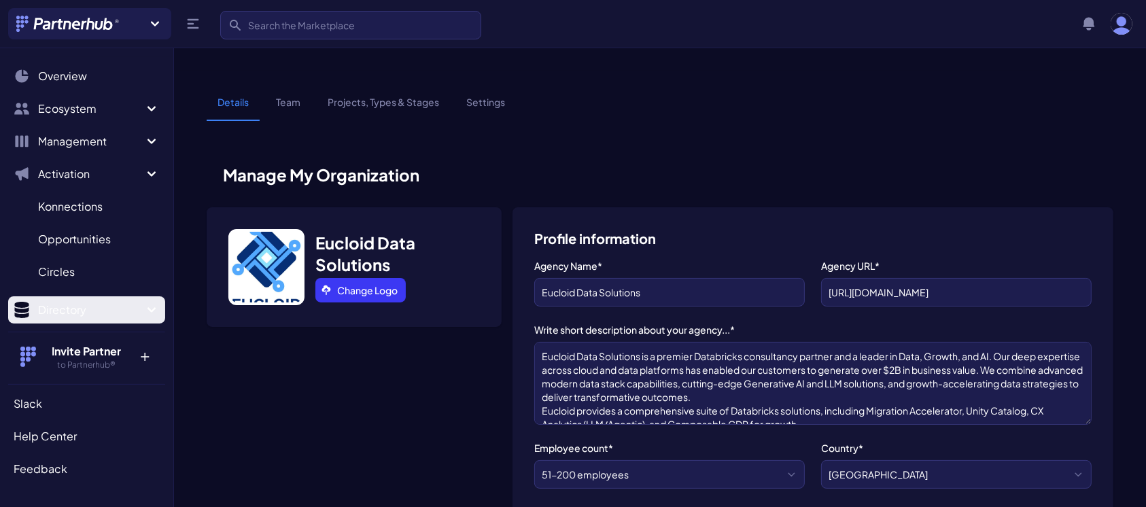
click at [143, 304] on icon "Sidebar" at bounding box center [151, 310] width 16 height 16
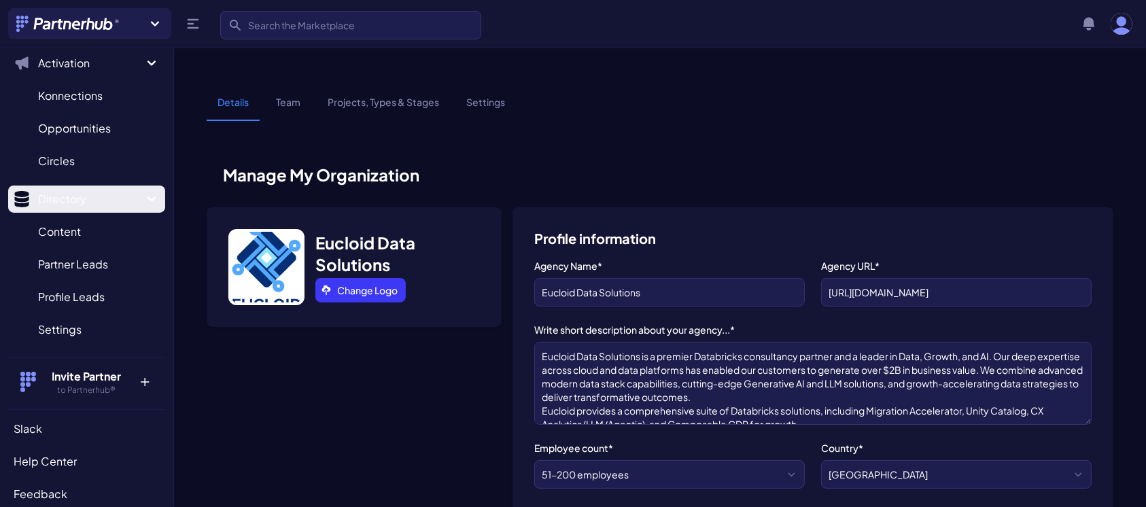
scroll to position [120, 0]
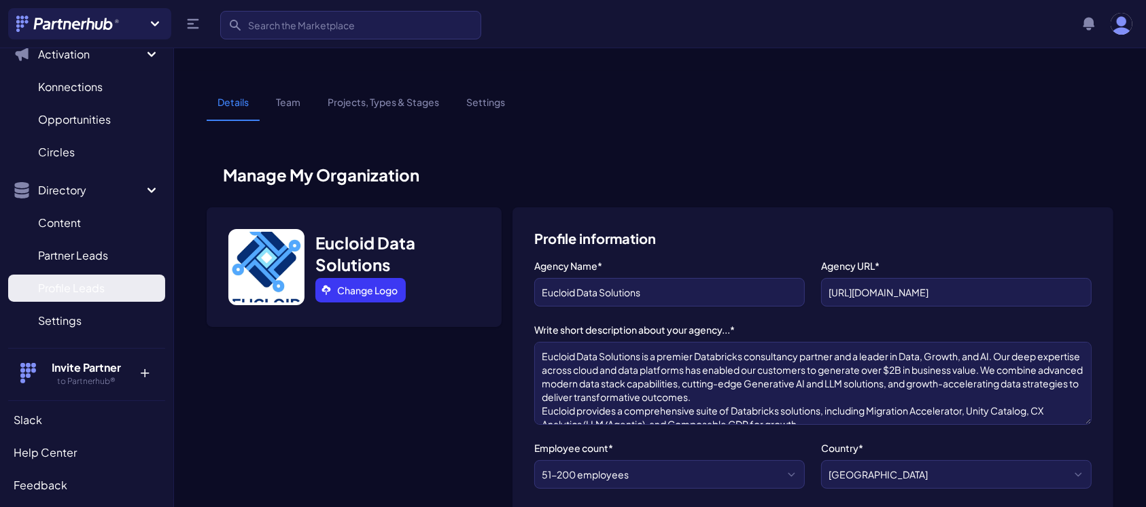
click at [84, 285] on span "Profile Leads" at bounding box center [71, 288] width 67 height 16
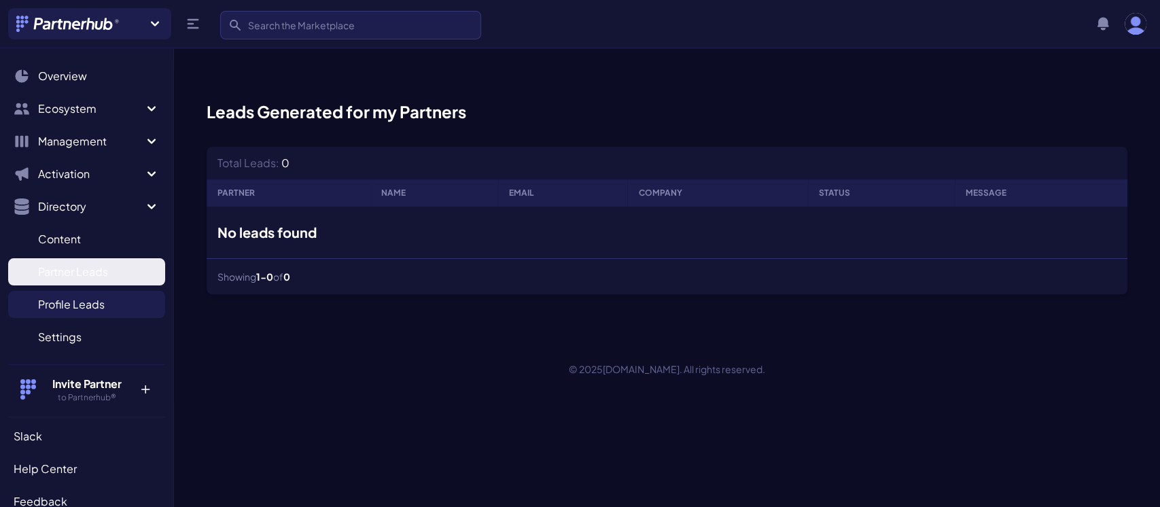
click at [72, 275] on span "Partner Leads" at bounding box center [73, 272] width 70 height 16
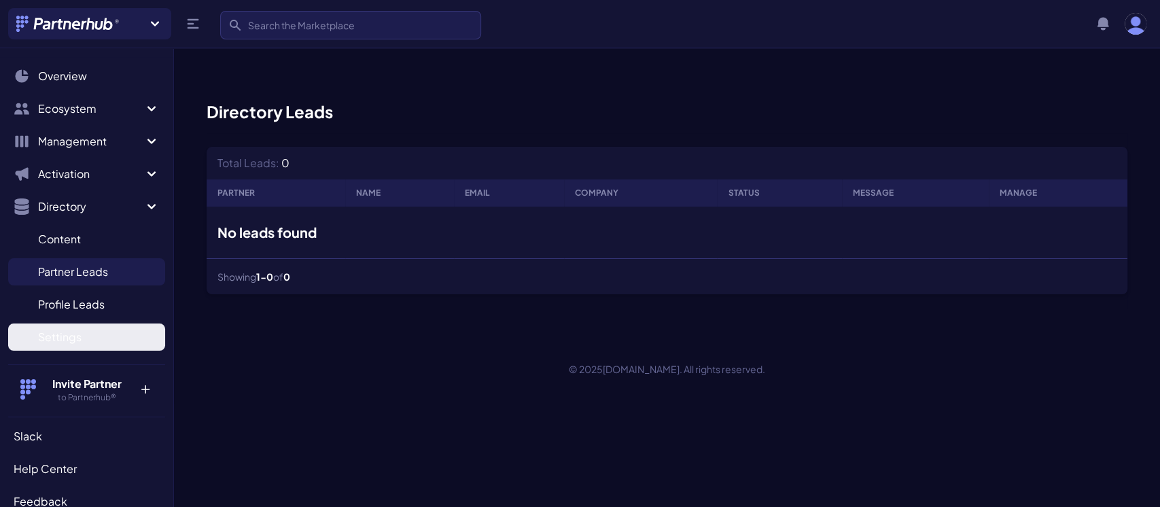
click at [74, 334] on span "Settings" at bounding box center [60, 337] width 44 height 16
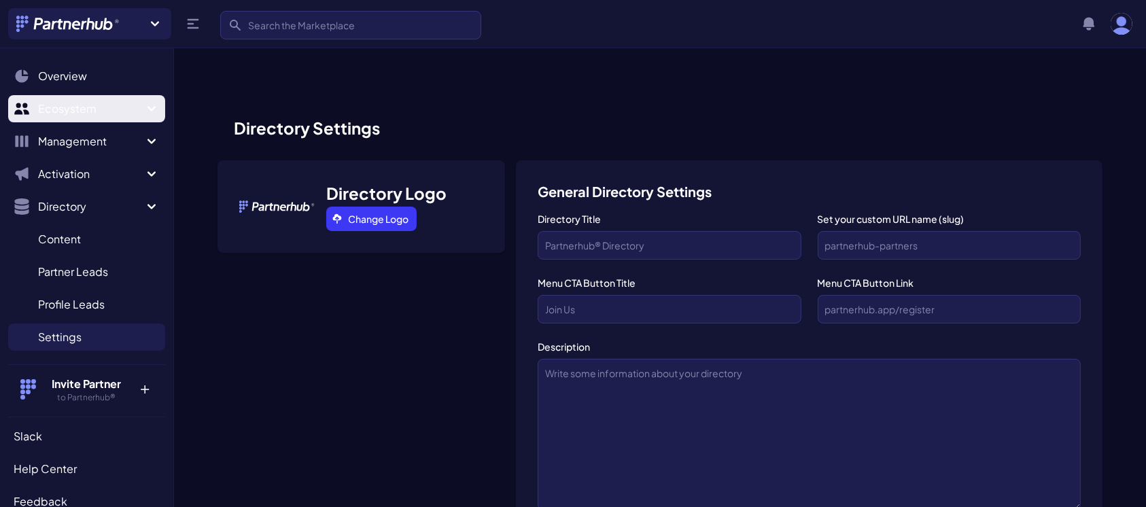
click at [143, 102] on icon "Sidebar" at bounding box center [151, 109] width 16 height 16
